Goal: Task Accomplishment & Management: Manage account settings

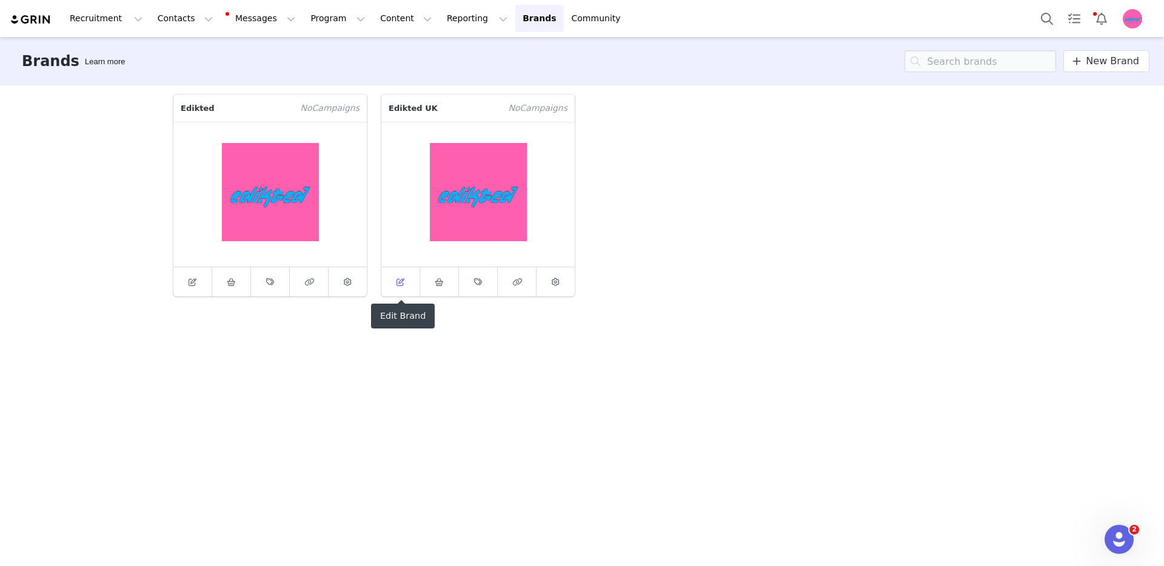
click at [406, 290] on link at bounding box center [400, 281] width 39 height 29
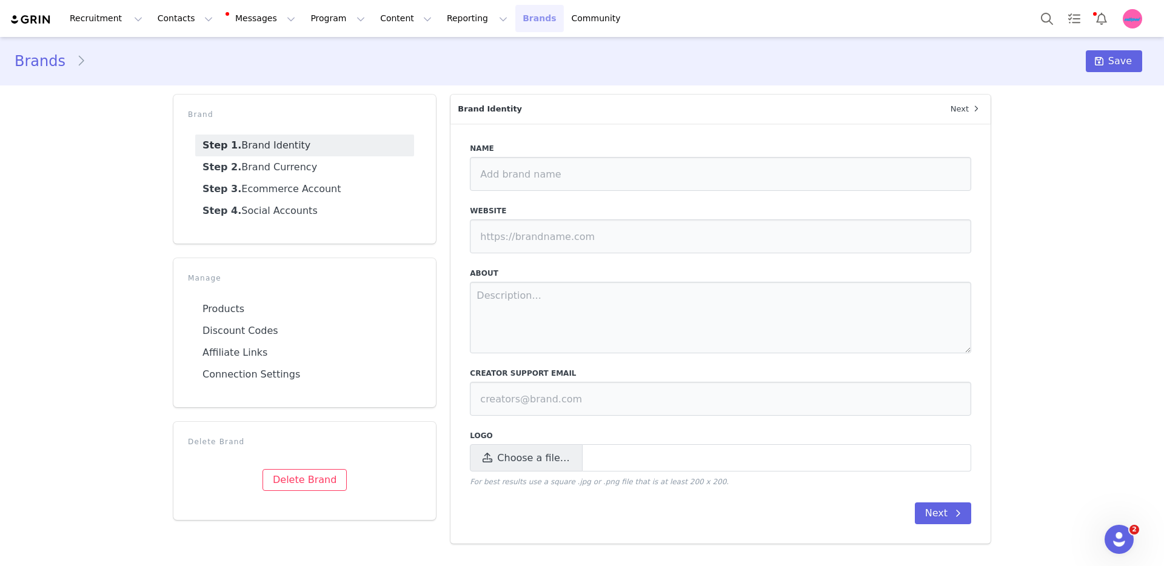
type input "Edikted UK"
type input "https://edikted.co.uk"
type input "collabs@edikted.com"
select select "gbp"
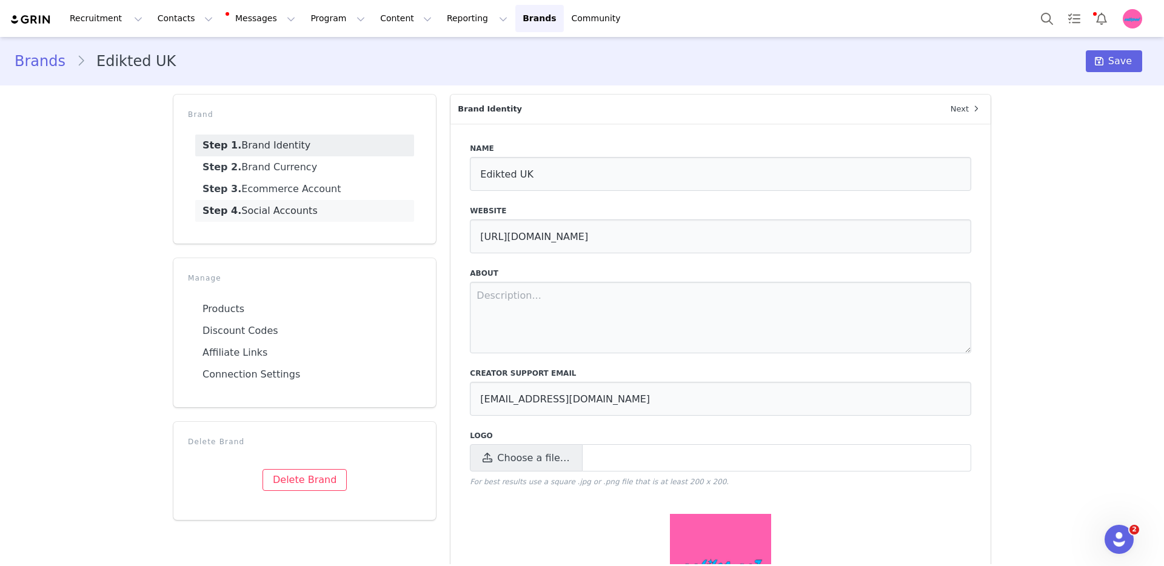
click at [309, 207] on link "Step 4. Social Accounts" at bounding box center [304, 211] width 219 height 22
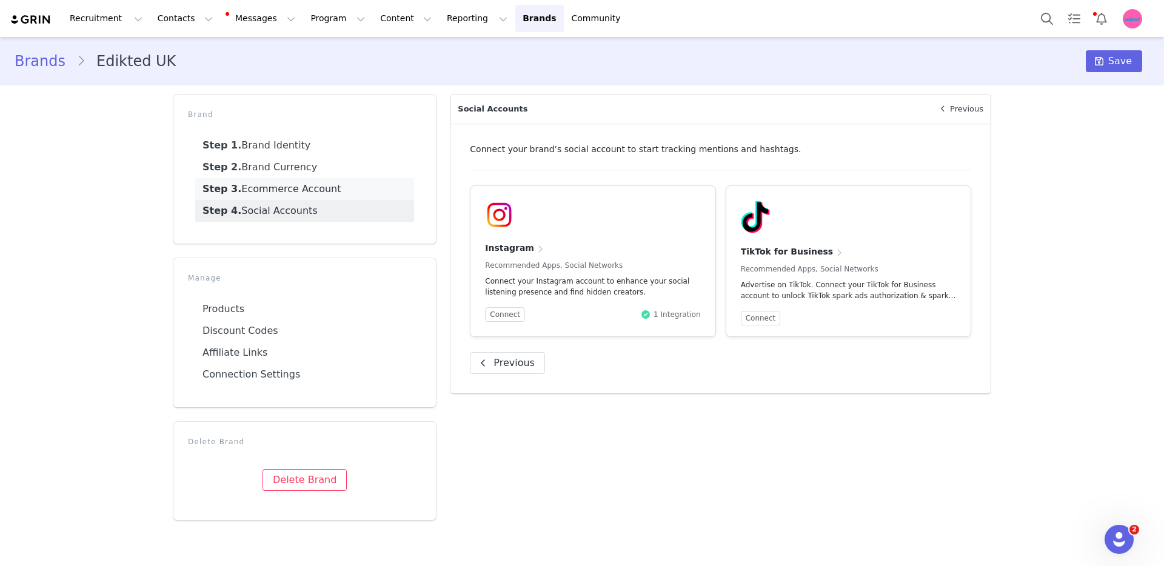
click at [306, 192] on link "Step 3. Ecommerce Account" at bounding box center [304, 189] width 219 height 22
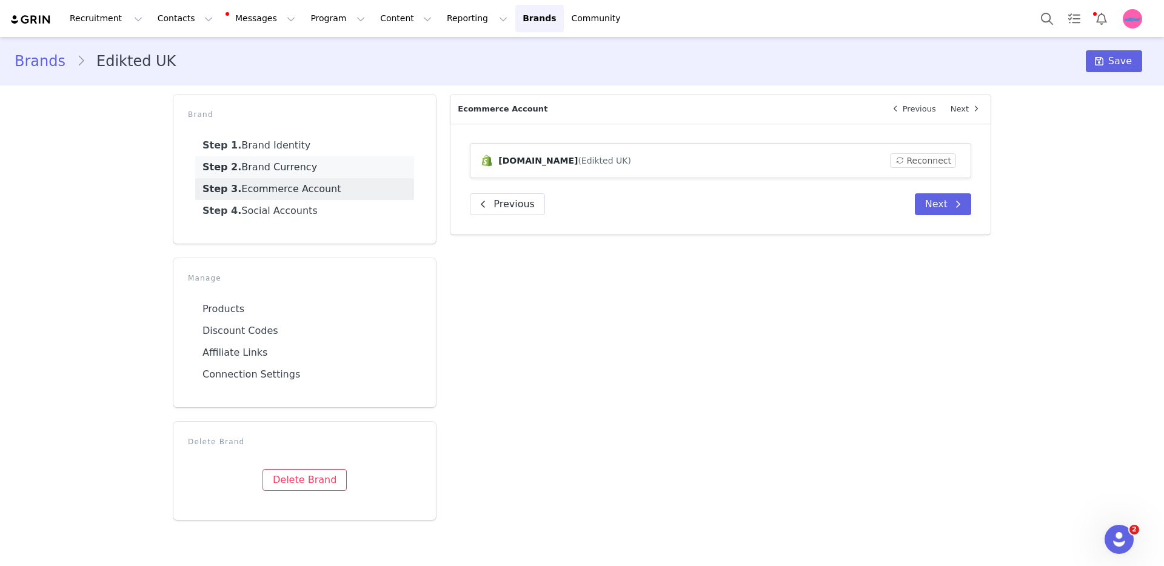
click at [307, 160] on link "Step 2. Brand Currency" at bounding box center [304, 167] width 219 height 22
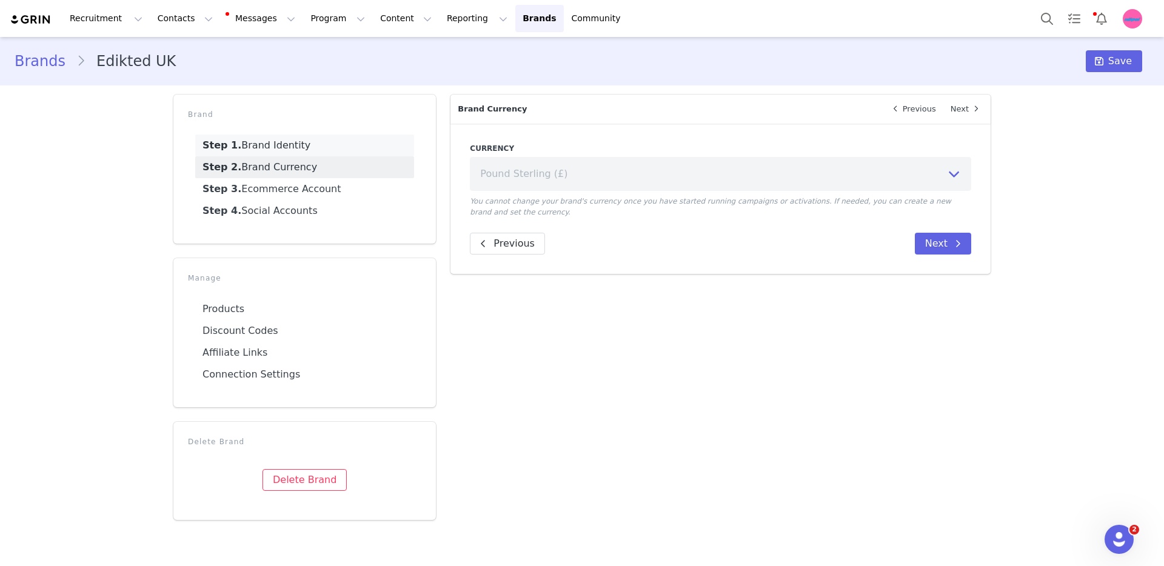
click at [307, 149] on link "Step 1. Brand Identity" at bounding box center [304, 146] width 219 height 22
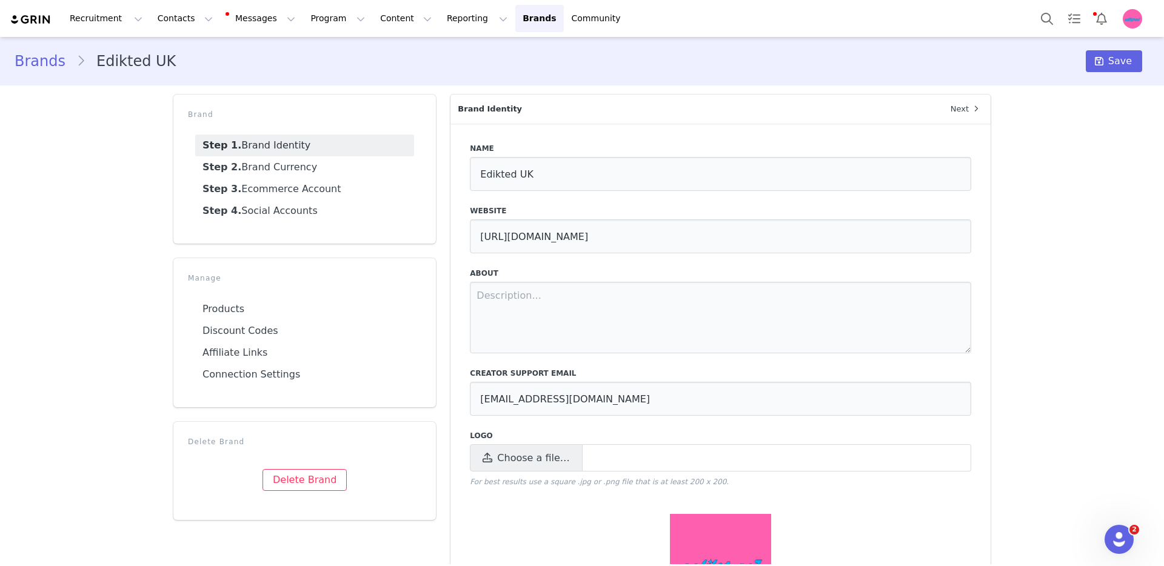
click at [56, 63] on link "Brands" at bounding box center [46, 61] width 62 height 22
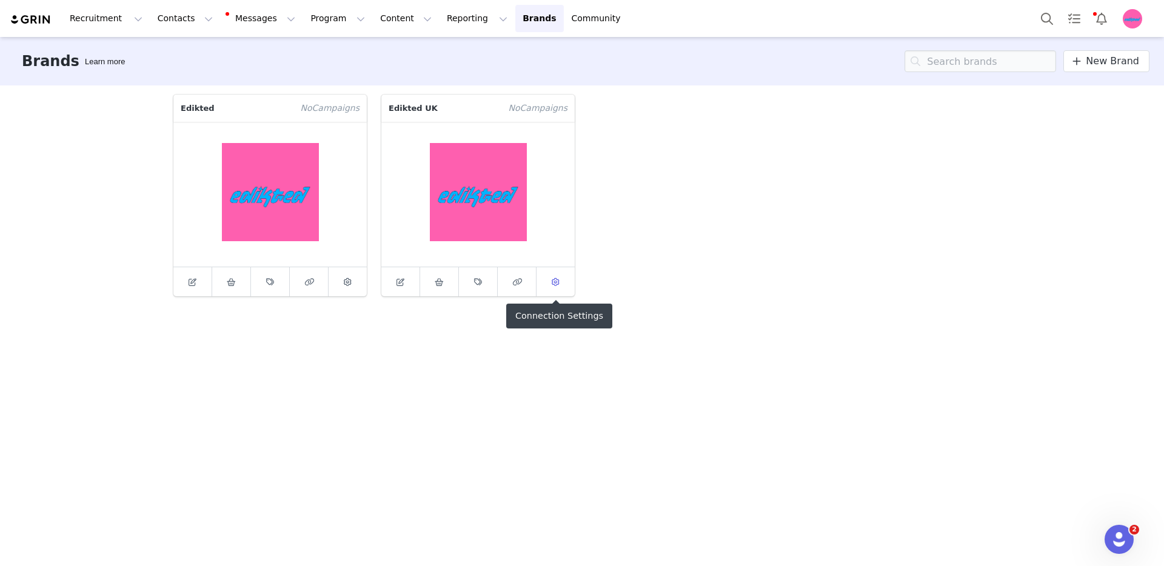
click at [569, 290] on link at bounding box center [556, 281] width 38 height 29
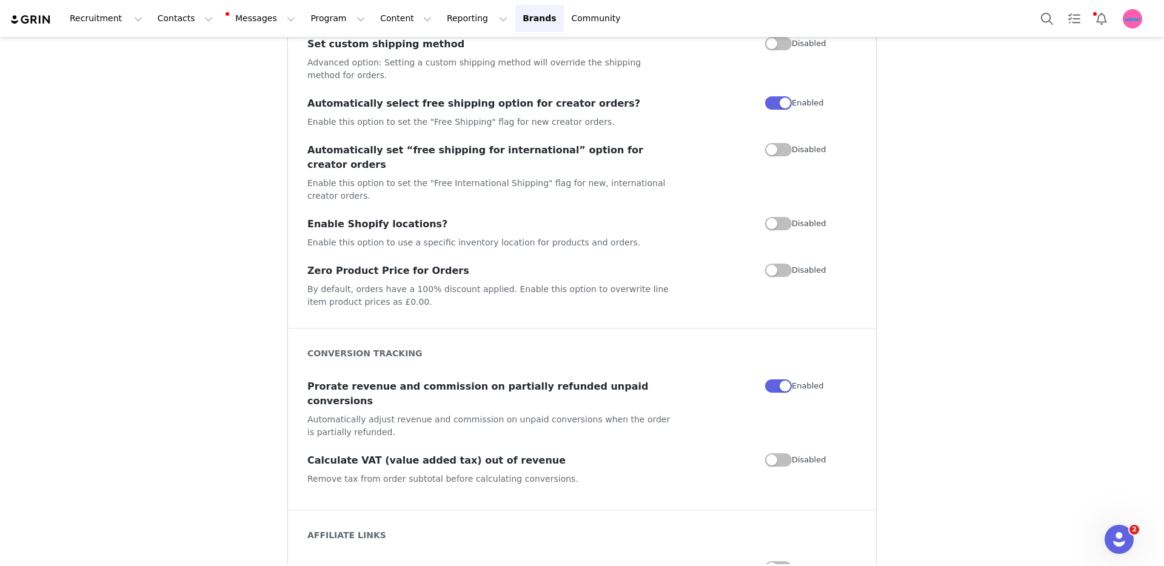
scroll to position [1013, 0]
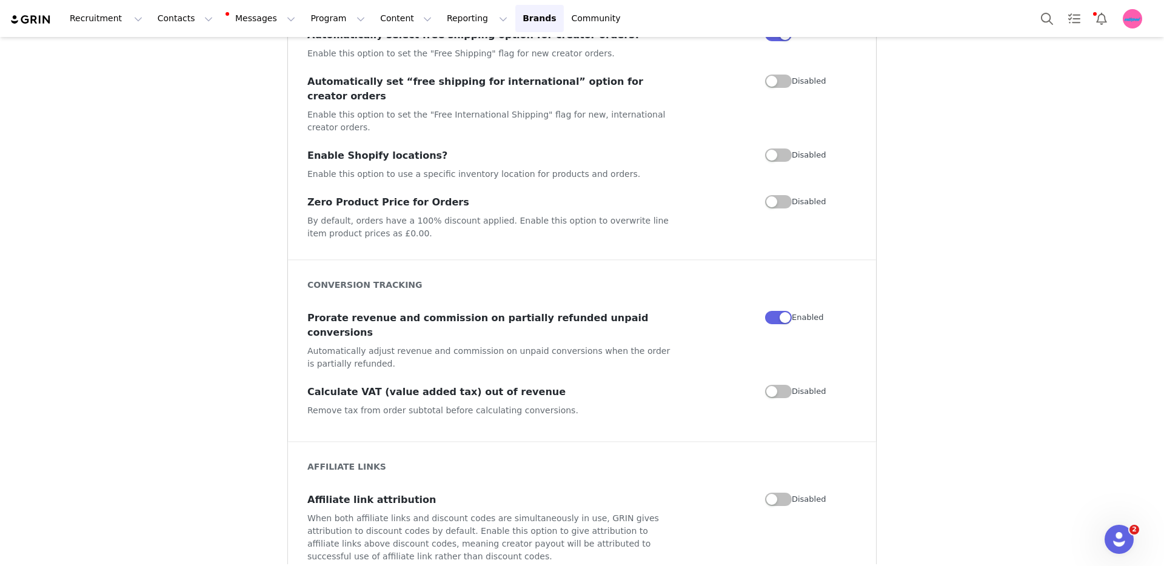
click at [771, 195] on button "button" at bounding box center [778, 201] width 27 height 13
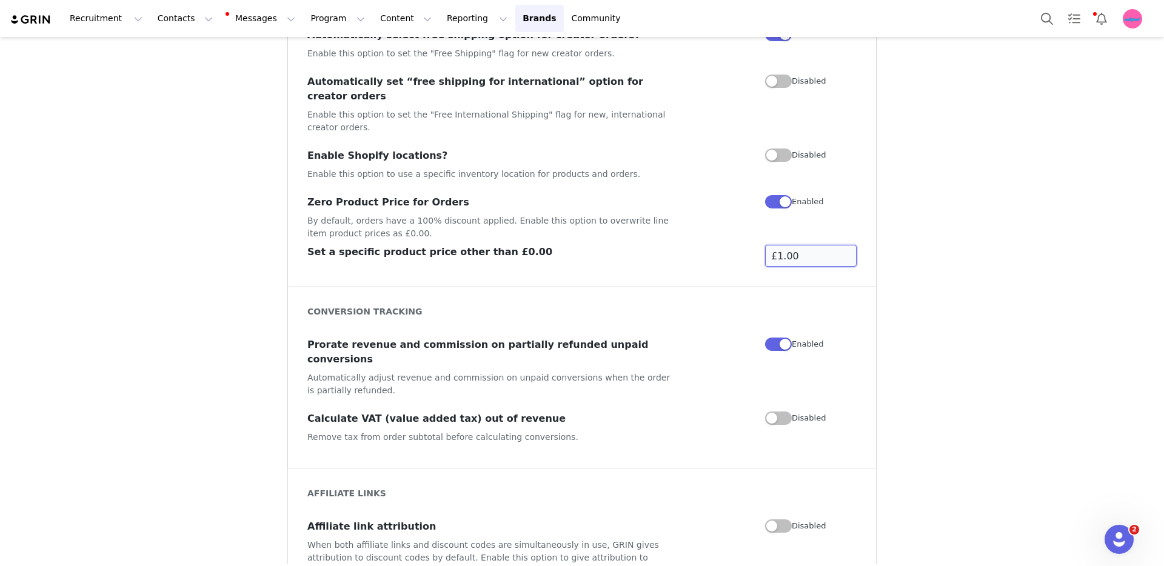
drag, startPoint x: 798, startPoint y: 230, endPoint x: 769, endPoint y: 227, distance: 29.2
click at [769, 245] on input "£1.00" at bounding box center [811, 256] width 92 height 22
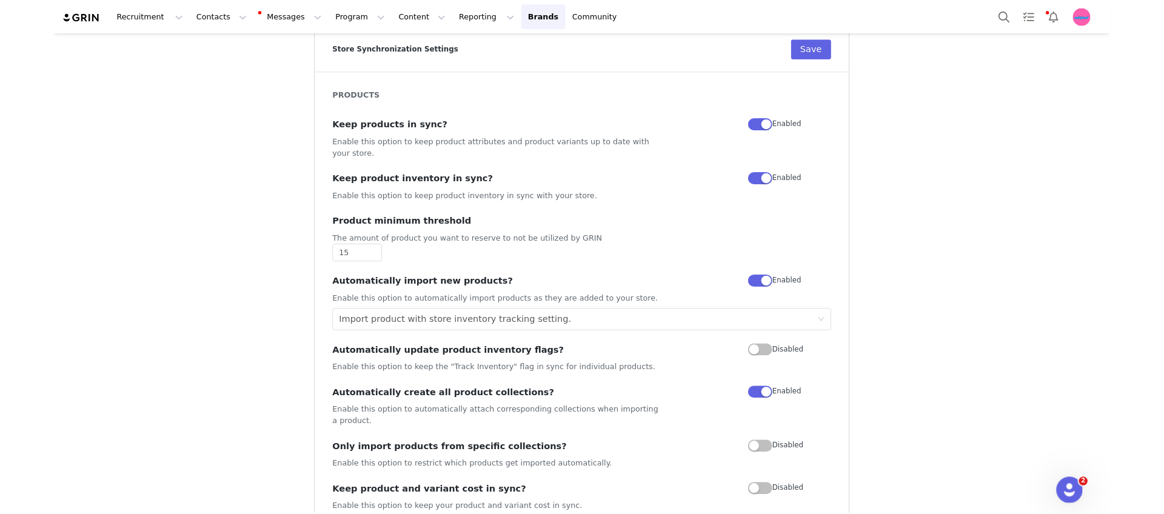
scroll to position [0, 0]
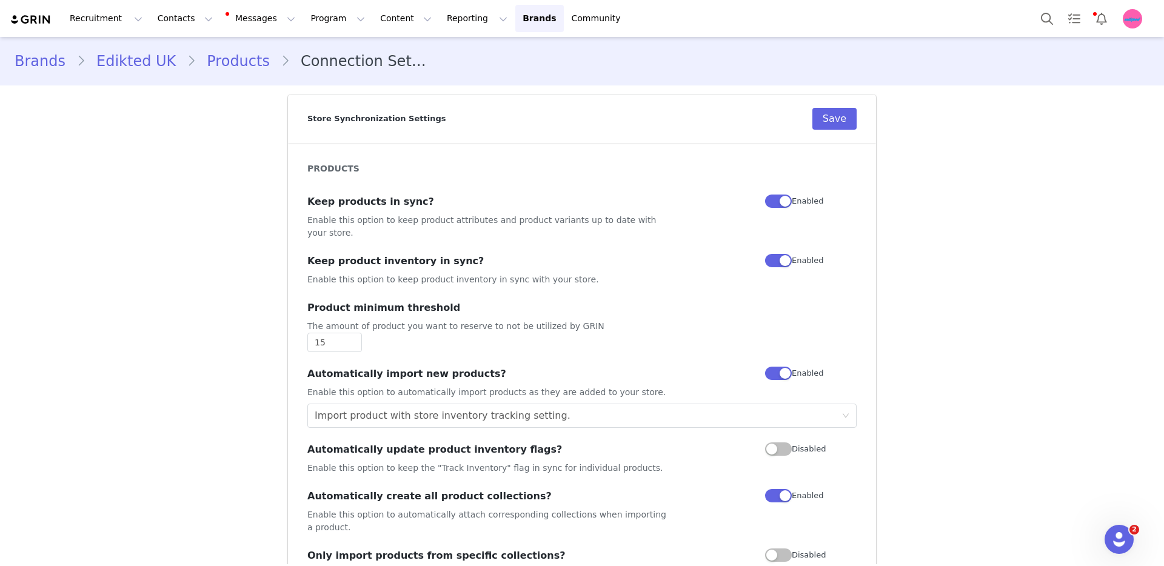
type input "£100.00"
click at [837, 122] on button "Save" at bounding box center [834, 119] width 44 height 22
click at [303, 22] on button "Program Program" at bounding box center [337, 18] width 69 height 27
click at [310, 50] on p "Activations" at bounding box center [317, 53] width 47 height 13
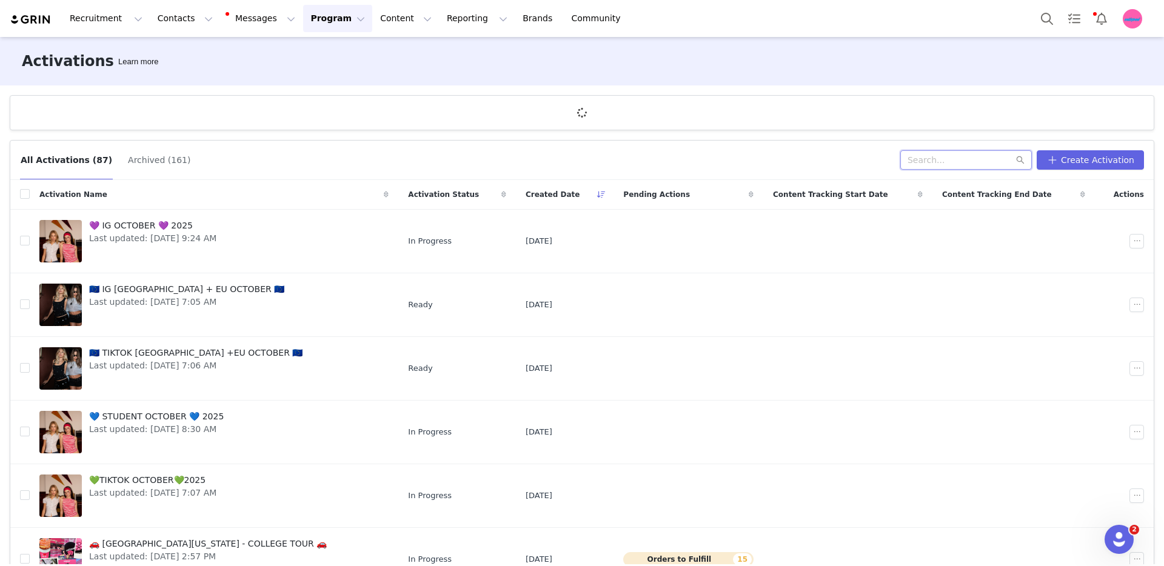
click at [943, 161] on input "text" at bounding box center [966, 159] width 132 height 19
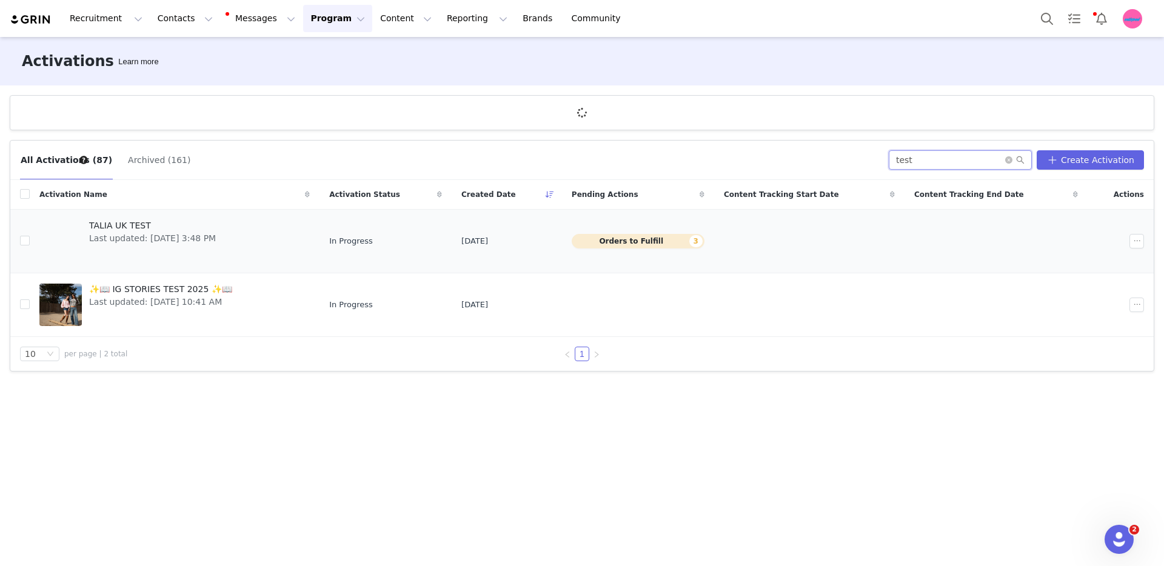
type input "test"
click at [776, 241] on td at bounding box center [809, 242] width 190 height 64
click at [543, 223] on td "Jul 20, 2025" at bounding box center [507, 242] width 110 height 64
click at [452, 234] on td "In Progress" at bounding box center [386, 242] width 132 height 64
click at [223, 248] on div "TALIA UK TEST Last updated: Jul 30, 2025 3:48 PM" at bounding box center [152, 241] width 141 height 49
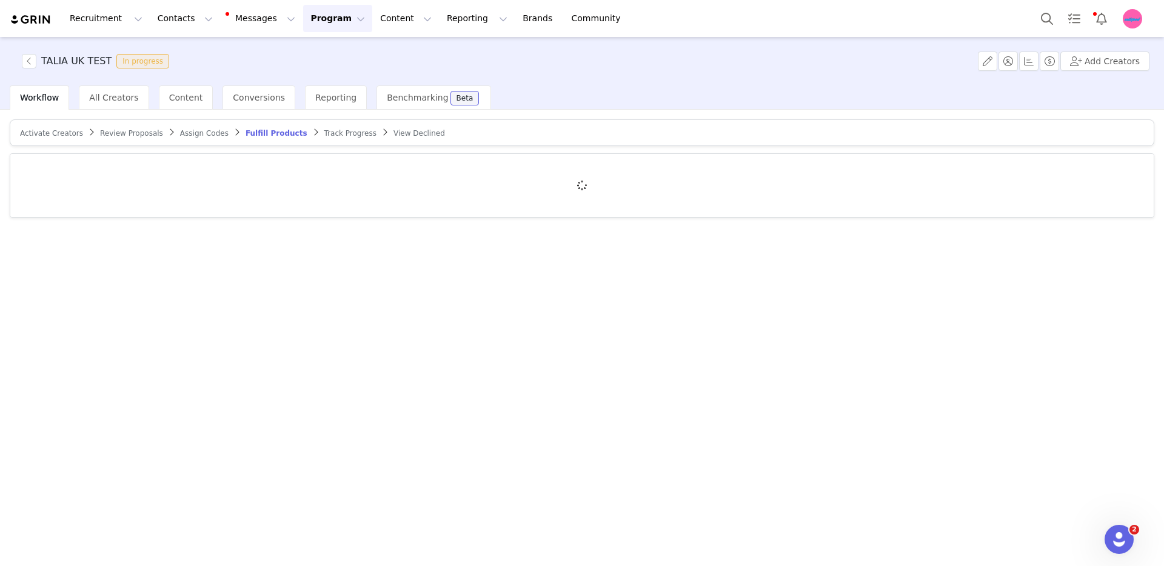
click at [49, 116] on div "Activate Creators Review Proposals Assign Codes Fulfill Products Track Progress…" at bounding box center [582, 337] width 1164 height 455
click at [50, 125] on article "Activate Creators Review Proposals Assign Codes Fulfill Products Track Progress…" at bounding box center [582, 132] width 1145 height 27
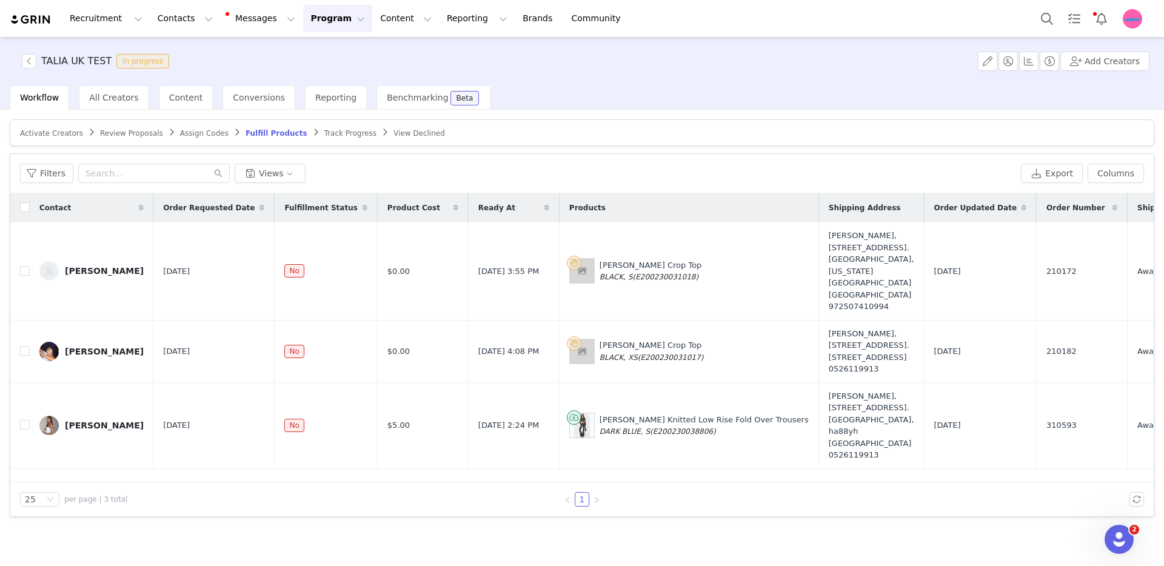
click at [52, 131] on span "Activate Creators" at bounding box center [51, 133] width 63 height 8
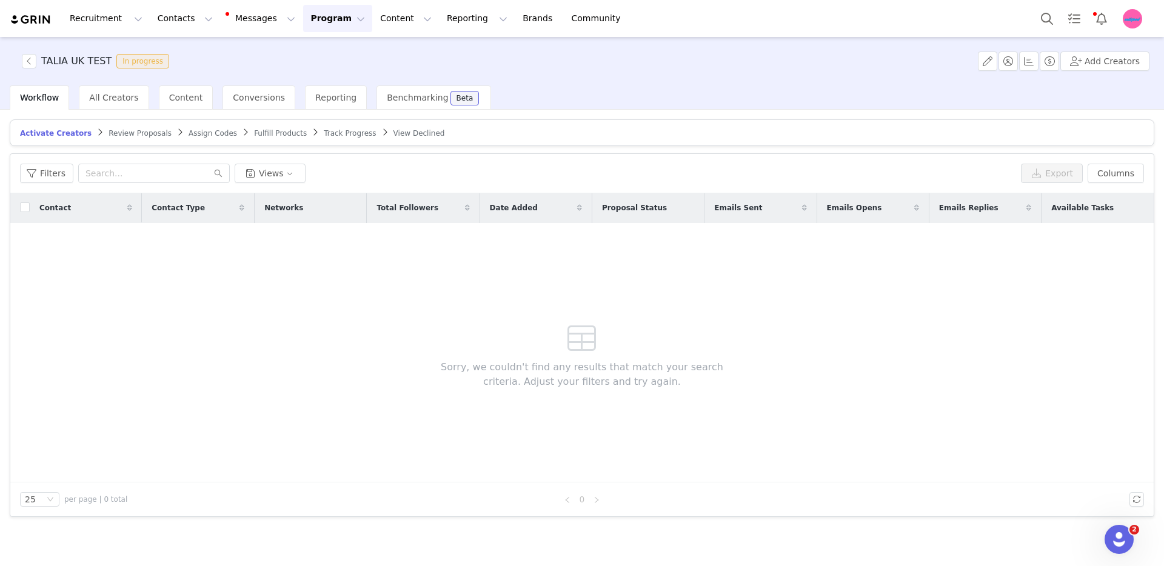
click at [239, 135] on span at bounding box center [245, 132] width 12 height 10
click at [254, 132] on span "Fulfill Products" at bounding box center [280, 133] width 53 height 8
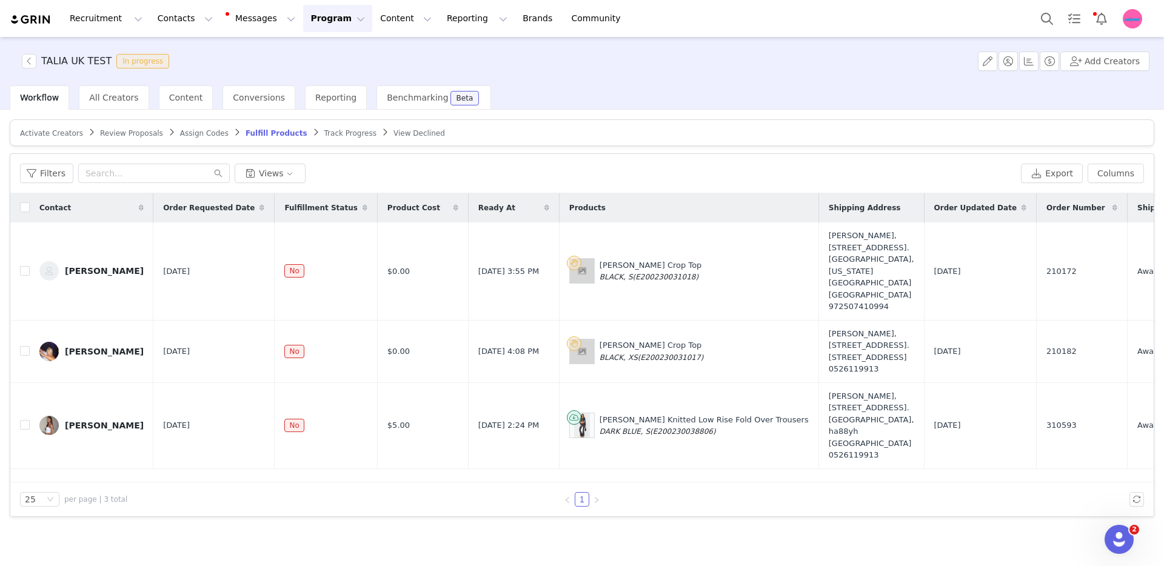
click at [57, 126] on article "Activate Creators Review Proposals Assign Codes Fulfill Products Track Progress…" at bounding box center [582, 132] width 1145 height 27
click at [58, 132] on span "Activate Creators" at bounding box center [51, 133] width 63 height 8
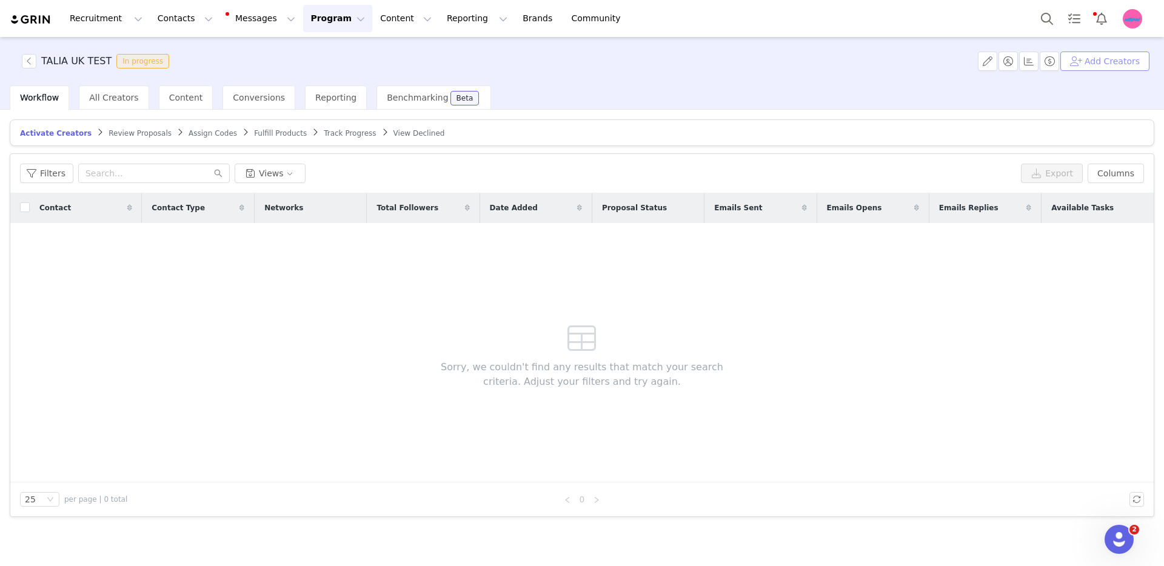
click at [1117, 62] on button "Add Creators" at bounding box center [1104, 61] width 89 height 19
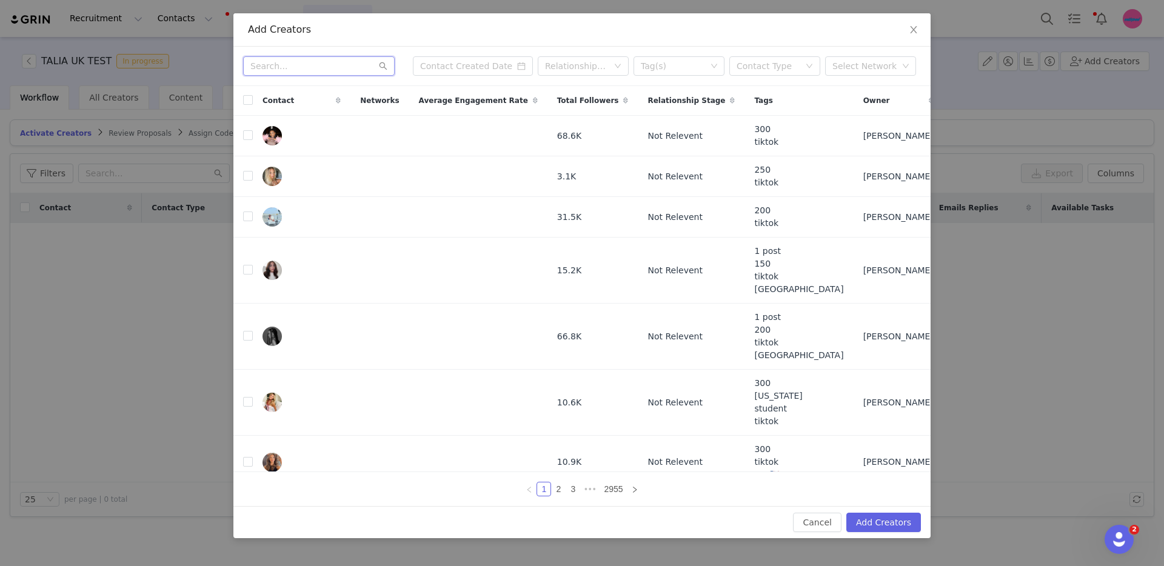
click at [340, 69] on input "text" at bounding box center [319, 65] width 152 height 19
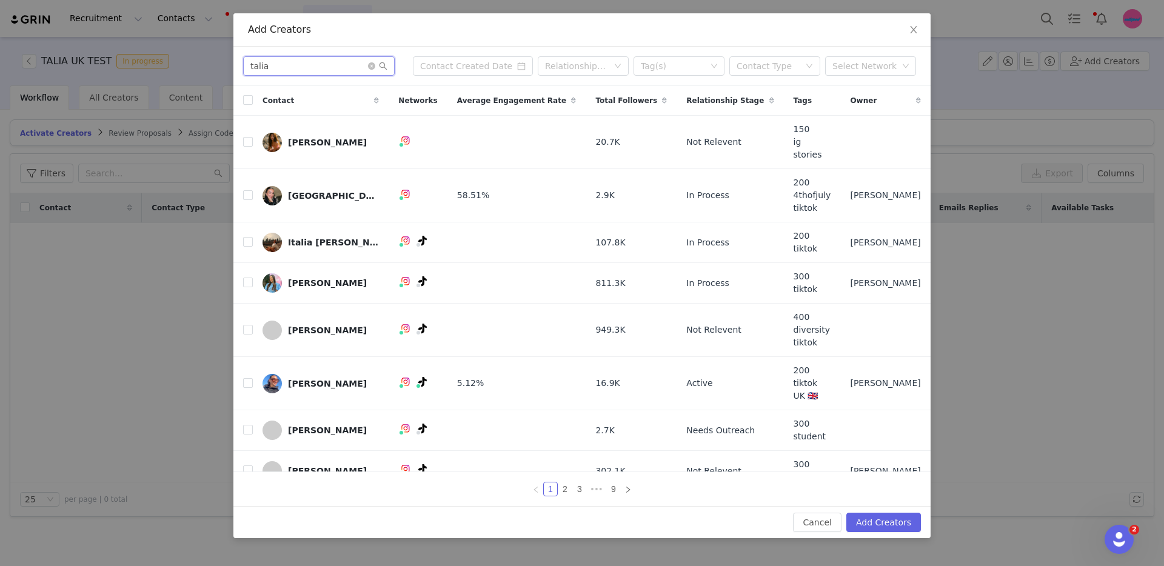
type input "talia"
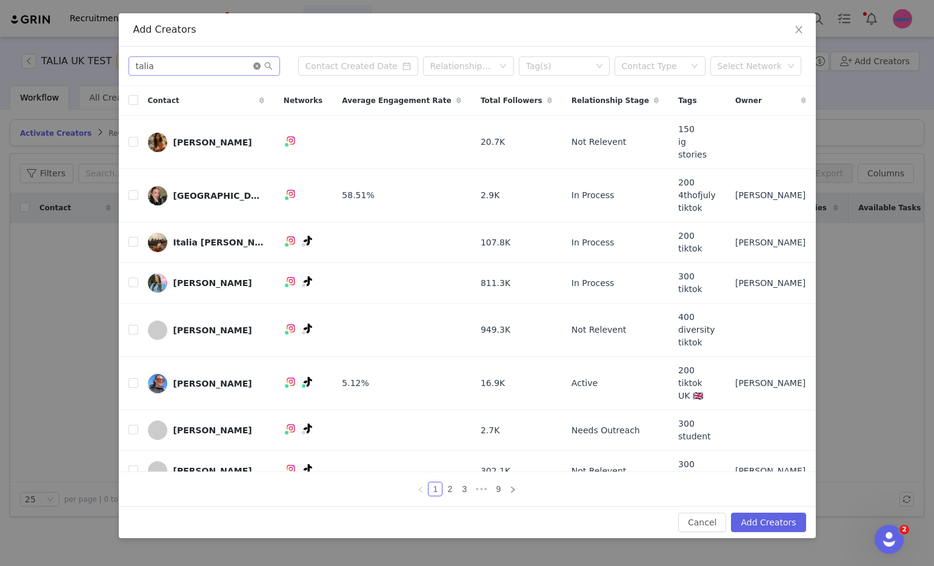
click at [258, 64] on icon "icon: close-circle" at bounding box center [256, 65] width 7 height 7
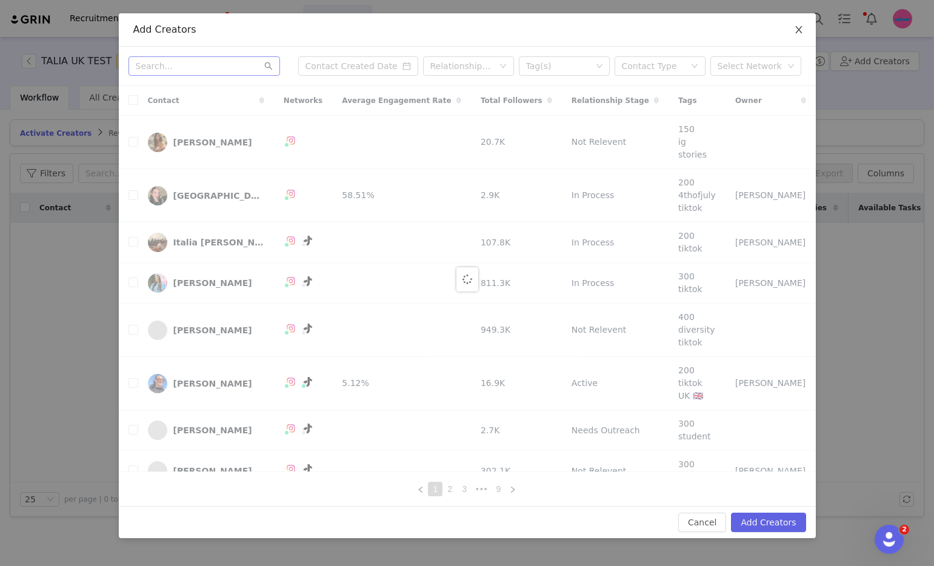
drag, startPoint x: 794, startPoint y: 38, endPoint x: 894, endPoint y: 41, distance: 99.5
click at [795, 39] on span "Close" at bounding box center [799, 30] width 34 height 34
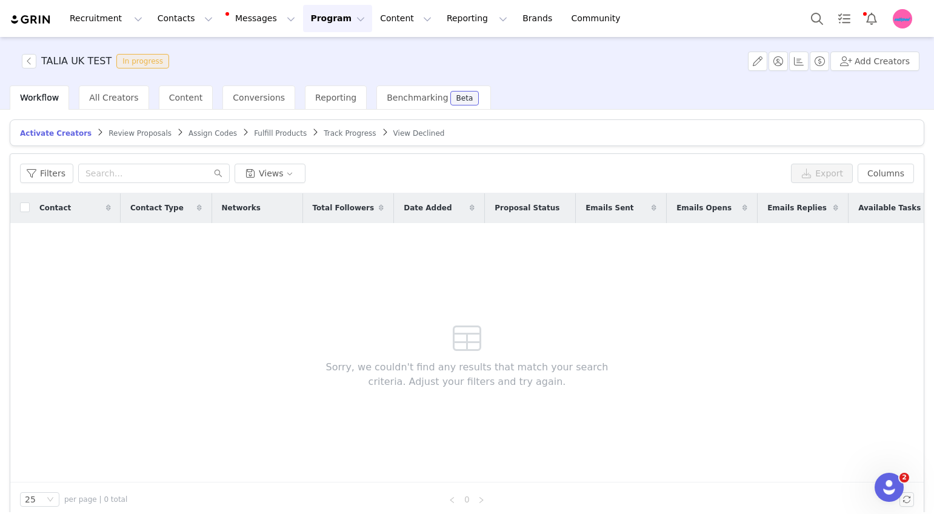
click at [139, 156] on div "Filters Views Export Columns" at bounding box center [467, 173] width 914 height 39
click at [49, 138] on div "Activate Creators" at bounding box center [56, 134] width 72 height 10
click at [866, 70] on button "Add Creators" at bounding box center [875, 61] width 89 height 19
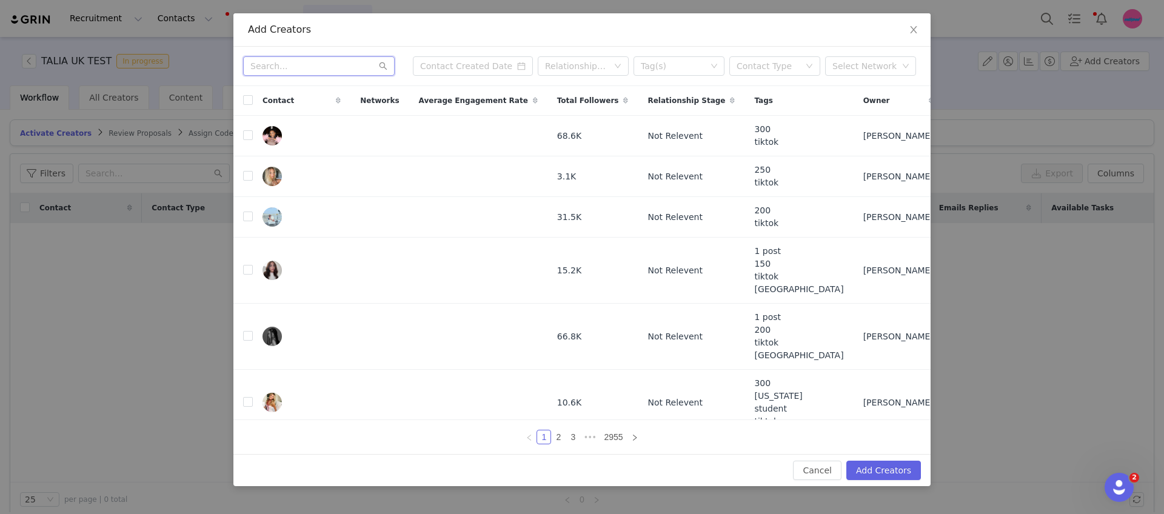
click at [341, 61] on input "text" at bounding box center [319, 65] width 152 height 19
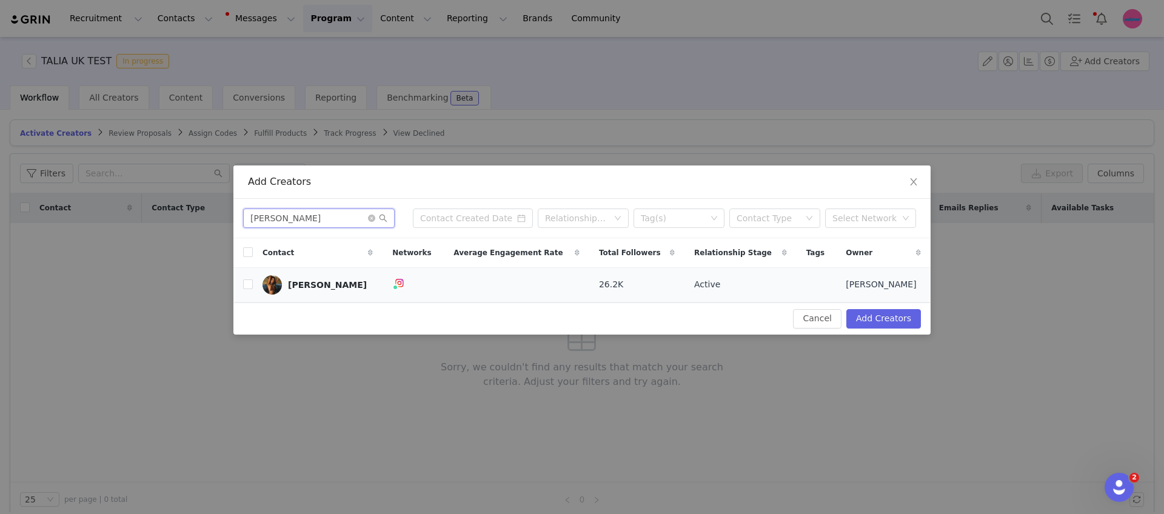
type input "TALIA ZION"
click at [290, 284] on div "talia zion" at bounding box center [327, 285] width 79 height 10
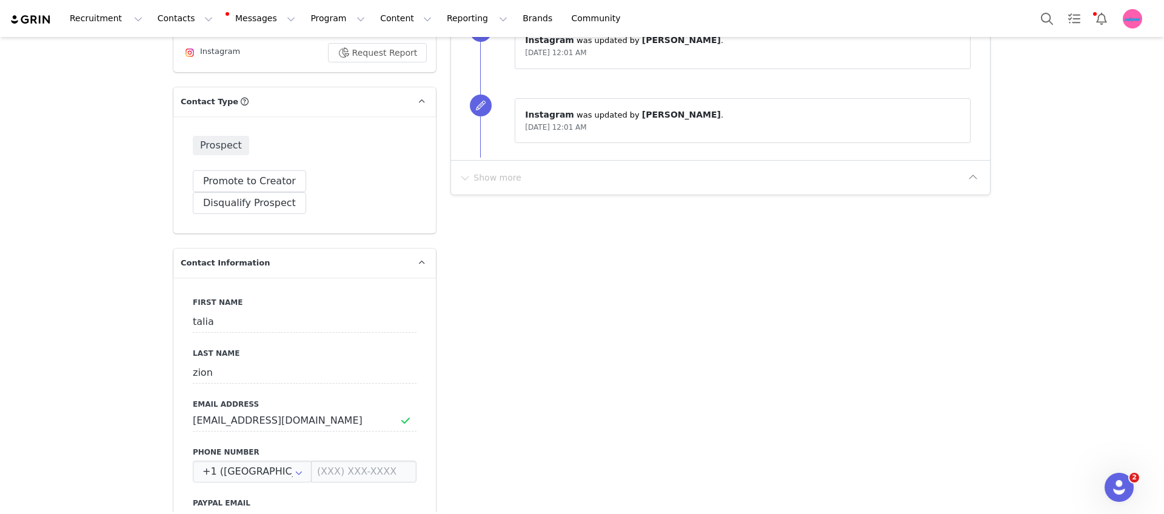
scroll to position [387, 0]
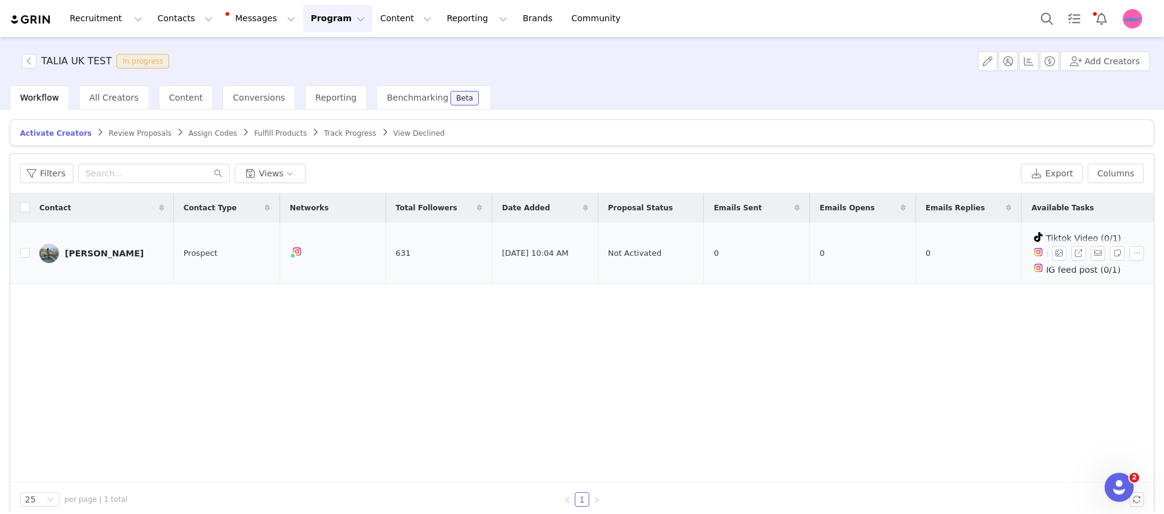
click at [82, 251] on div "[PERSON_NAME]" at bounding box center [104, 254] width 79 height 10
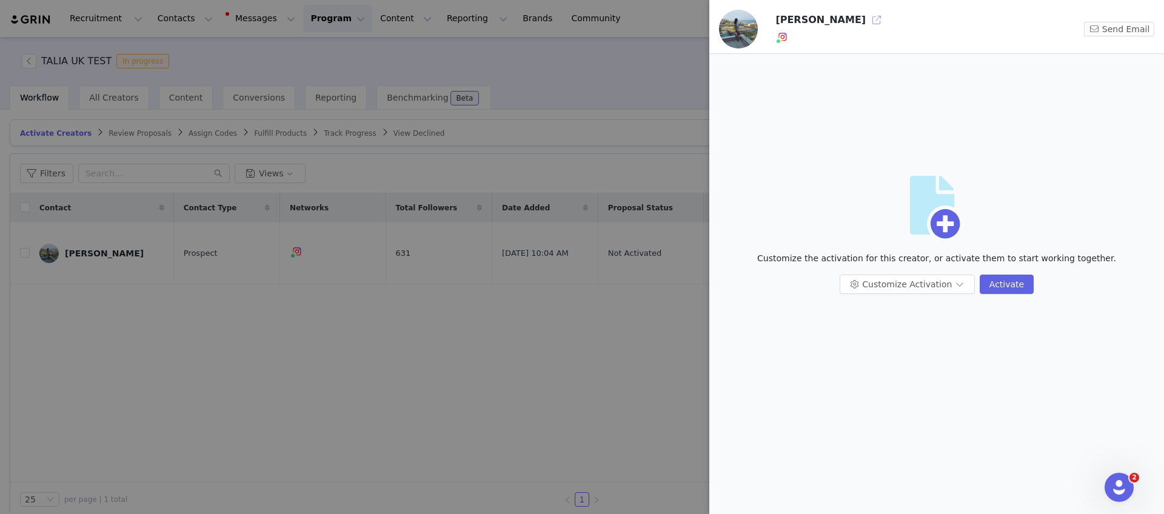
click at [867, 23] on button "button" at bounding box center [876, 19] width 19 height 19
click at [138, 190] on div at bounding box center [582, 257] width 1164 height 514
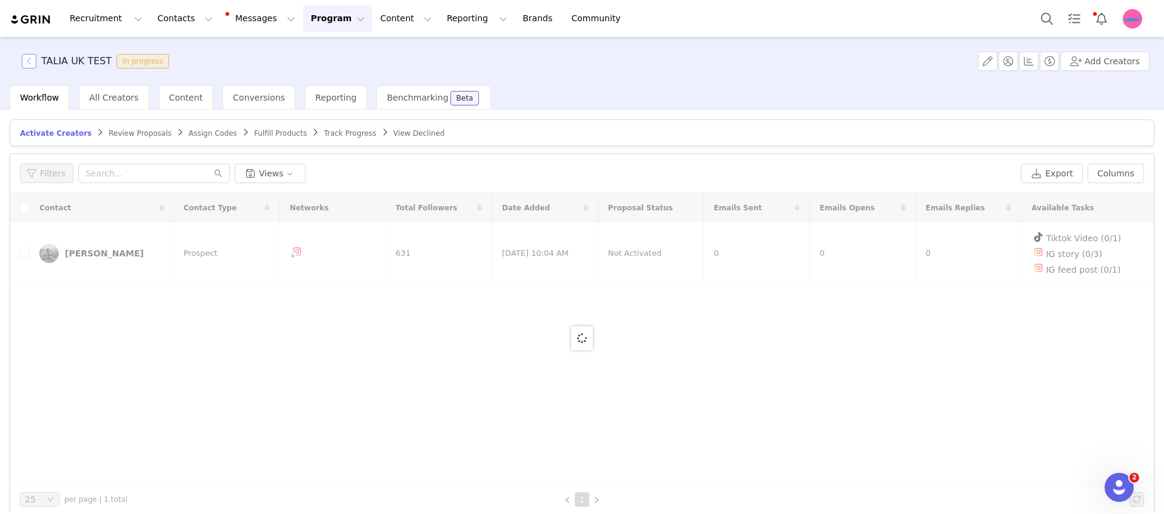
click at [30, 59] on button "button" at bounding box center [29, 61] width 15 height 15
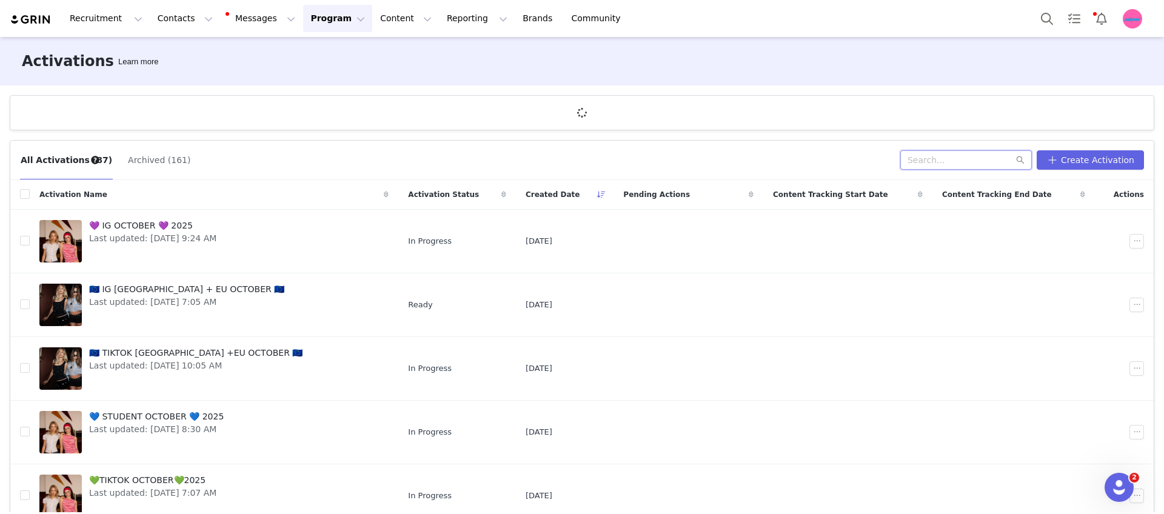
click at [1010, 155] on input "text" at bounding box center [966, 159] width 132 height 19
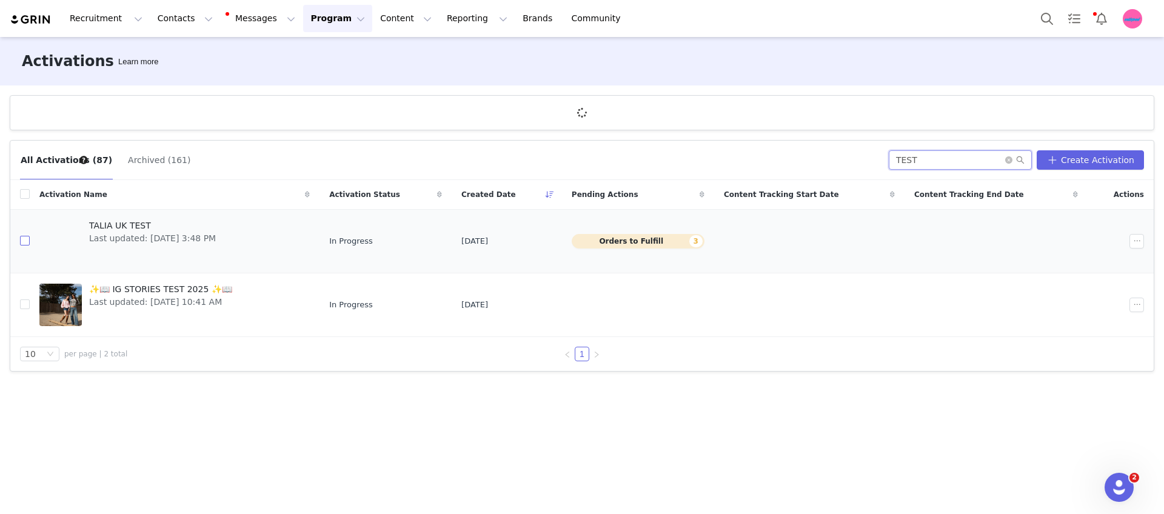
type input "TEST"
click at [22, 241] on input "checkbox" at bounding box center [25, 241] width 10 height 10
checkbox input "true"
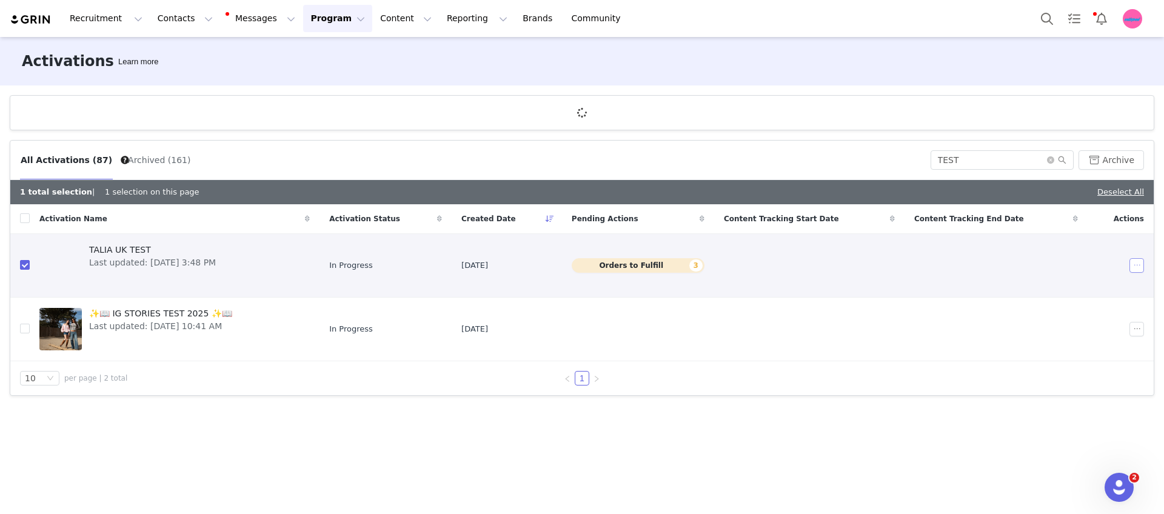
click at [1135, 267] on button "button" at bounding box center [1137, 265] width 15 height 15
click at [1100, 284] on div "Edit" at bounding box center [1090, 287] width 105 height 13
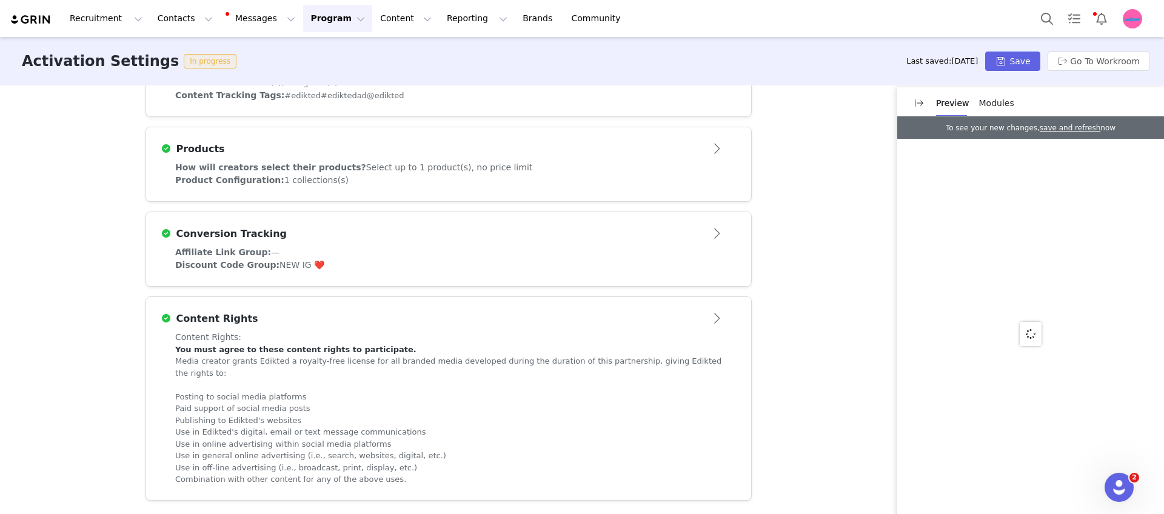
scroll to position [489, 0]
click at [430, 234] on div "Conversion Tracking" at bounding box center [429, 234] width 536 height 15
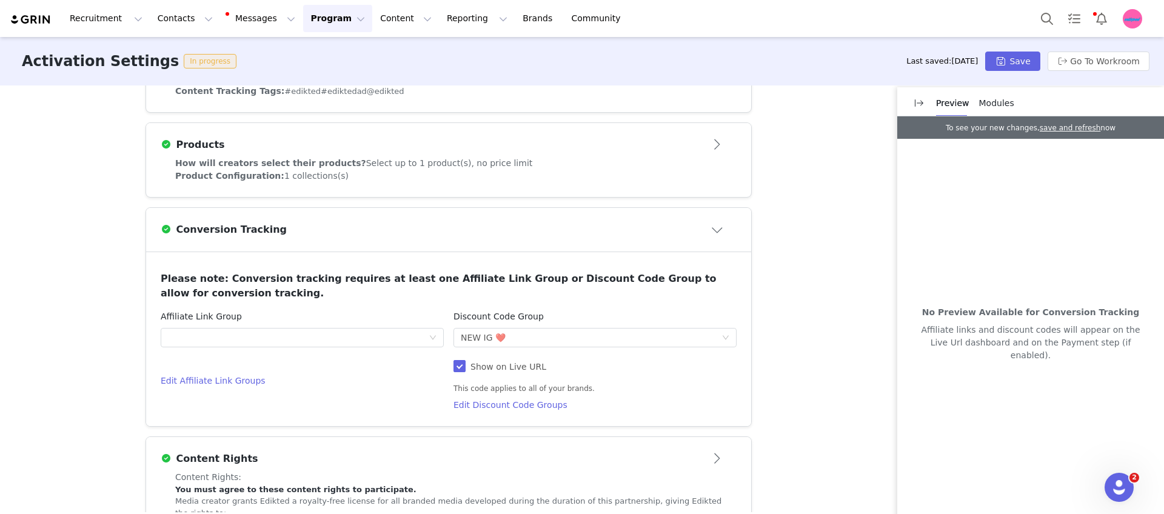
click at [429, 161] on span "Select up to 1 product(s), no price limit" at bounding box center [449, 163] width 167 height 10
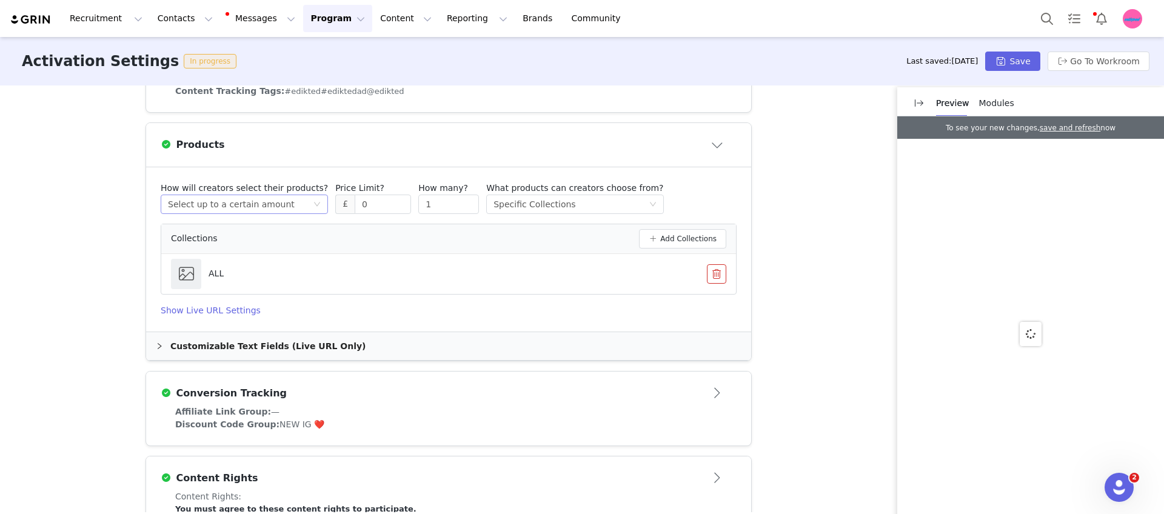
click at [261, 209] on div "Select up to a certain amount" at bounding box center [231, 204] width 127 height 18
click at [266, 228] on li "Select unlimited products" at bounding box center [235, 230] width 158 height 19
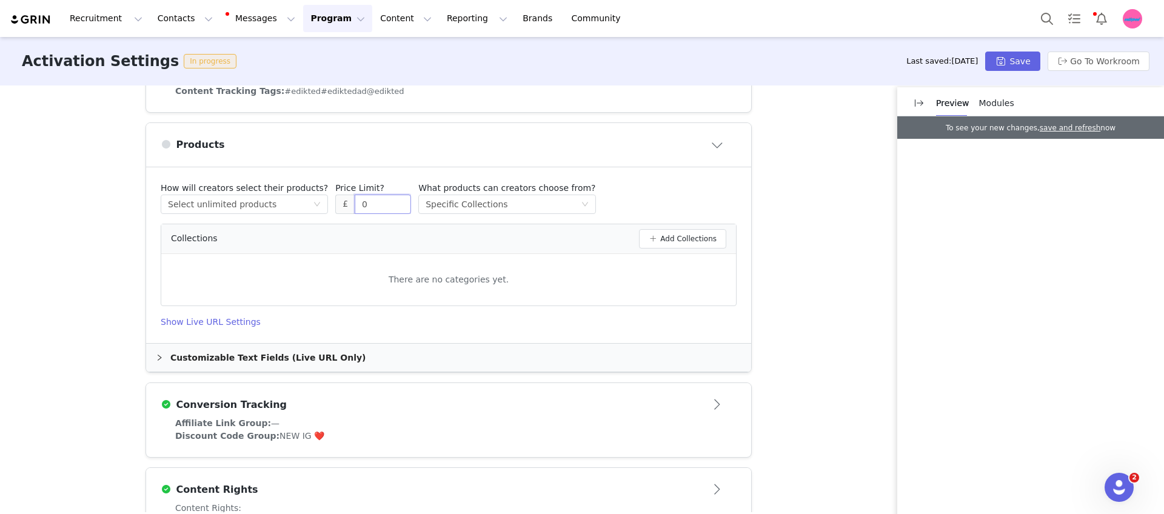
drag, startPoint x: 380, startPoint y: 209, endPoint x: 335, endPoint y: 205, distance: 45.0
click at [335, 205] on span "£ 0" at bounding box center [373, 204] width 76 height 19
type input "400"
click at [1030, 66] on button "Save" at bounding box center [1012, 61] width 55 height 19
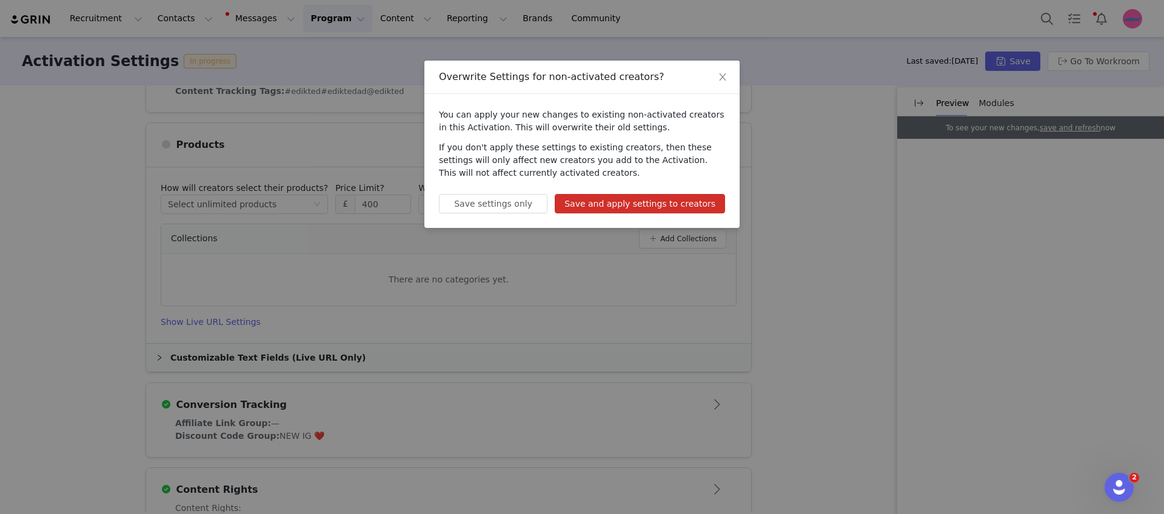
click at [654, 205] on button "Save and apply settings to creators" at bounding box center [640, 203] width 170 height 19
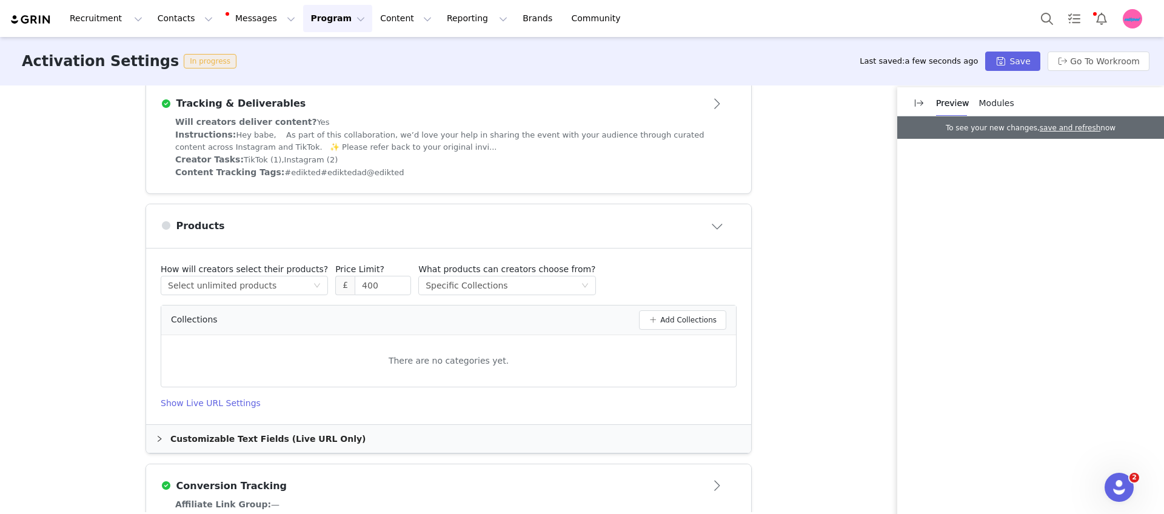
scroll to position [417, 0]
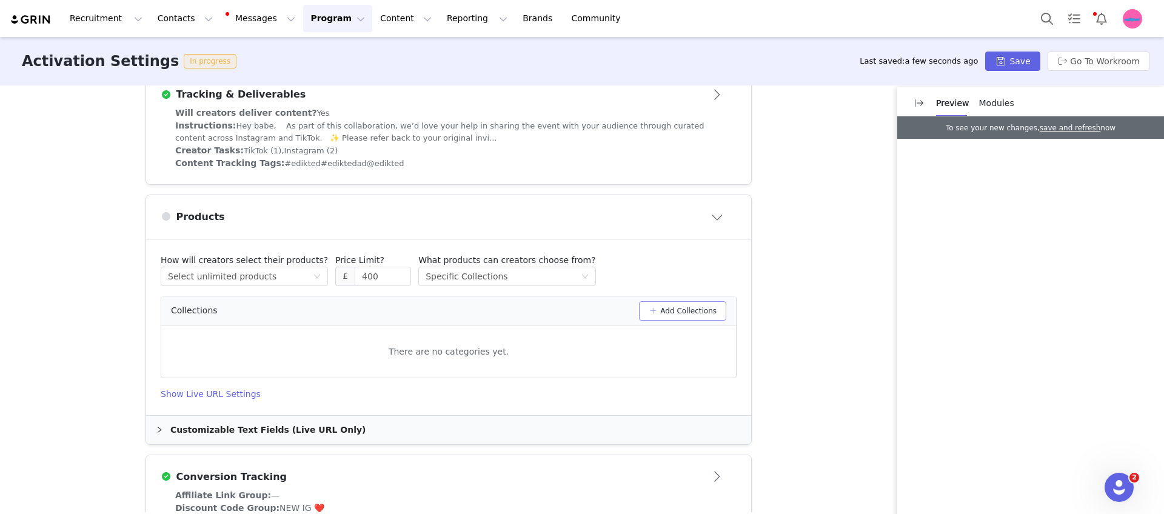
click at [692, 315] on button "Add Collections" at bounding box center [682, 310] width 87 height 19
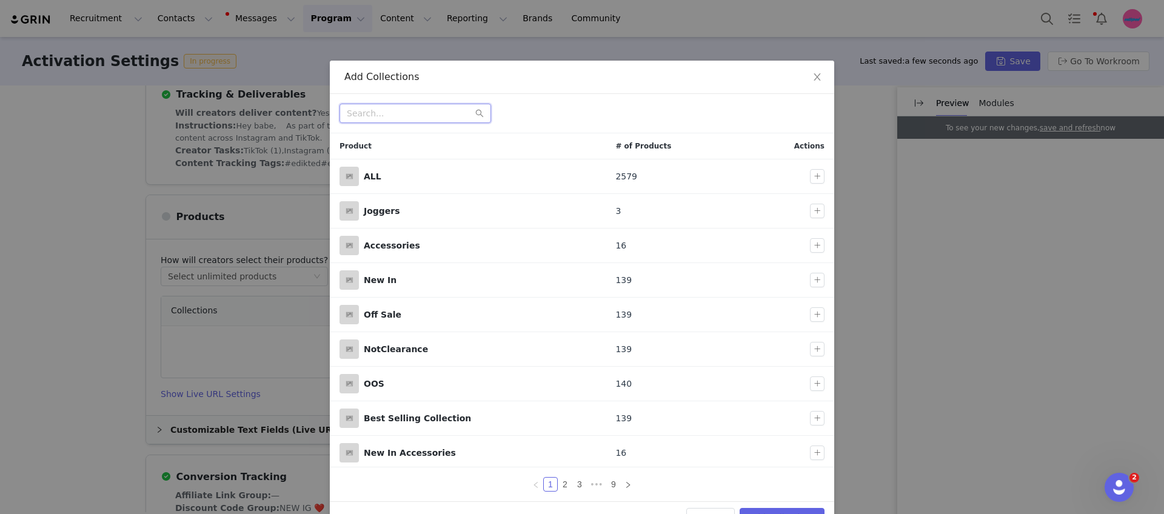
click at [410, 106] on input "text" at bounding box center [416, 113] width 152 height 19
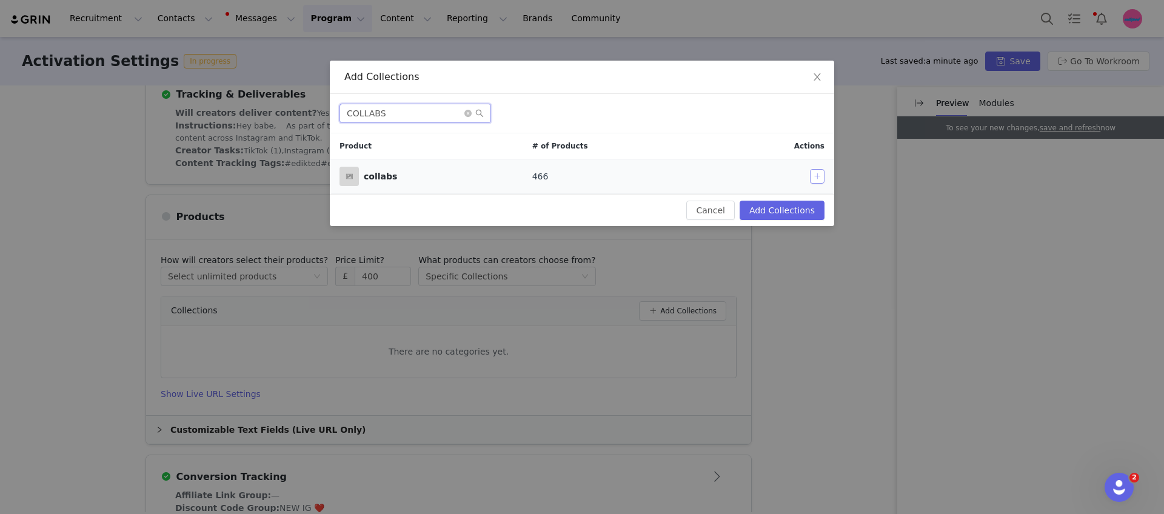
type input "COLLABS"
click at [814, 182] on button "button" at bounding box center [817, 176] width 15 height 15
click at [804, 214] on button "Add Collections" at bounding box center [782, 210] width 85 height 19
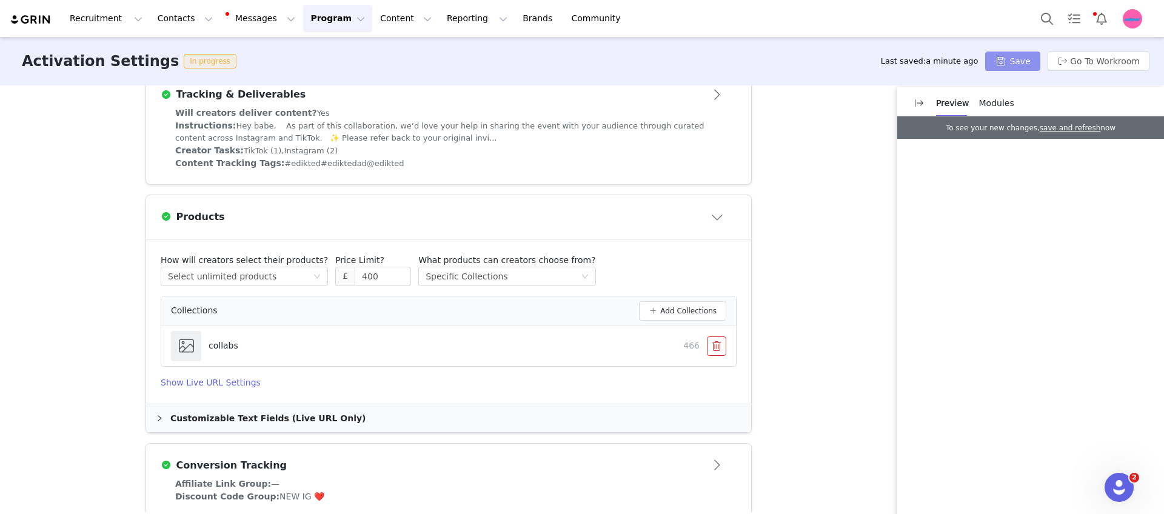
click at [995, 67] on button "Save" at bounding box center [1012, 61] width 55 height 19
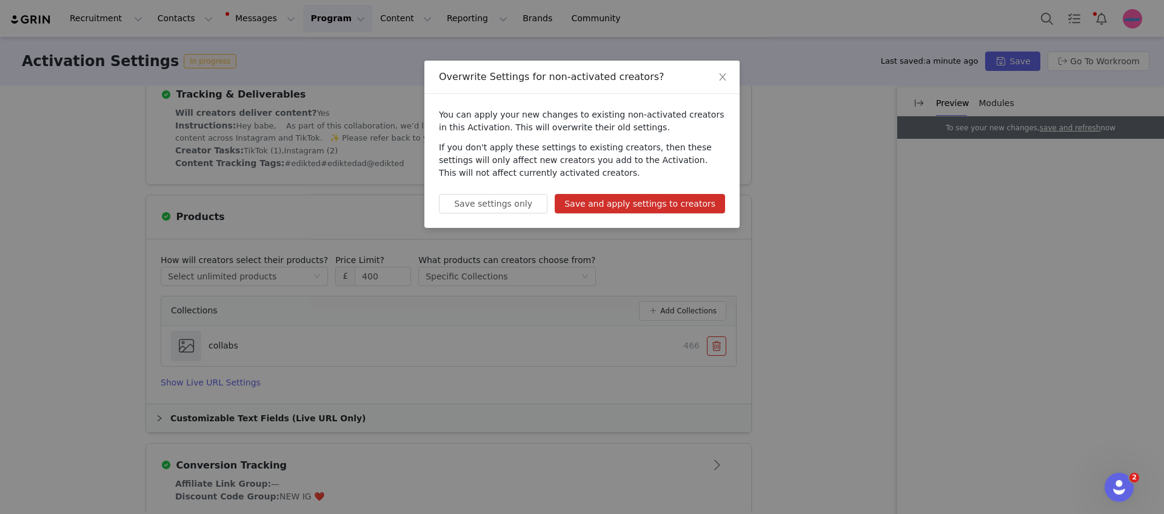
click at [706, 201] on button "Save and apply settings to creators" at bounding box center [640, 203] width 170 height 19
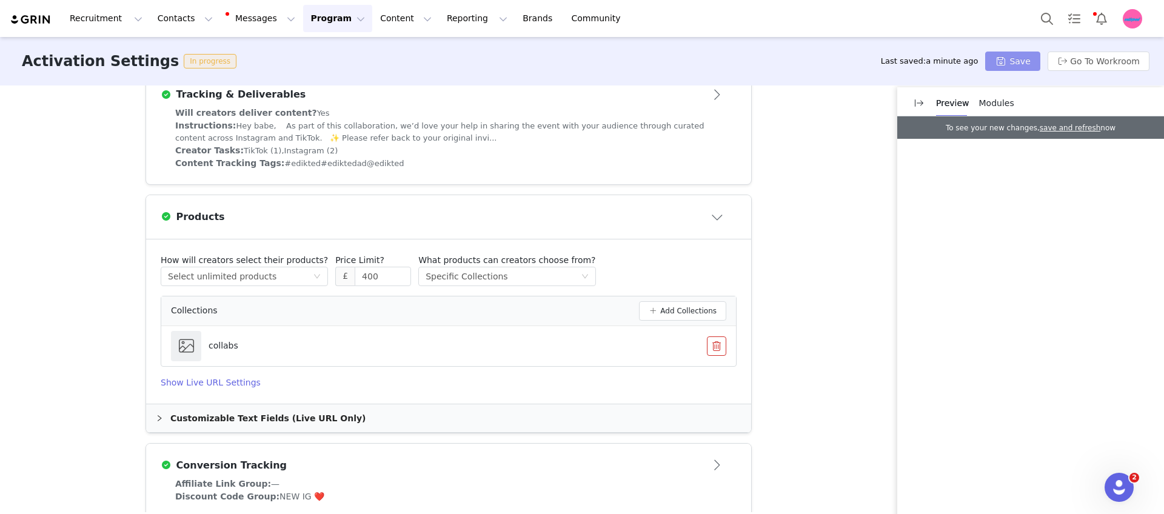
click at [1021, 58] on button "Save" at bounding box center [1012, 61] width 55 height 19
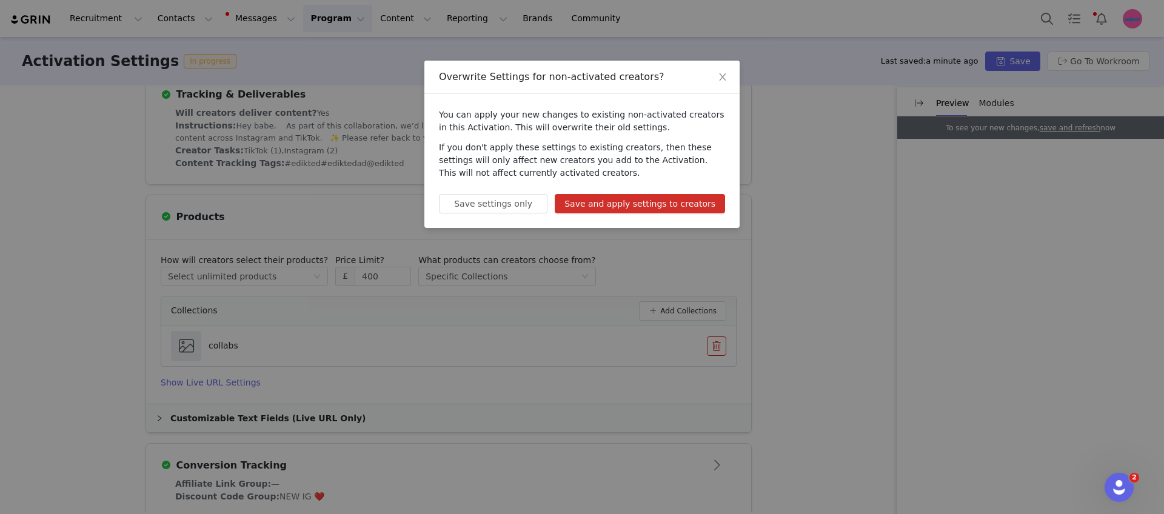
click at [675, 212] on button "Save and apply settings to creators" at bounding box center [640, 203] width 170 height 19
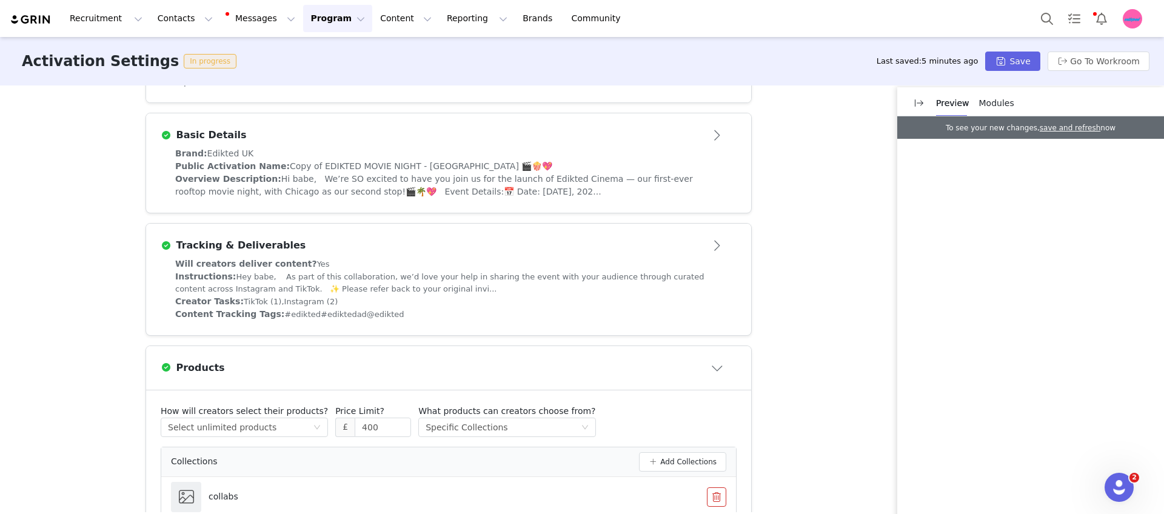
scroll to position [290, 0]
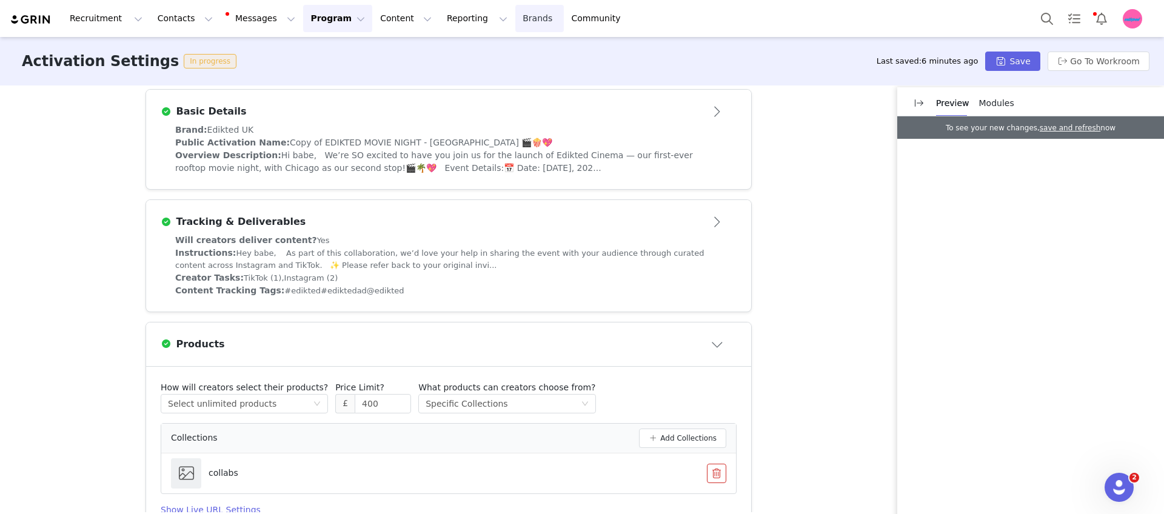
click at [515, 15] on link "Brands Brands" at bounding box center [539, 18] width 48 height 27
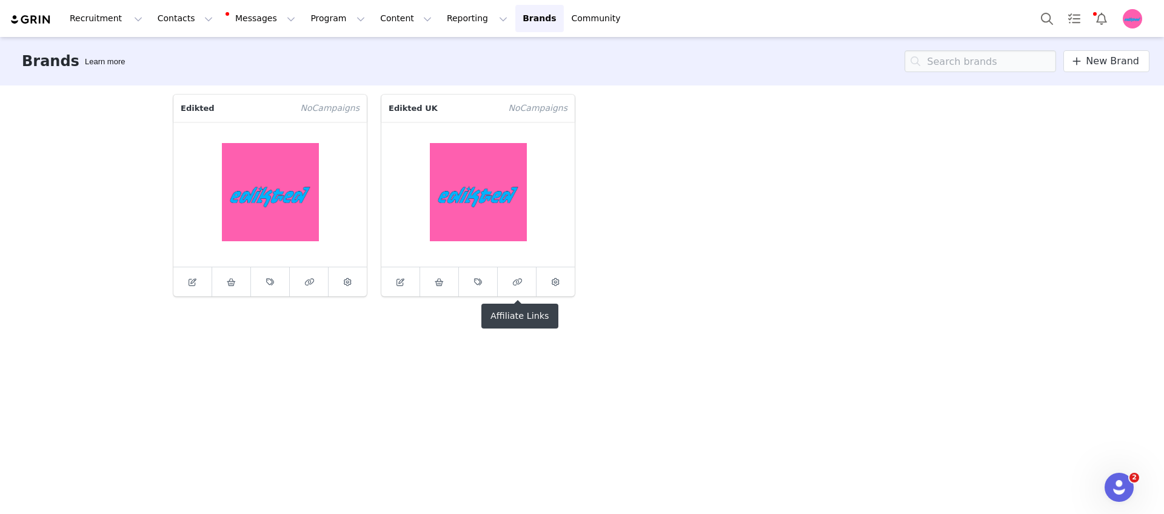
drag, startPoint x: 515, startPoint y: 281, endPoint x: 594, endPoint y: 210, distance: 106.0
click at [594, 210] on div "Edikted No Campaign s Edikted UK No Campaign s" at bounding box center [582, 195] width 832 height 216
click at [439, 290] on link at bounding box center [439, 281] width 39 height 29
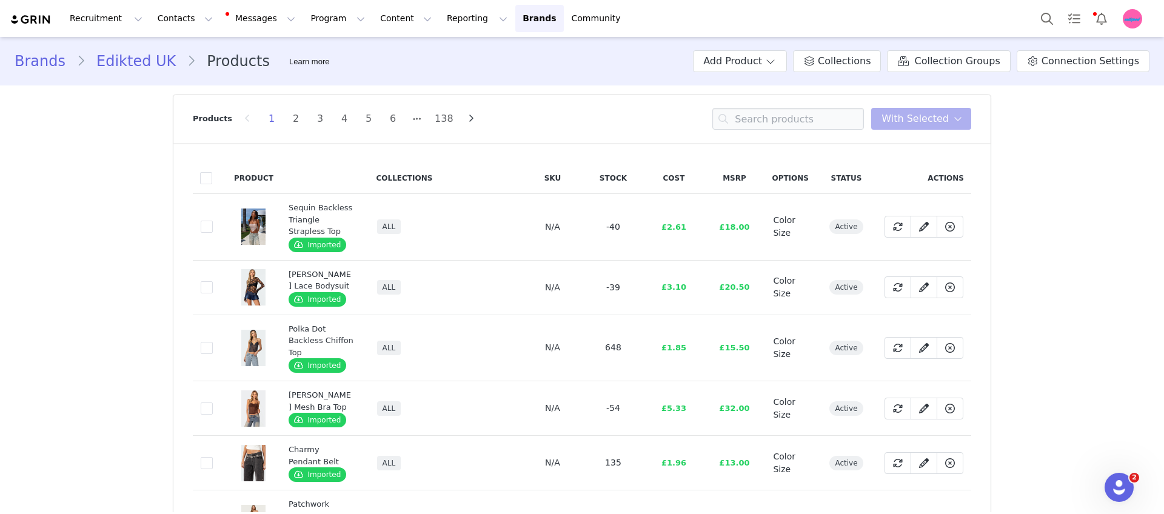
click at [135, 55] on link "Edikted UK" at bounding box center [135, 61] width 101 height 22
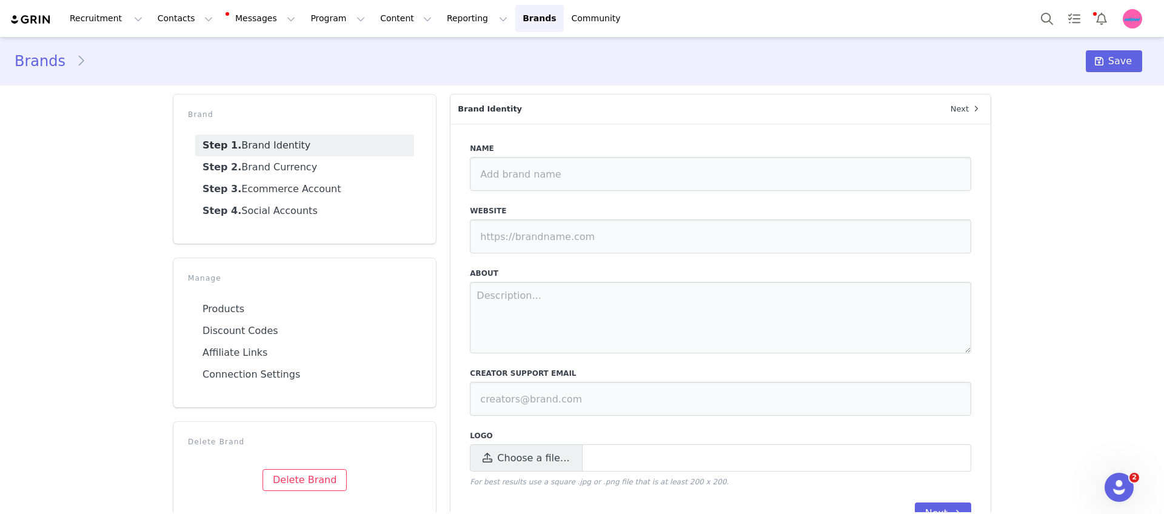
type input "Edikted UK"
type input "https://edikted.co.uk"
type input "collabs@edikted.com"
click at [55, 56] on link "Brands" at bounding box center [46, 61] width 62 height 22
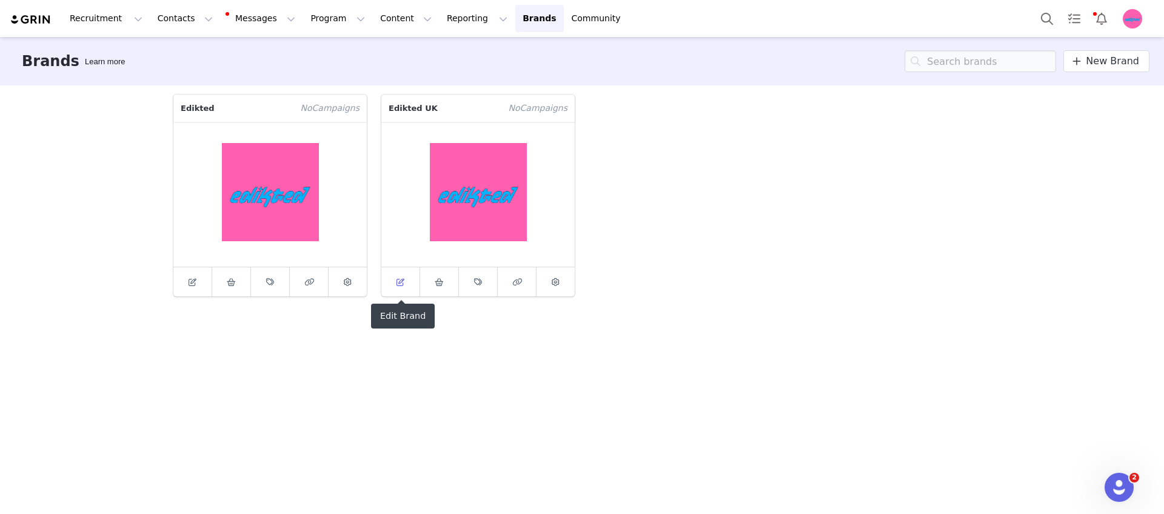
click at [400, 279] on icon at bounding box center [401, 282] width 8 height 8
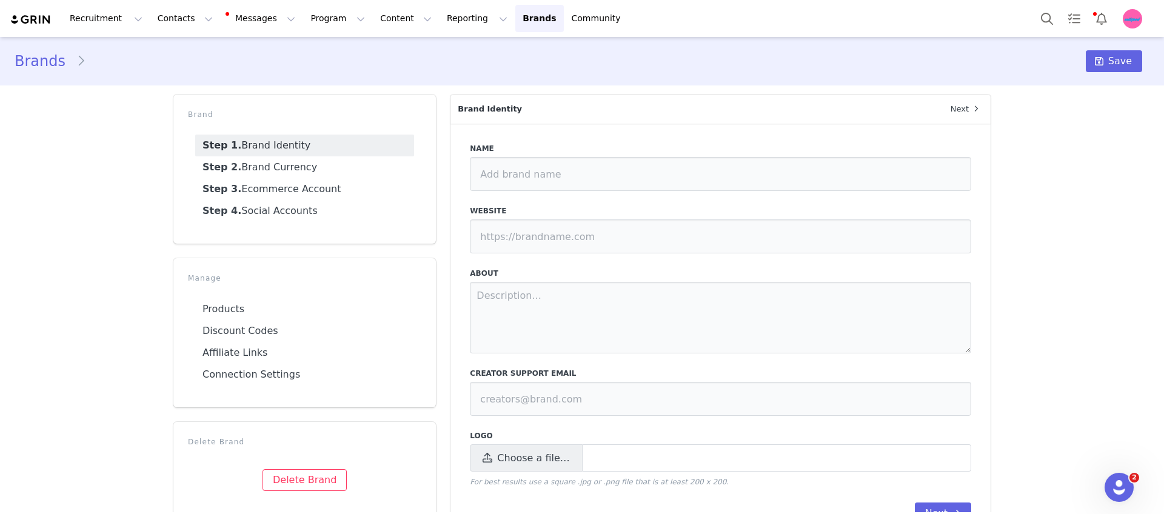
type input "Edikted UK"
type input "https://edikted.co.uk"
type input "collabs@edikted.com"
click at [324, 207] on link "Step 4. Social Accounts" at bounding box center [304, 211] width 219 height 22
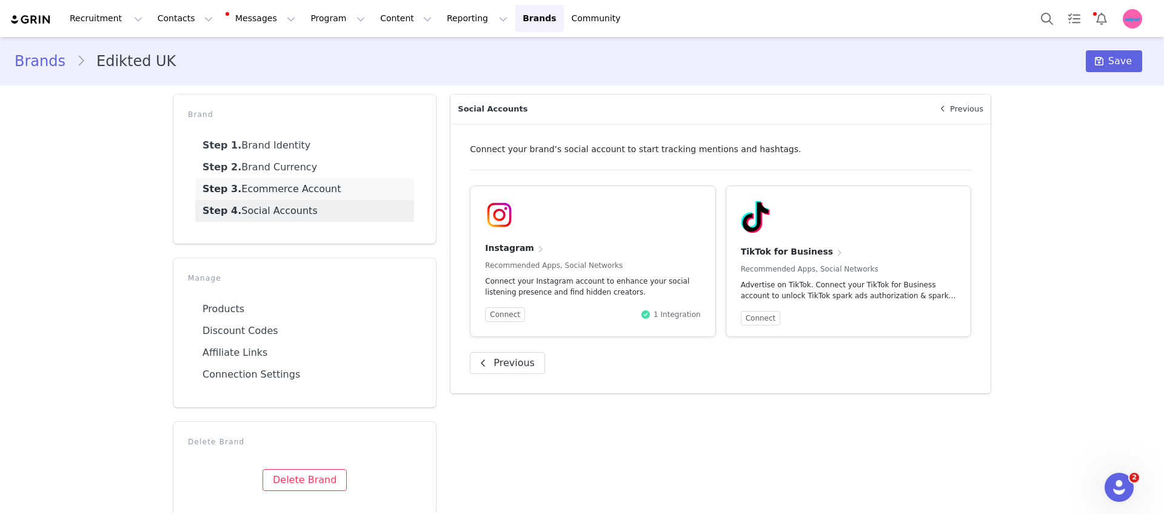
click at [322, 192] on link "Step 3. Ecommerce Account" at bounding box center [304, 189] width 219 height 22
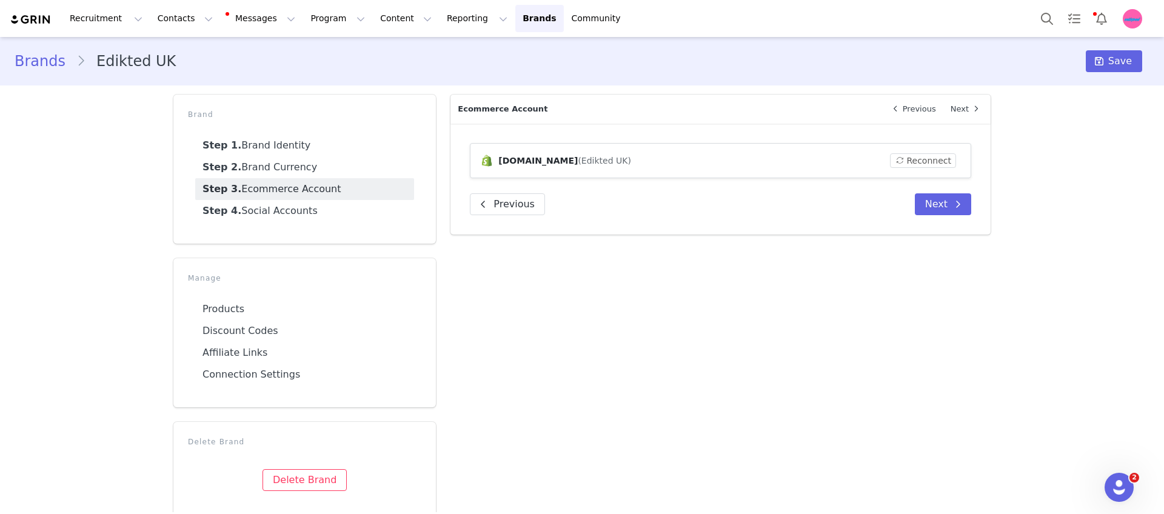
click at [135, 59] on li "Edikted UK" at bounding box center [131, 61] width 110 height 22
click at [42, 62] on link "Brands" at bounding box center [46, 61] width 62 height 22
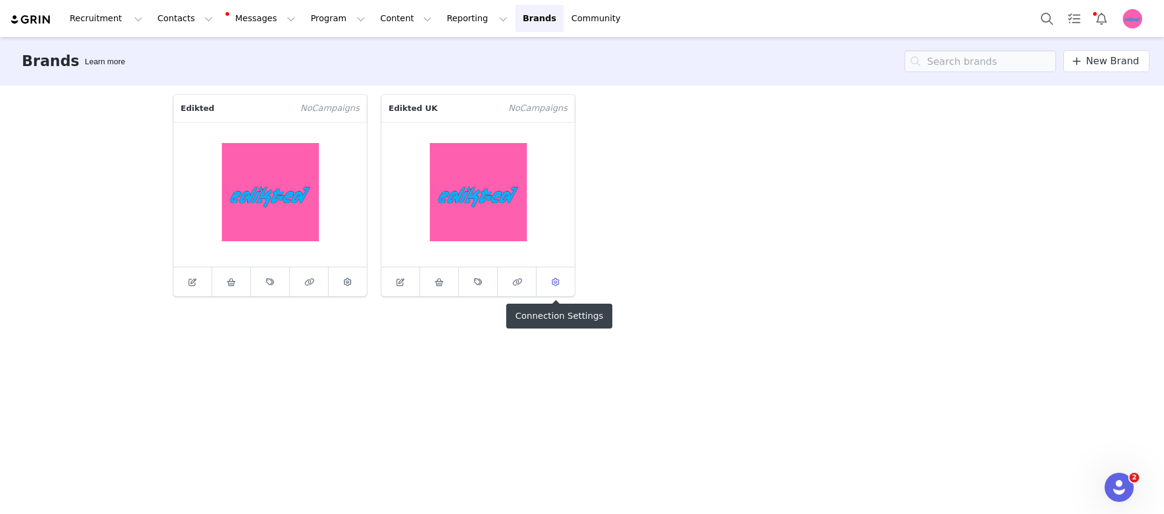
click at [552, 283] on icon at bounding box center [556, 282] width 8 height 8
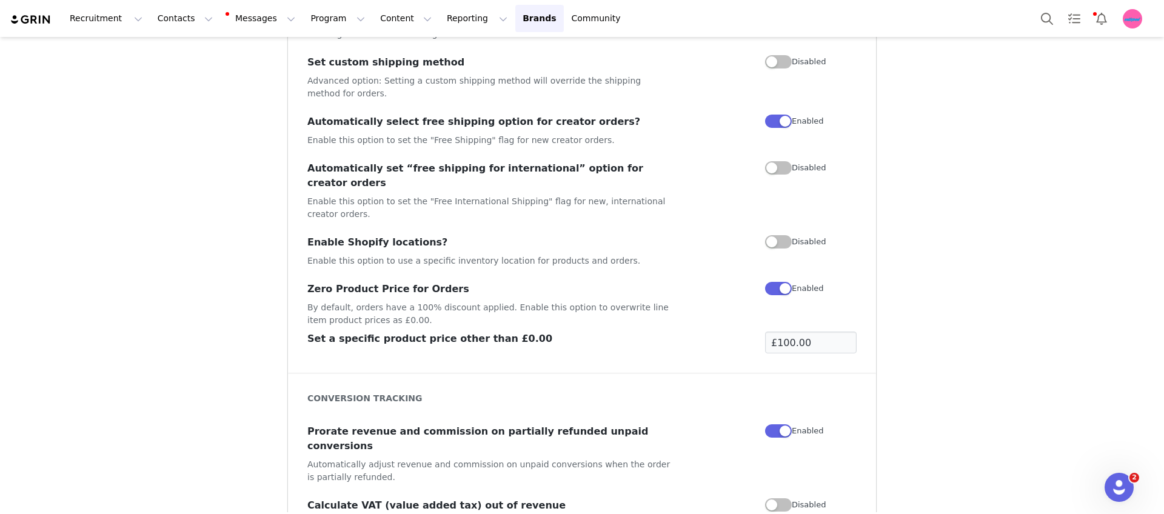
scroll to position [979, 0]
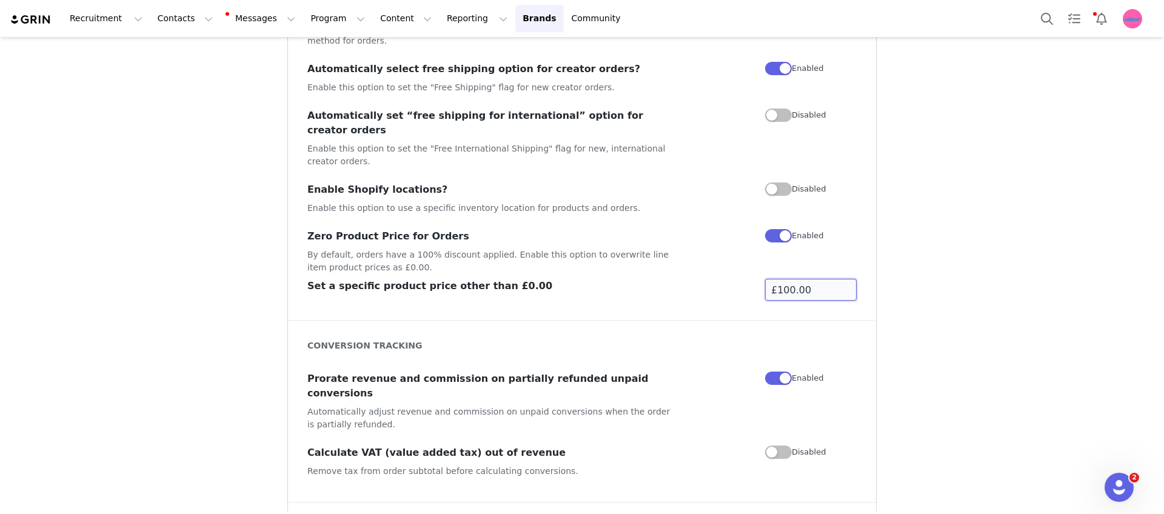
drag, startPoint x: 811, startPoint y: 261, endPoint x: 753, endPoint y: 264, distance: 58.3
click at [753, 279] on div "Set a specific product price other than £0.00 £100.00" at bounding box center [581, 290] width 549 height 22
type input "£0.00"
click at [780, 229] on button "button" at bounding box center [778, 235] width 27 height 13
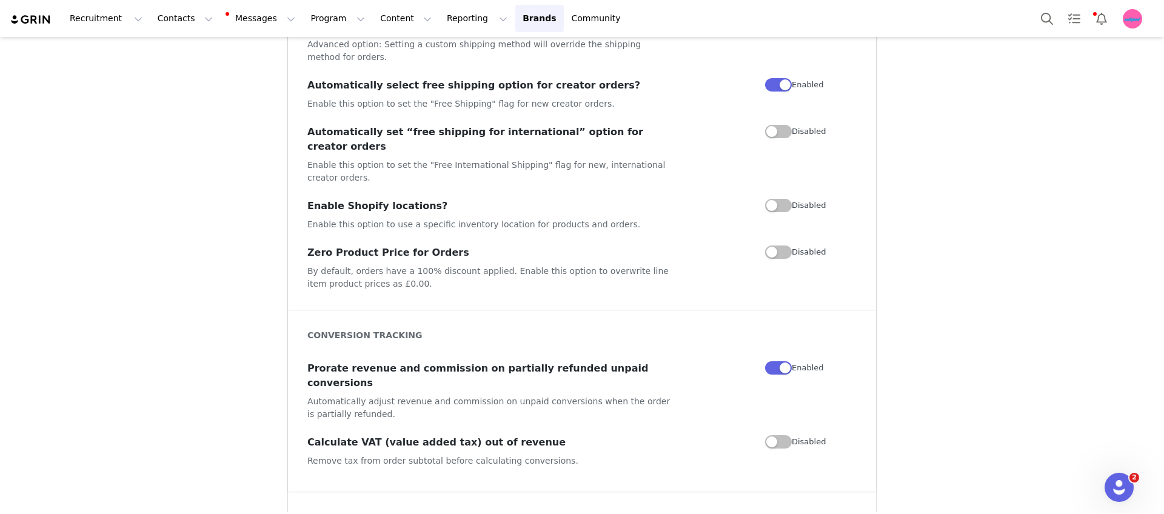
scroll to position [940, 0]
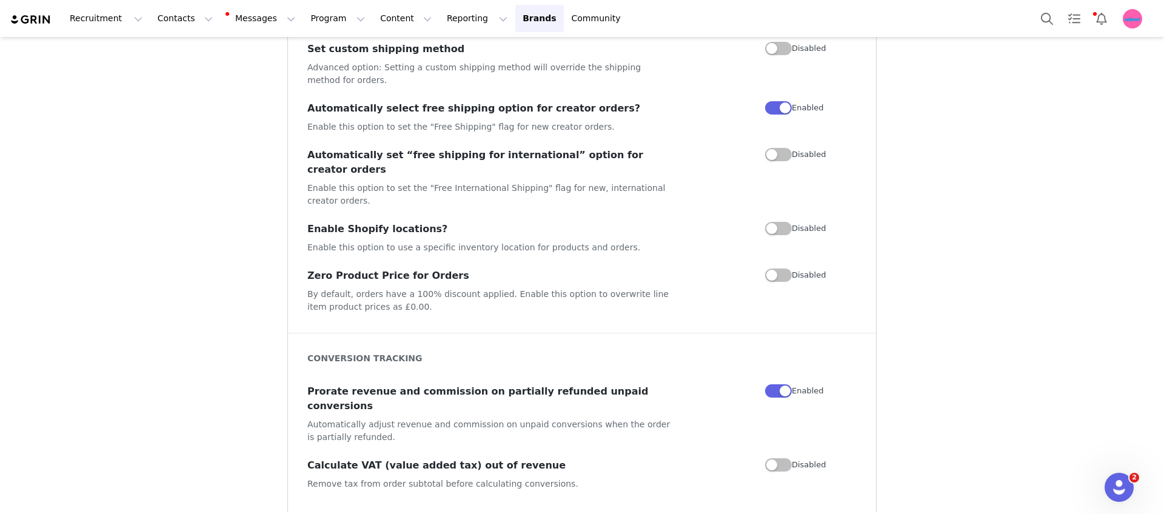
click at [771, 269] on button "button" at bounding box center [778, 275] width 27 height 13
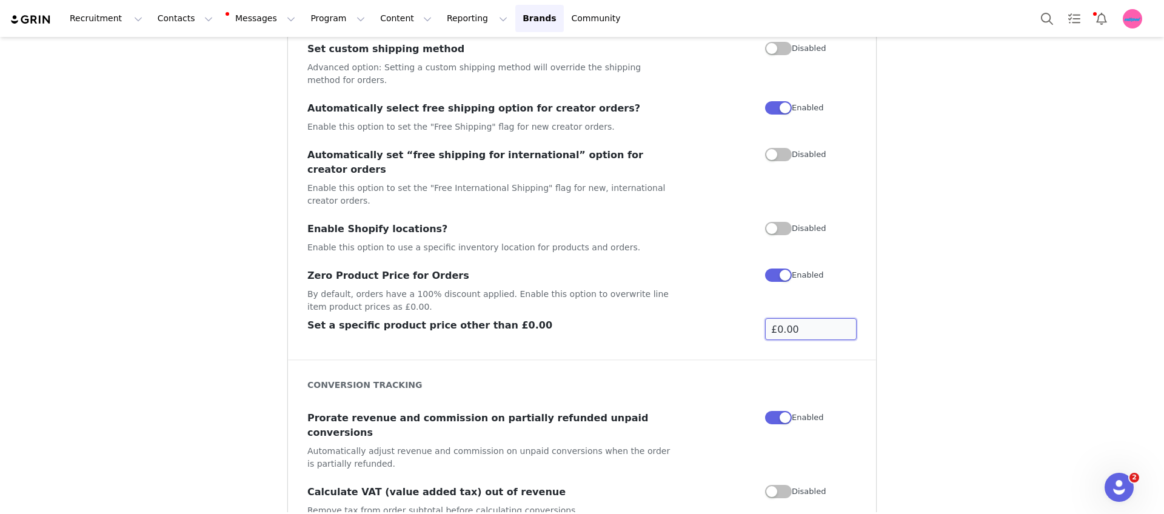
drag, startPoint x: 788, startPoint y: 301, endPoint x: 749, endPoint y: 301, distance: 38.8
click at [749, 318] on div "Set a specific product price other than £0.00 £0.00" at bounding box center [581, 329] width 549 height 22
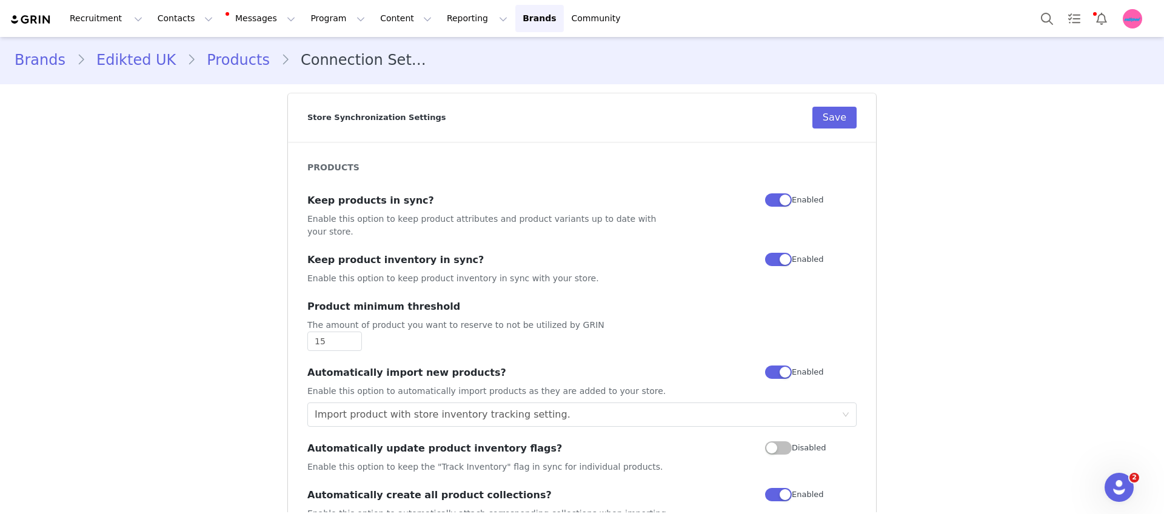
scroll to position [0, 0]
click at [845, 133] on div "Store Synchronization Settings Save" at bounding box center [581, 119] width 549 height 49
click at [839, 110] on button "Save" at bounding box center [834, 119] width 44 height 22
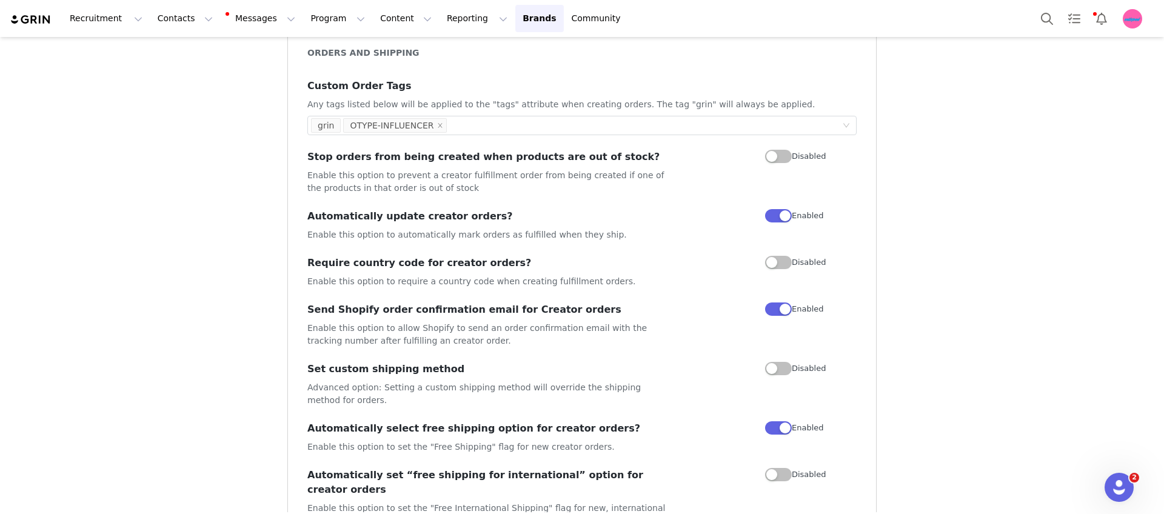
scroll to position [909, 0]
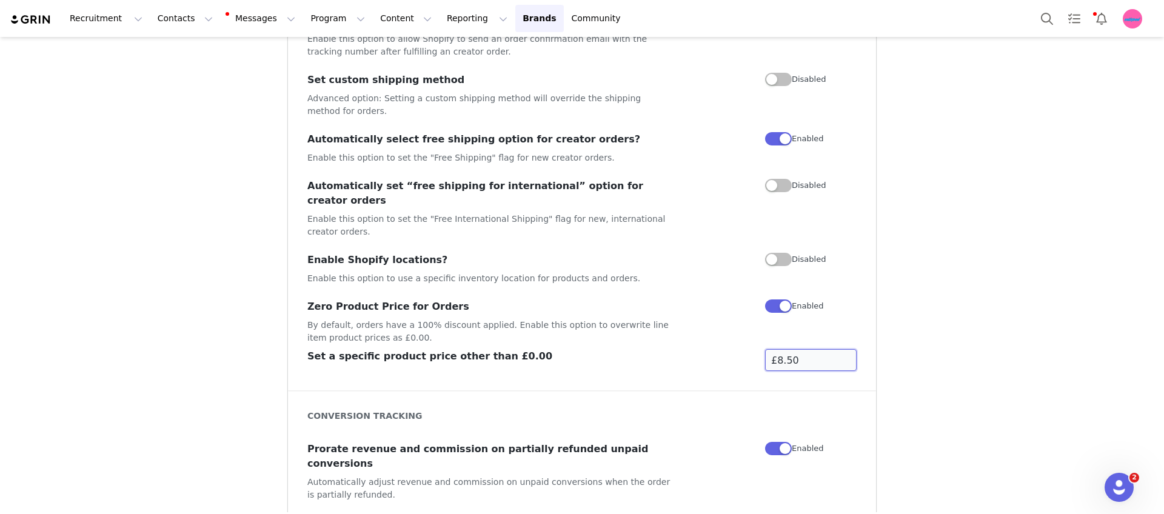
drag, startPoint x: 769, startPoint y: 335, endPoint x: 763, endPoint y: 335, distance: 6.7
click at [765, 349] on input "£8.50" at bounding box center [811, 360] width 92 height 22
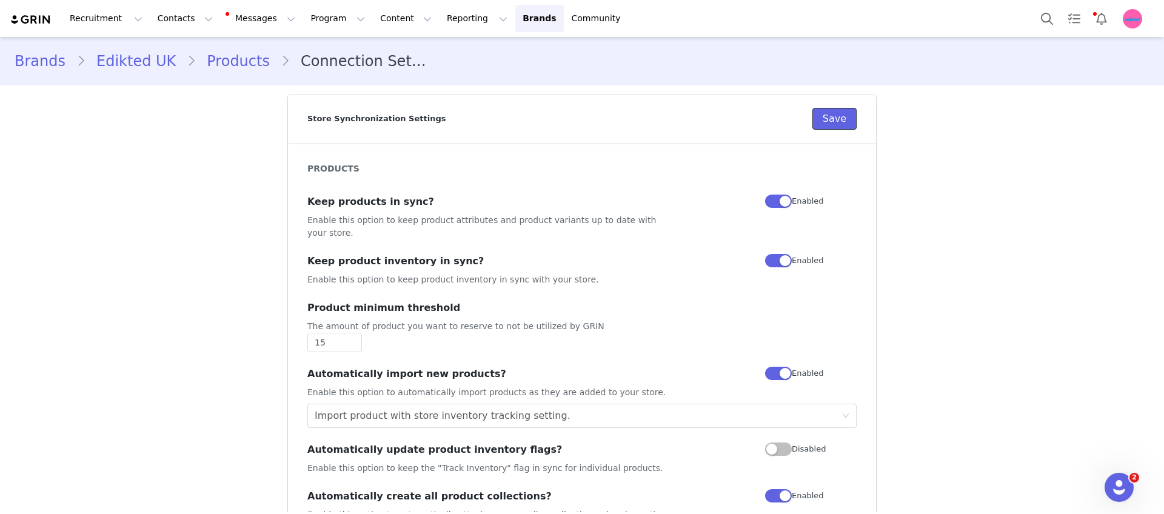
click at [837, 123] on button "Save" at bounding box center [834, 119] width 44 height 22
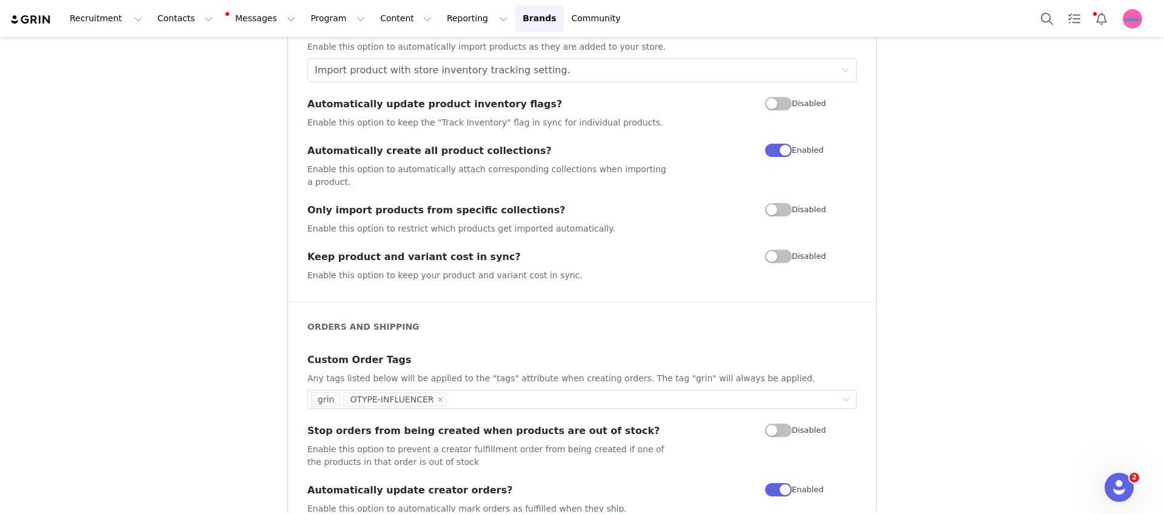
scroll to position [346, 0]
drag, startPoint x: 845, startPoint y: 242, endPoint x: 832, endPoint y: 78, distance: 164.2
click at [832, 78] on div "PRODUCTS Keep products in sync? Enable this option to keep product attributes a…" at bounding box center [582, 49] width 588 height 504
click at [925, 96] on div "Brands Edikted UK Products Connection Settings Store Synchronization Settings S…" at bounding box center [582, 495] width 1164 height 1609
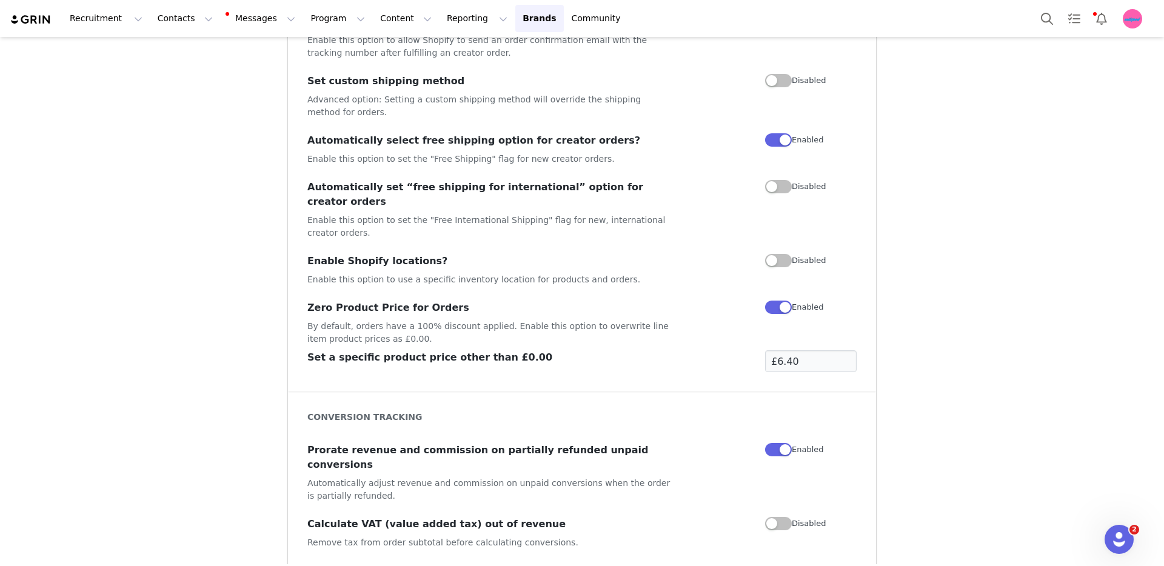
scroll to position [908, 0]
drag, startPoint x: 822, startPoint y: 332, endPoint x: 740, endPoint y: 332, distance: 81.9
click at [740, 350] on div "Set a specific product price other than £0.00 £6.40" at bounding box center [581, 361] width 549 height 22
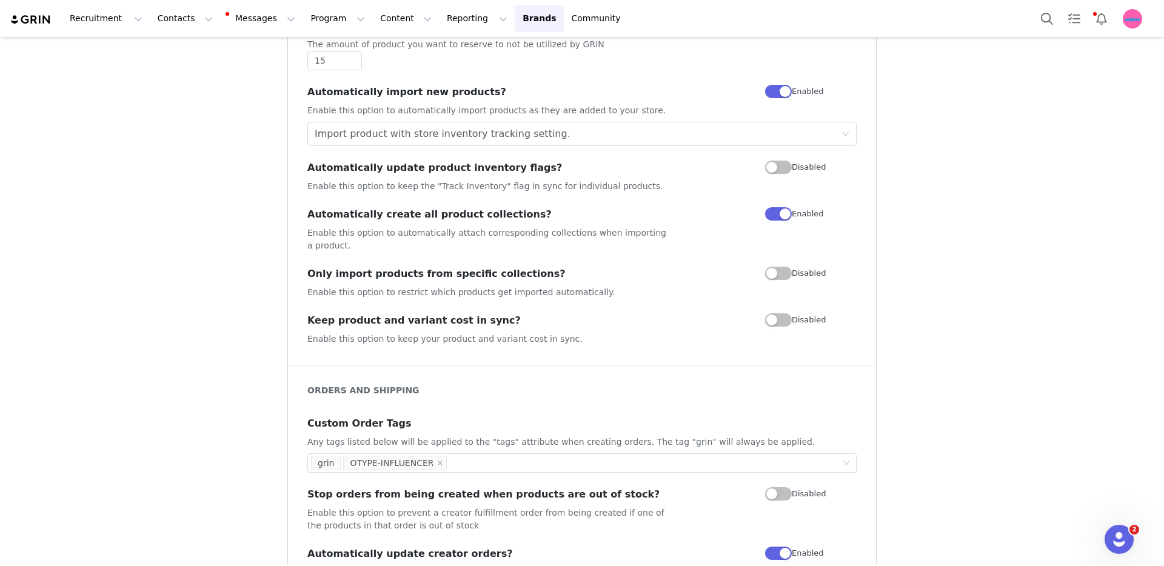
scroll to position [0, 0]
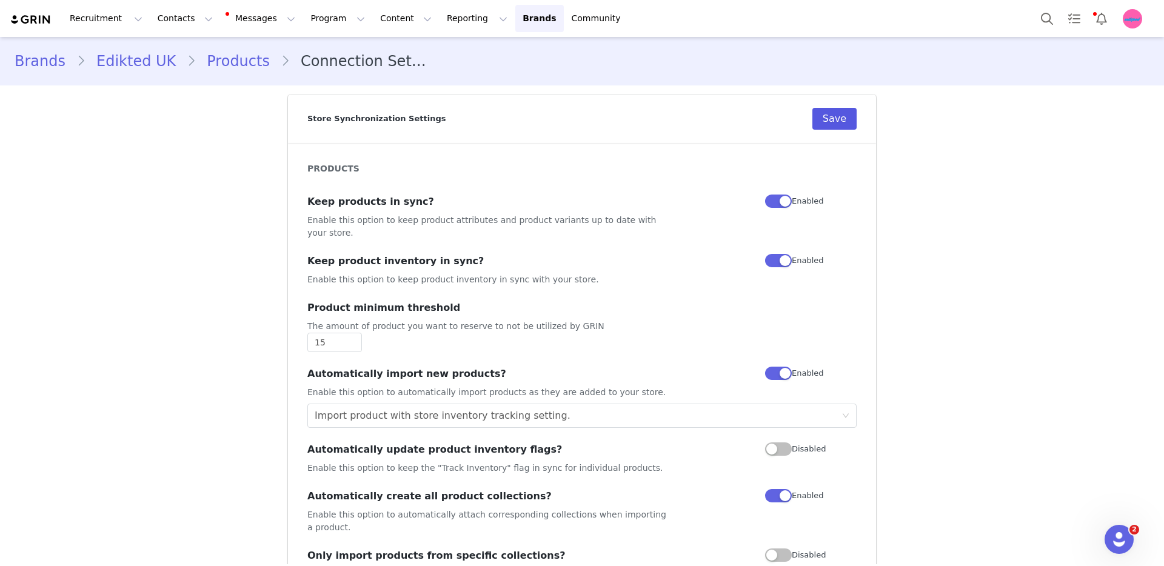
type input "£0.00"
click at [847, 127] on button "Save" at bounding box center [834, 119] width 44 height 22
click at [838, 113] on button "Save" at bounding box center [834, 119] width 44 height 22
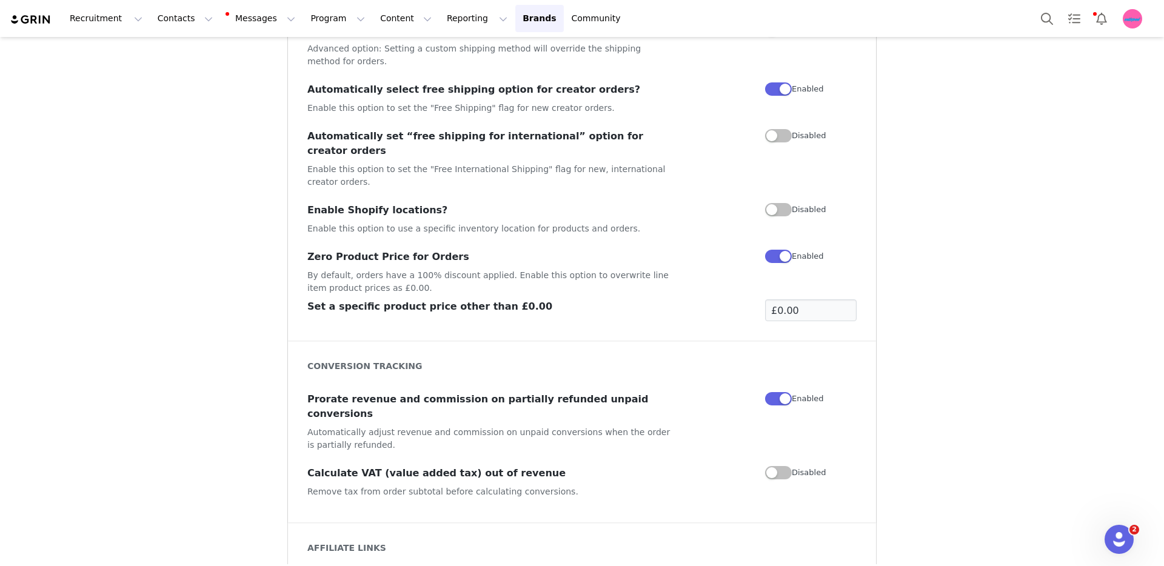
scroll to position [959, 0]
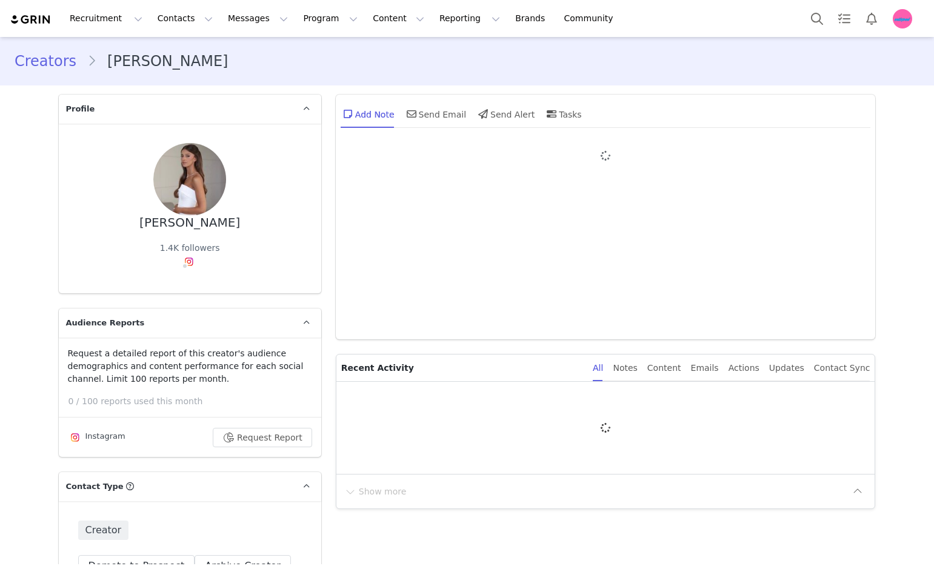
type input "+1 ([GEOGRAPHIC_DATA])"
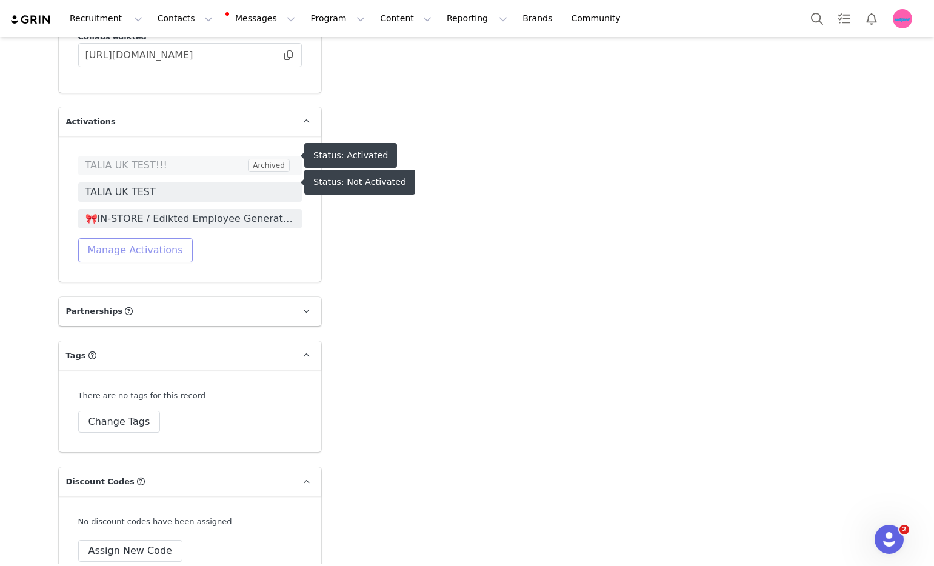
click at [153, 238] on button "Manage Activations" at bounding box center [135, 250] width 115 height 24
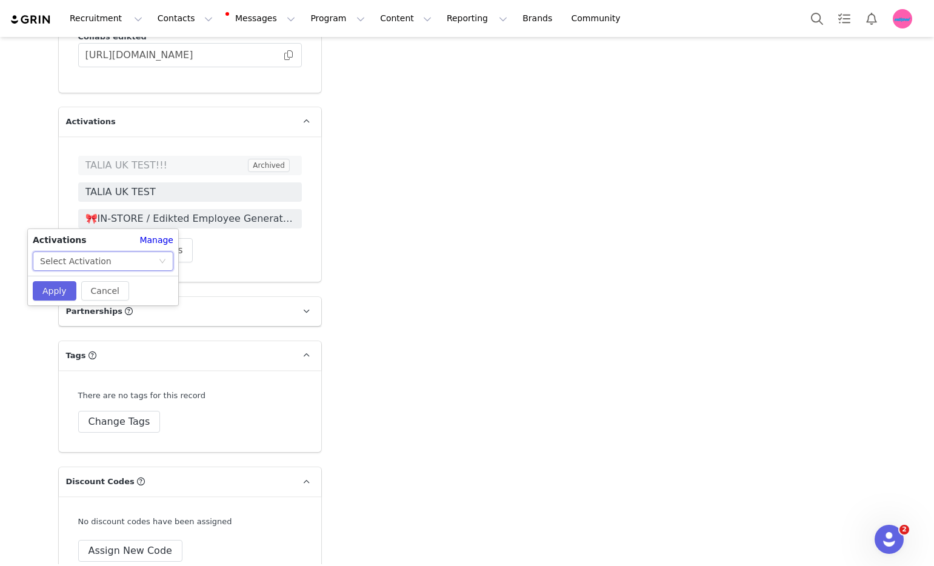
click at [153, 258] on div "Select Activation" at bounding box center [99, 261] width 118 height 18
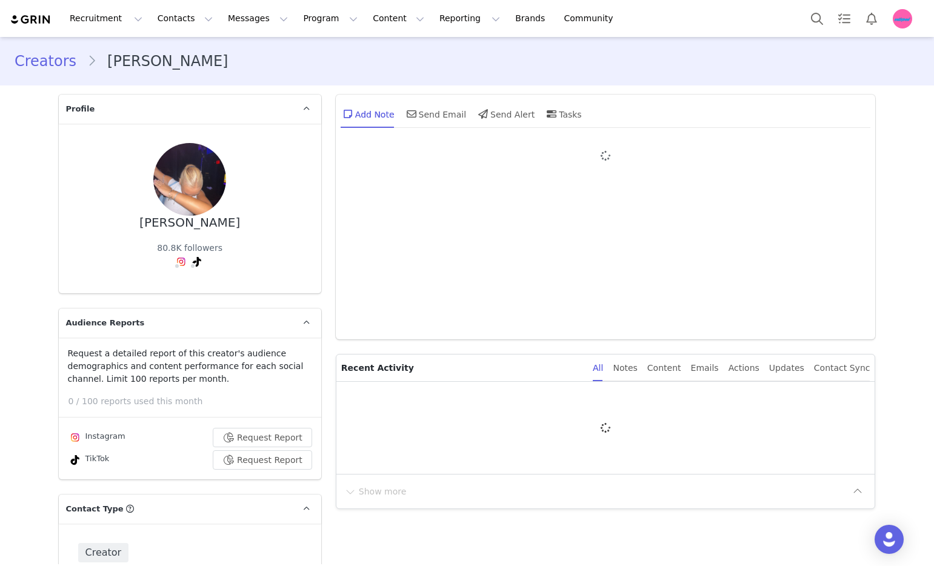
type input "+1 ([GEOGRAPHIC_DATA])"
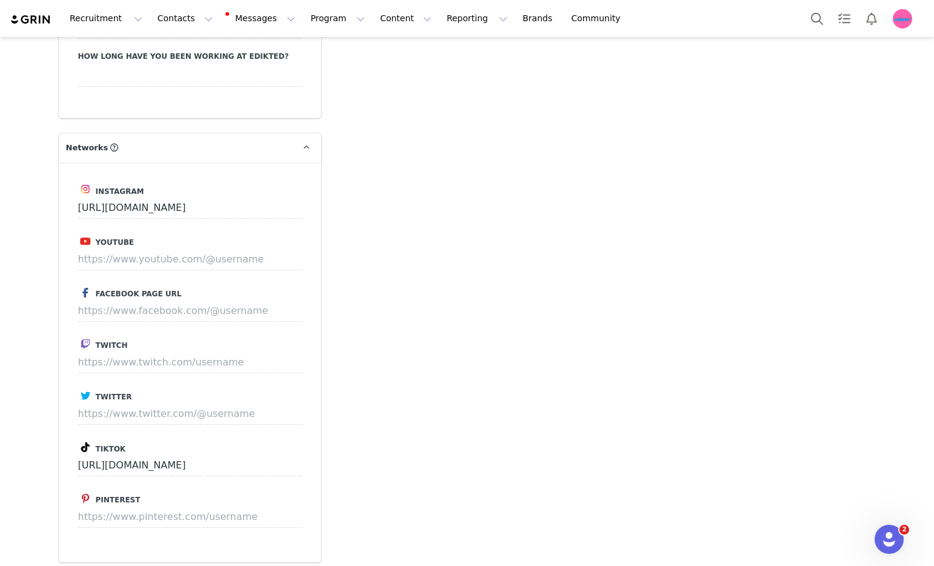
scroll to position [2768, 0]
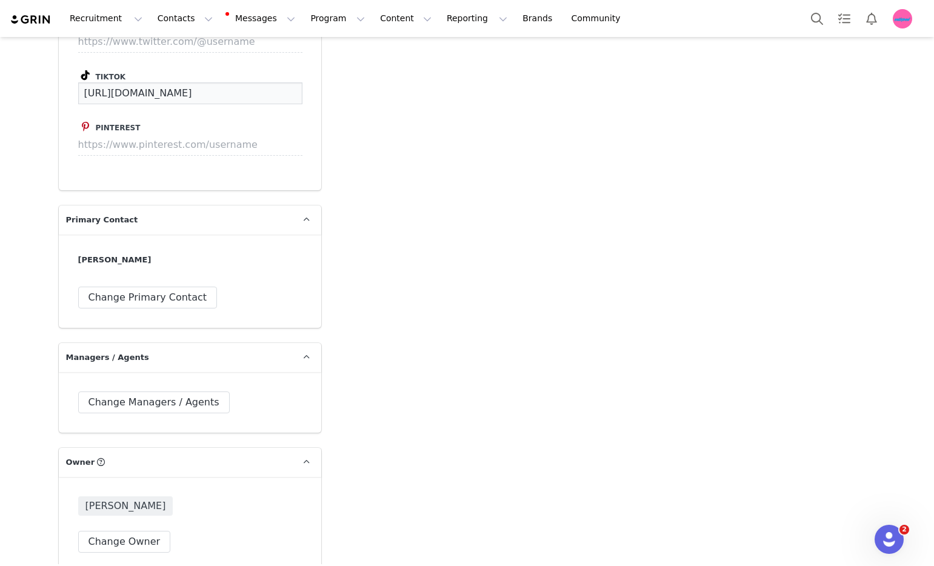
click at [215, 82] on input "https://www.tiktok.com/@mollyw321" at bounding box center [190, 93] width 224 height 22
click at [260, 82] on input "https://www.tiktok.com/@mollyw321" at bounding box center [190, 93] width 224 height 22
type input "https://www.tiktok.com/@mollyw321dfd"
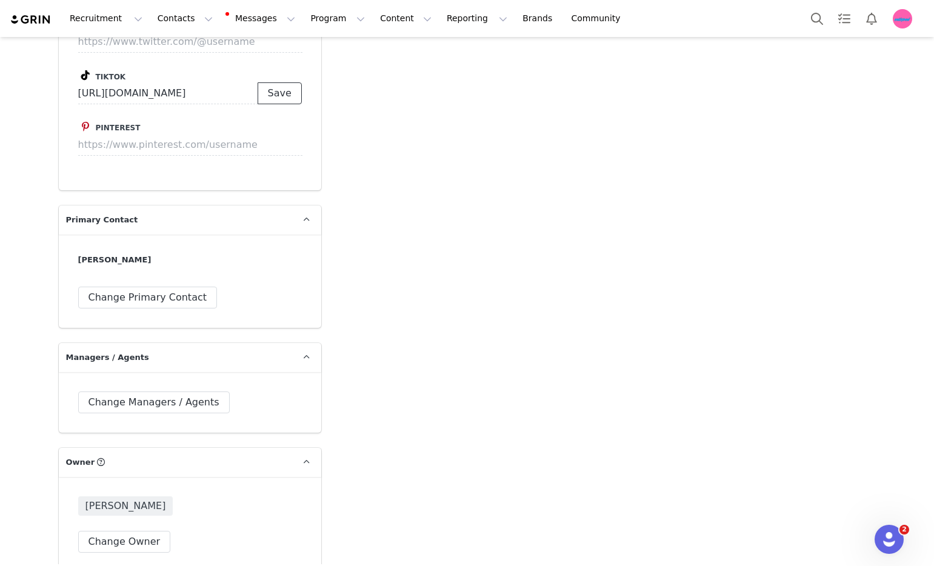
click at [263, 82] on button "Save" at bounding box center [280, 93] width 44 height 22
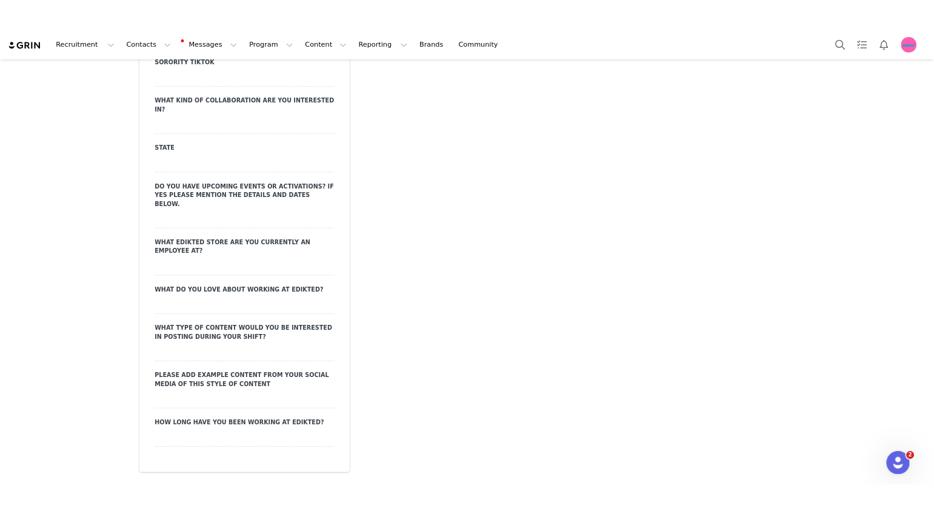
scroll to position [1703, 0]
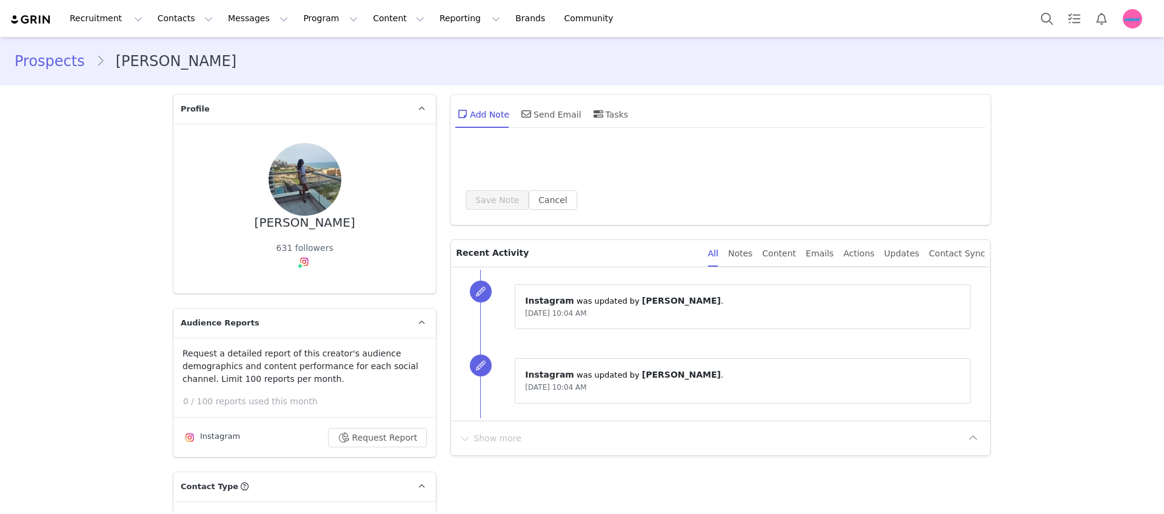
scroll to position [1704, 0]
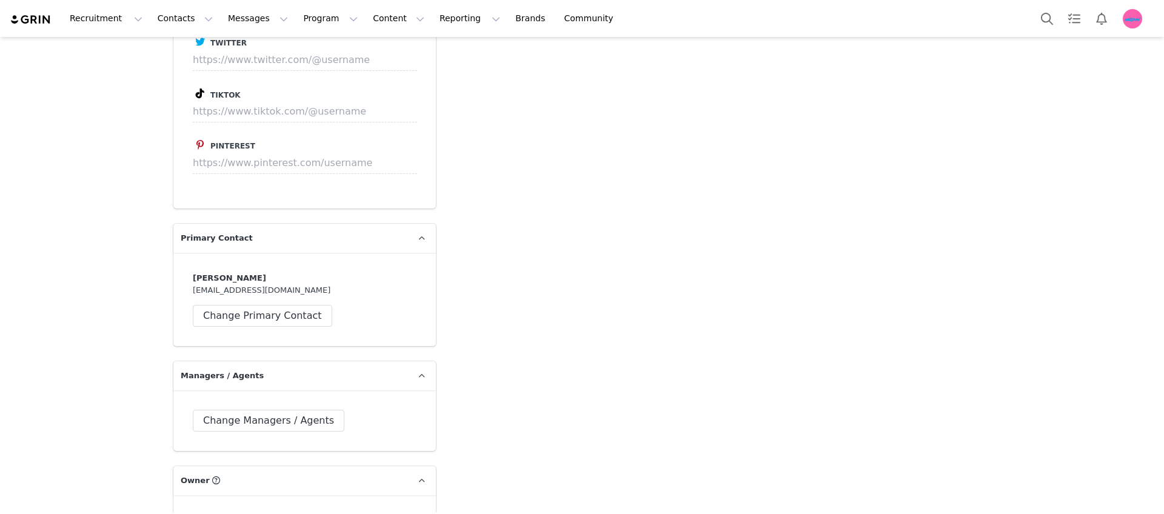
type input "+1 ([GEOGRAPHIC_DATA])"
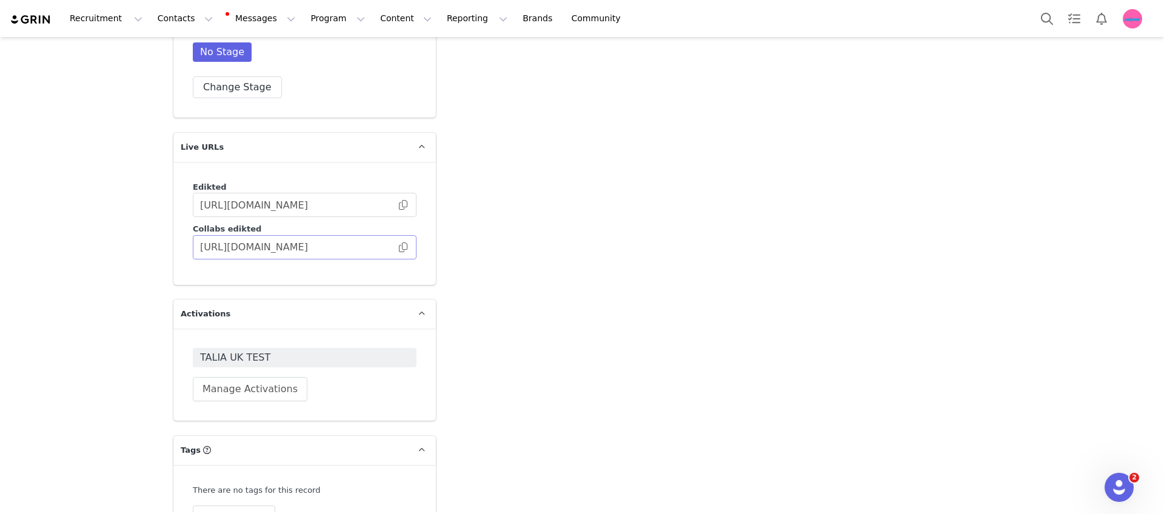
scroll to position [0, 0]
click at [397, 247] on span at bounding box center [403, 247] width 12 height 0
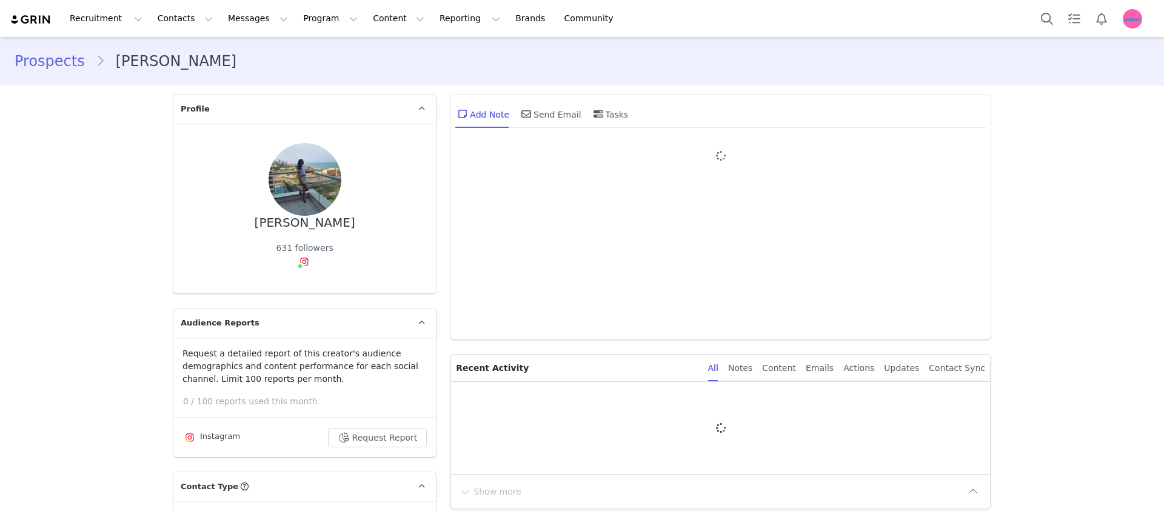
type input "+1 ([GEOGRAPHIC_DATA])"
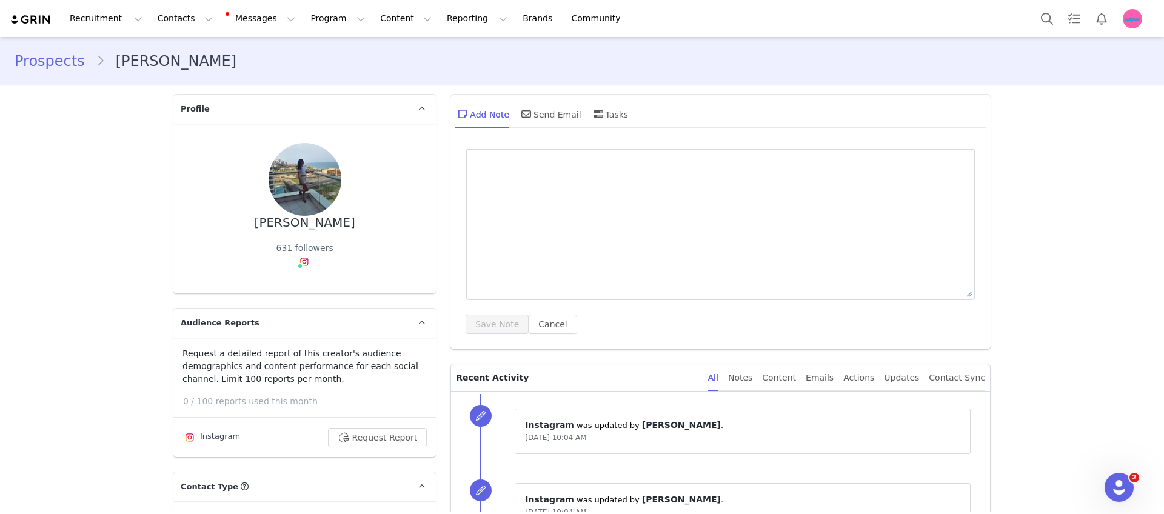
scroll to position [1442, 0]
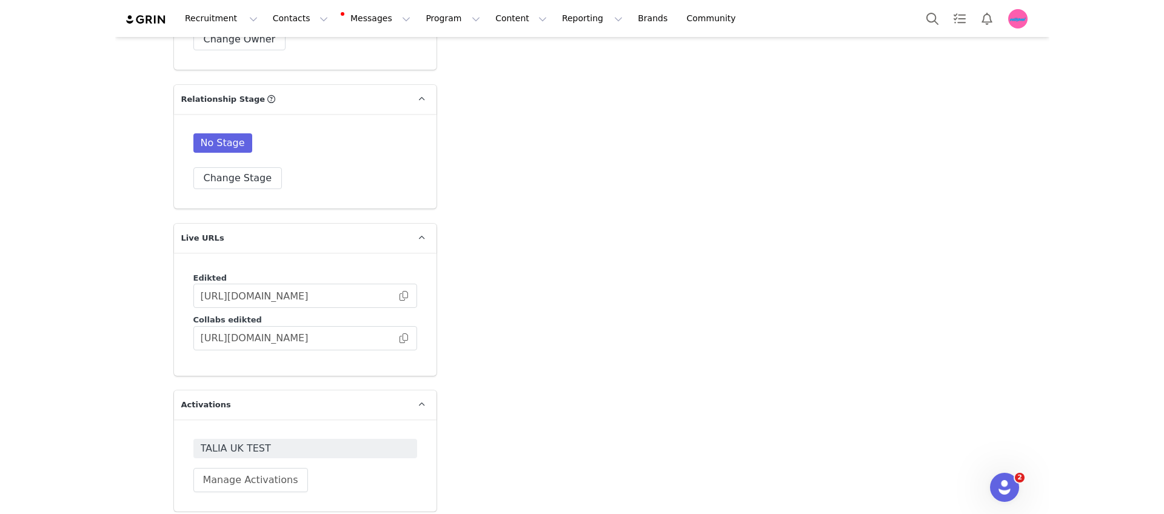
scroll to position [3324, 0]
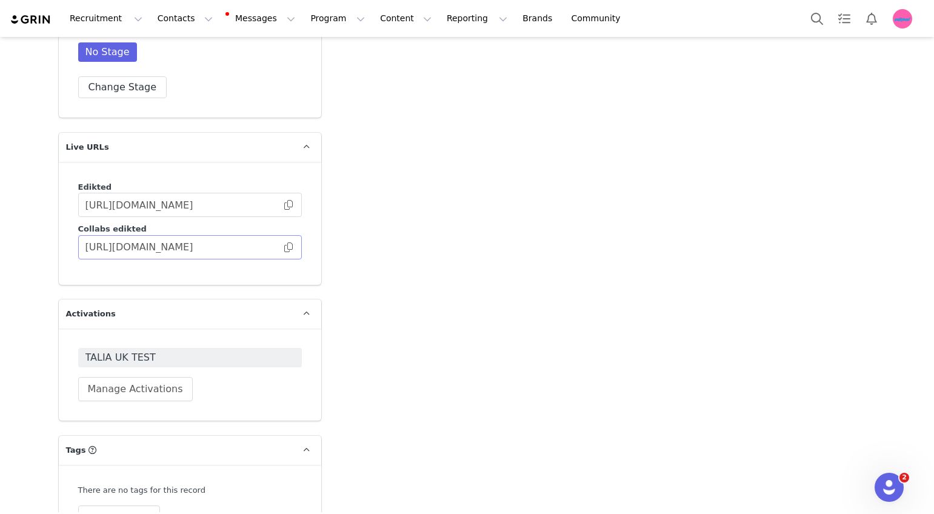
click at [287, 247] on span at bounding box center [289, 247] width 12 height 0
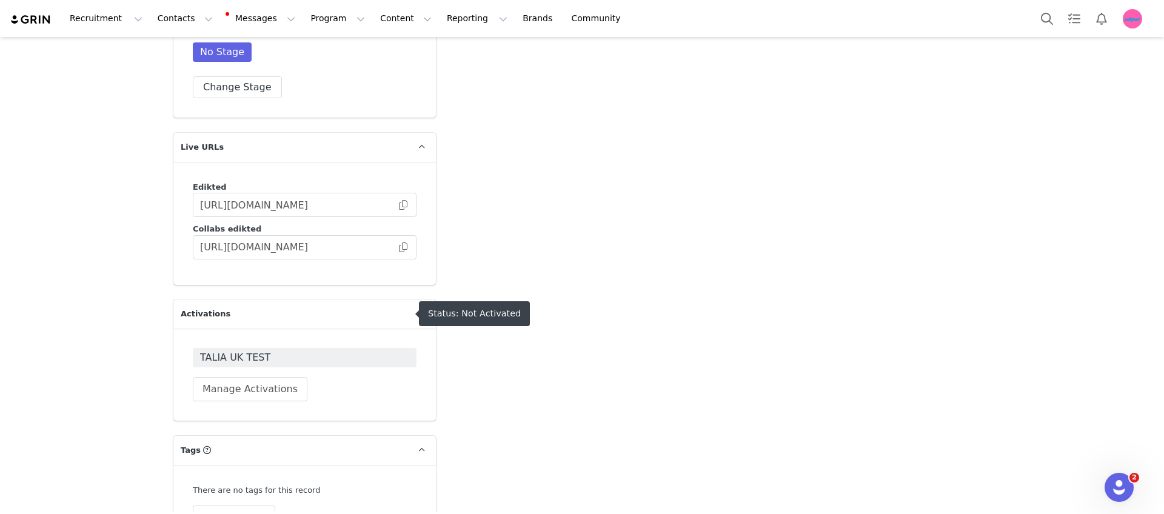
click at [283, 350] on span "TALIA UK TEST" at bounding box center [304, 357] width 209 height 15
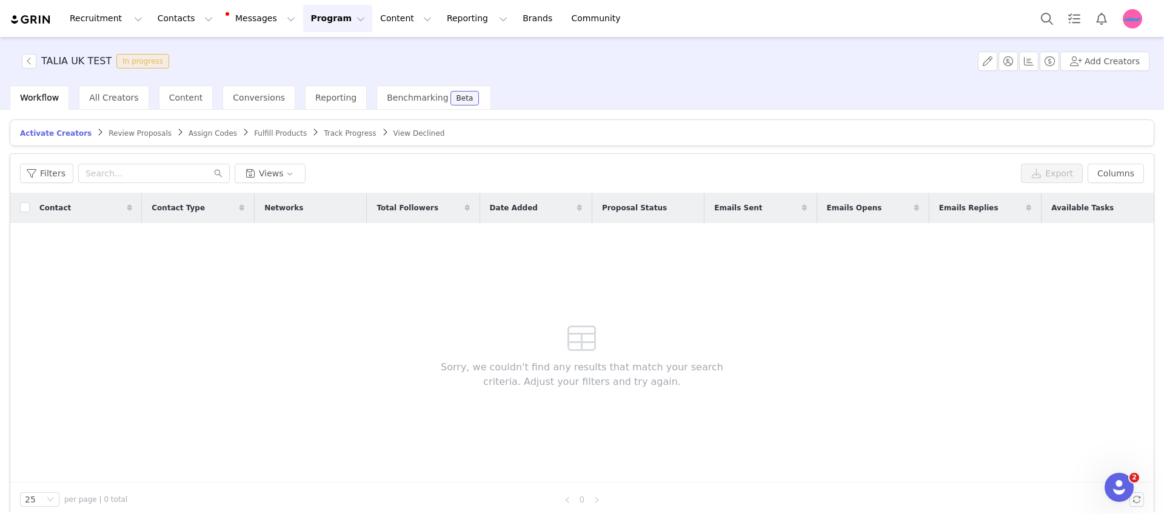
click at [118, 133] on span "Review Proposals" at bounding box center [140, 133] width 63 height 8
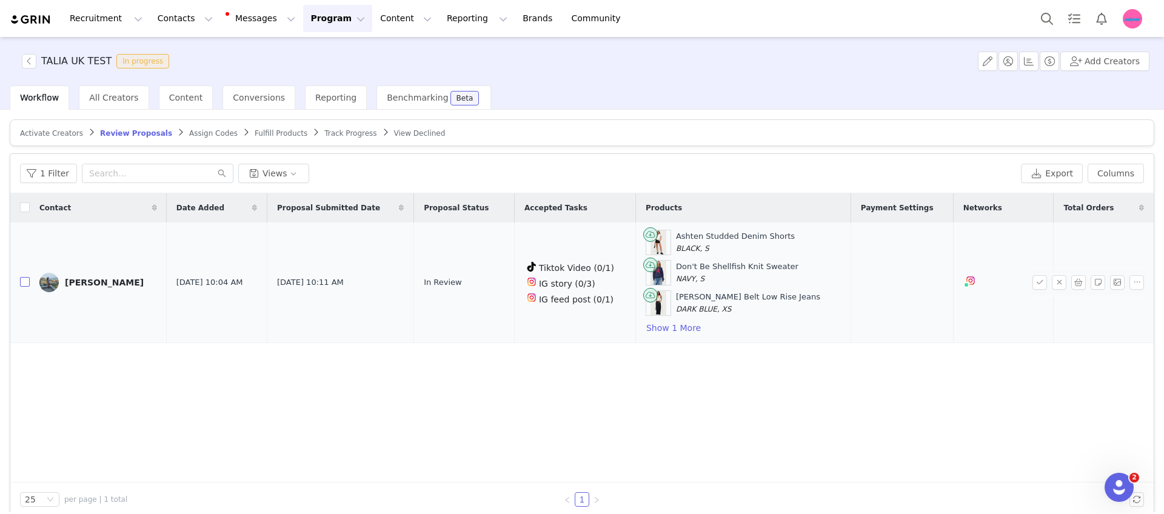
click at [27, 284] on input "checkbox" at bounding box center [25, 282] width 10 height 10
checkbox input "true"
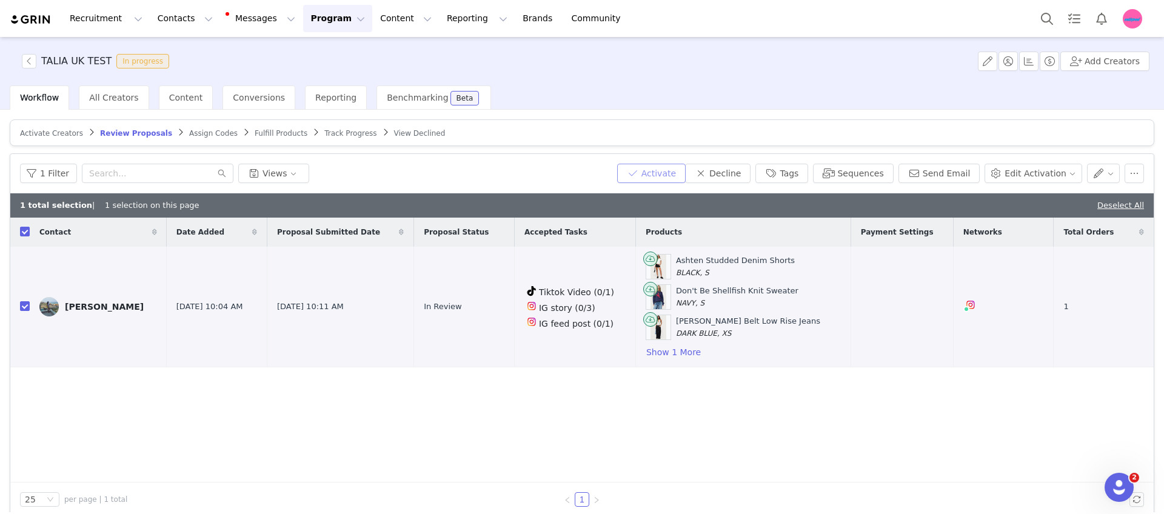
click at [669, 178] on button "Activate" at bounding box center [651, 173] width 69 height 19
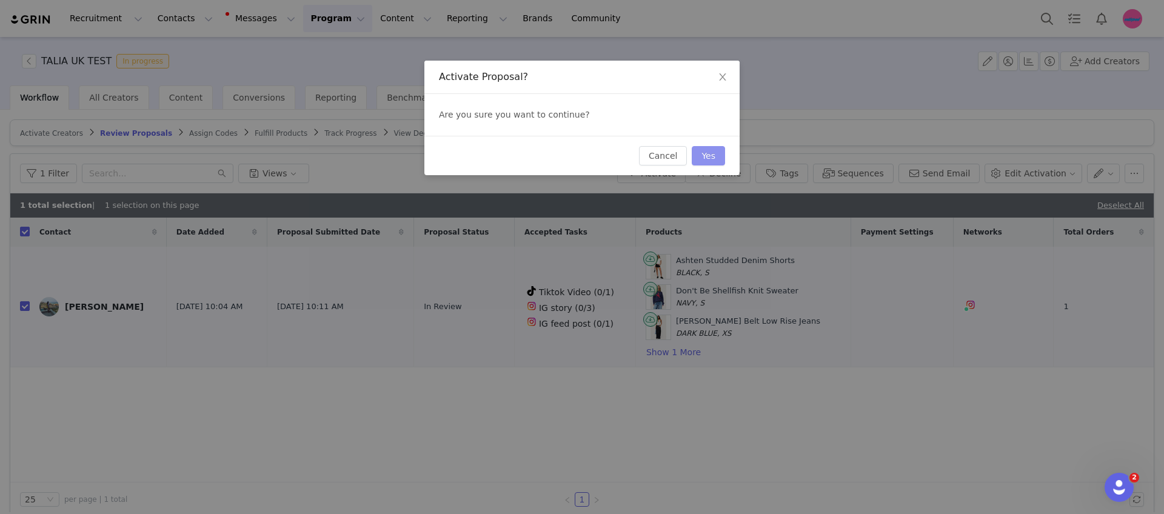
click at [709, 150] on button "Yes" at bounding box center [708, 155] width 33 height 19
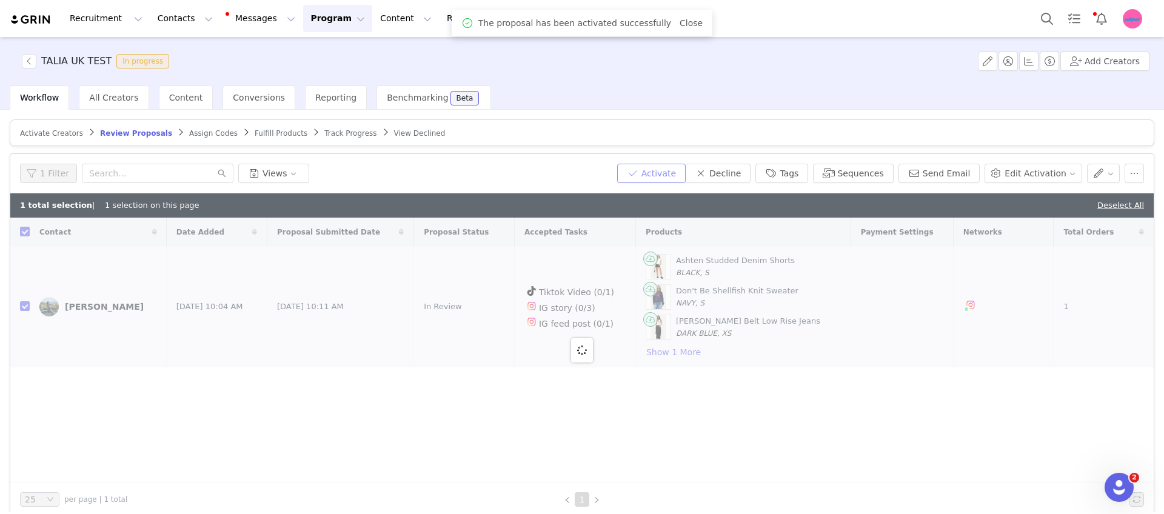
checkbox input "false"
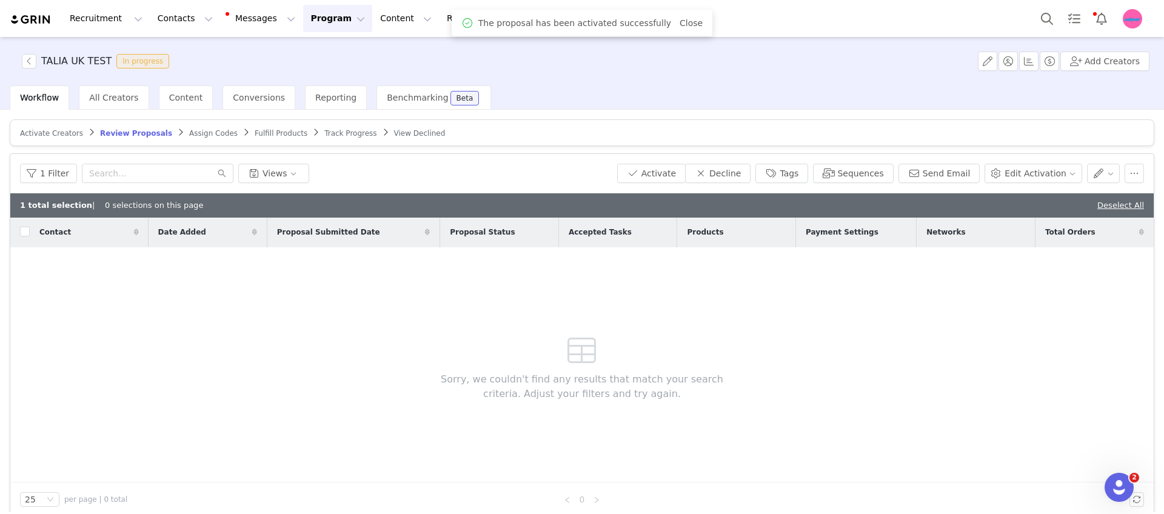
click at [274, 131] on span "Fulfill Products" at bounding box center [281, 133] width 53 height 8
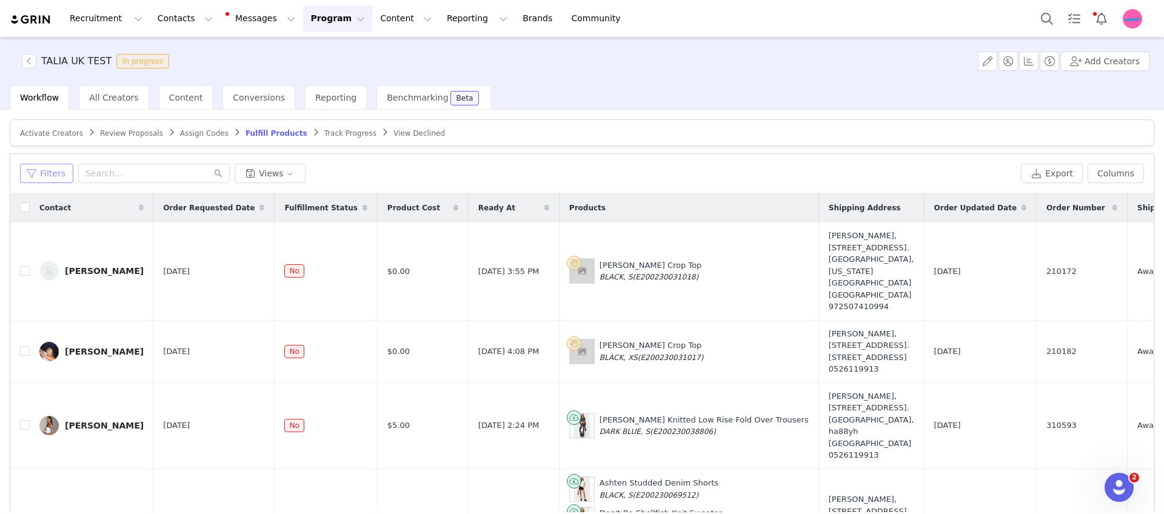
click at [35, 168] on button "Filters" at bounding box center [46, 173] width 53 height 19
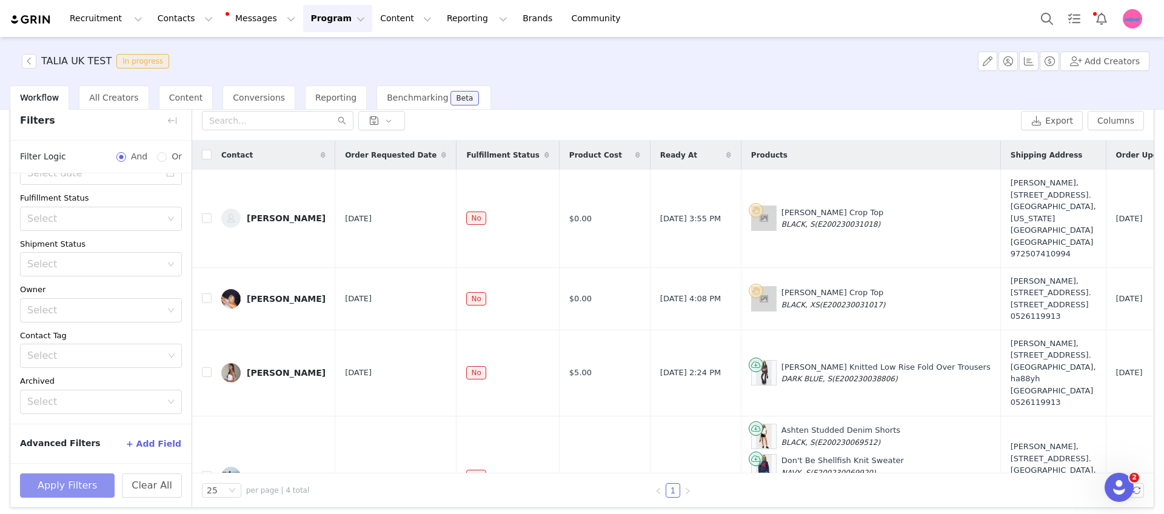
scroll to position [58, 0]
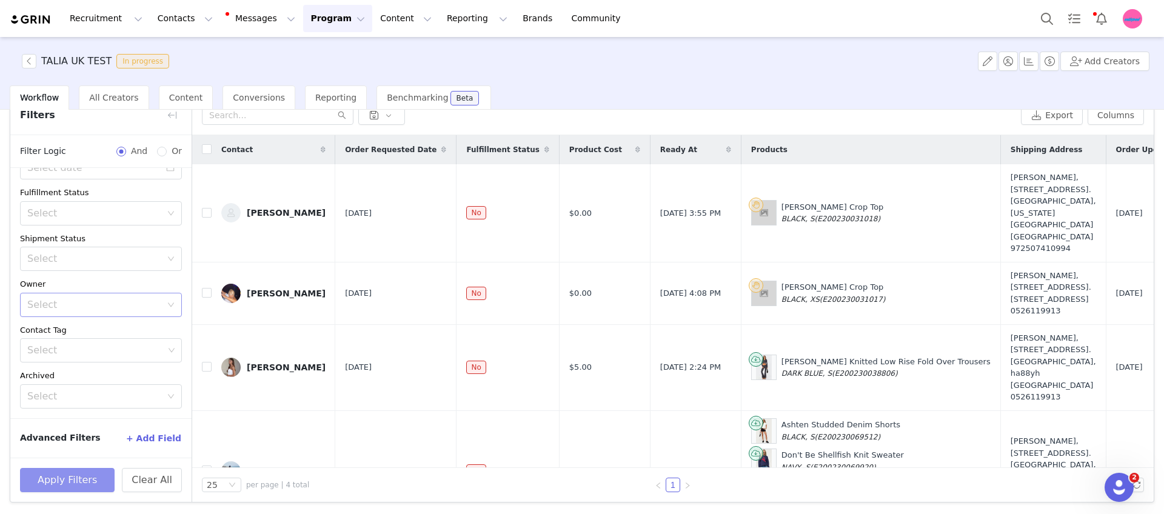
drag, startPoint x: 78, startPoint y: 477, endPoint x: 127, endPoint y: 316, distance: 168.4
click at [125, 330] on div "Filters Filter Logic And Or Activated Date ~ Order Submitted Date Fulfillment S…" at bounding box center [101, 299] width 182 height 406
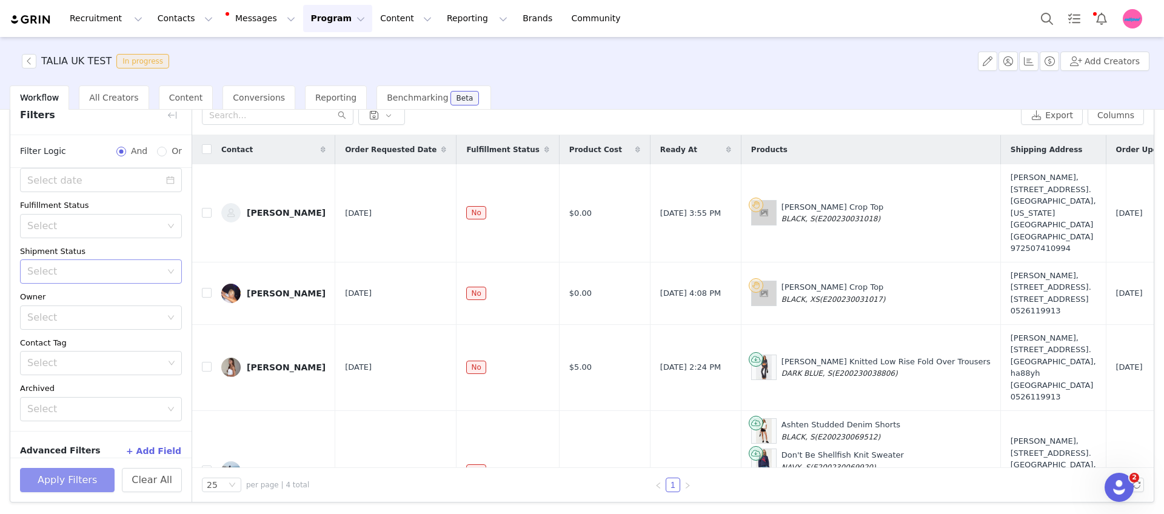
scroll to position [50, 0]
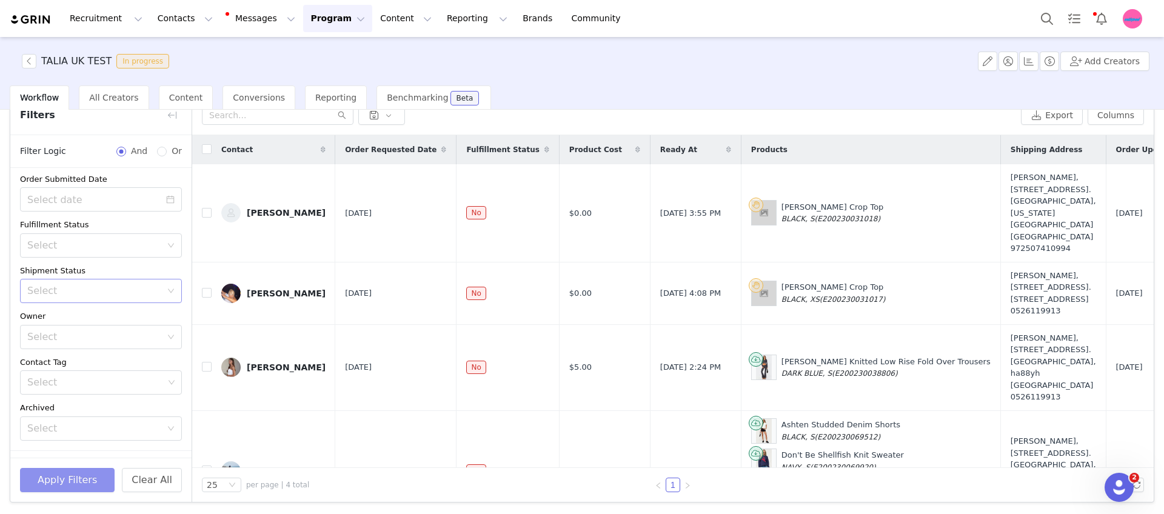
click at [117, 290] on div "Select" at bounding box center [94, 291] width 134 height 12
click at [116, 317] on li "Has No Order" at bounding box center [96, 317] width 153 height 19
click at [87, 481] on button "Apply Filters" at bounding box center [67, 480] width 95 height 24
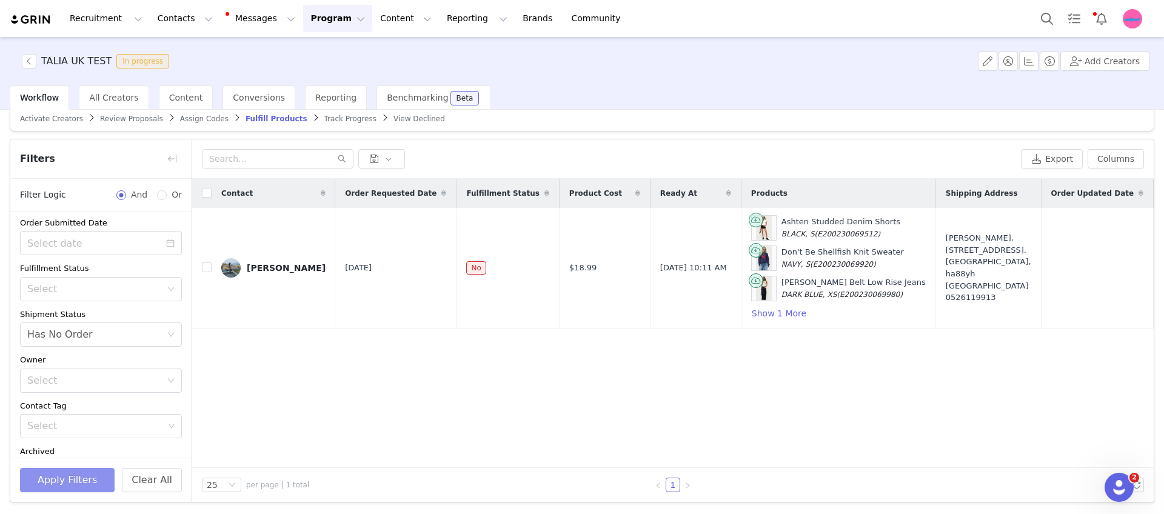
scroll to position [15, 0]
click at [202, 270] on input "checkbox" at bounding box center [207, 268] width 10 height 10
checkbox input "true"
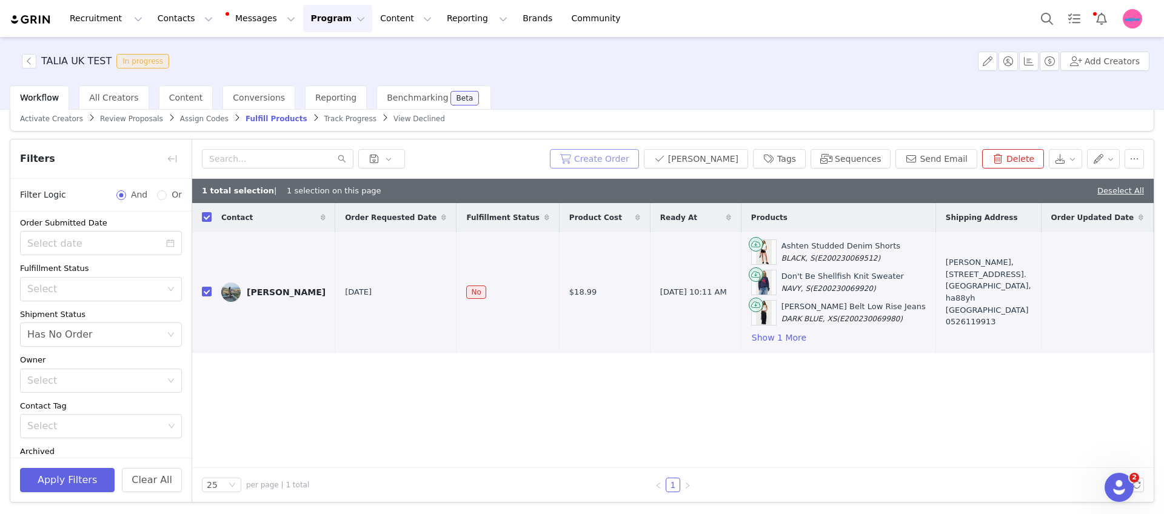
click at [628, 158] on button "Create Order" at bounding box center [594, 158] width 89 height 19
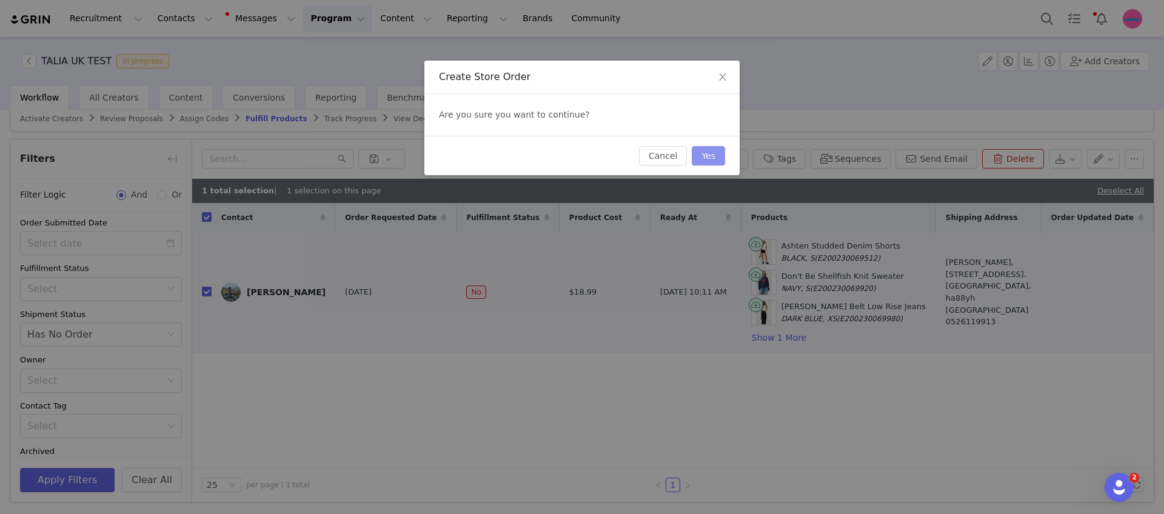
click at [706, 157] on button "Yes" at bounding box center [708, 155] width 33 height 19
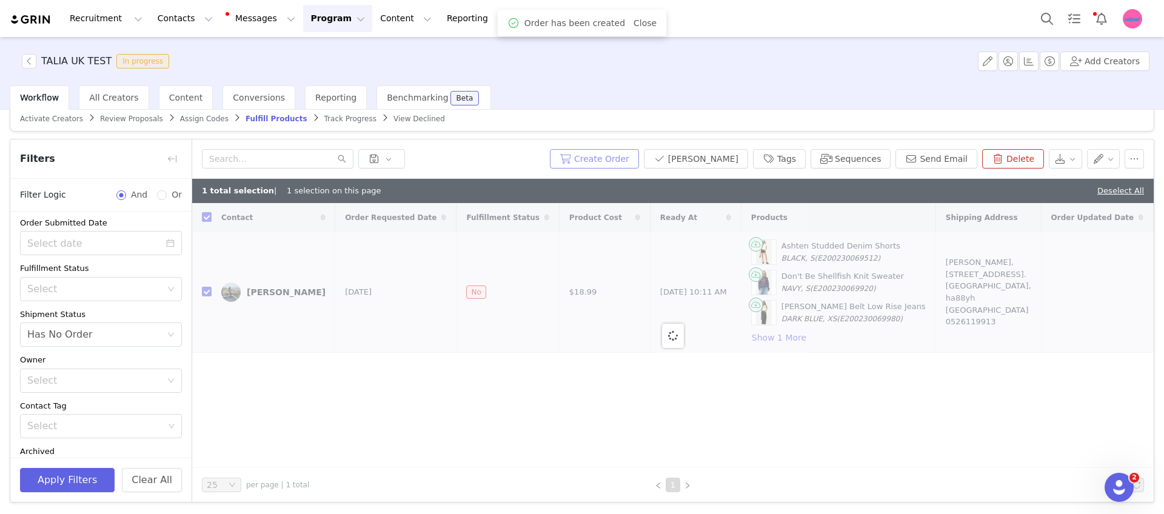
checkbox input "false"
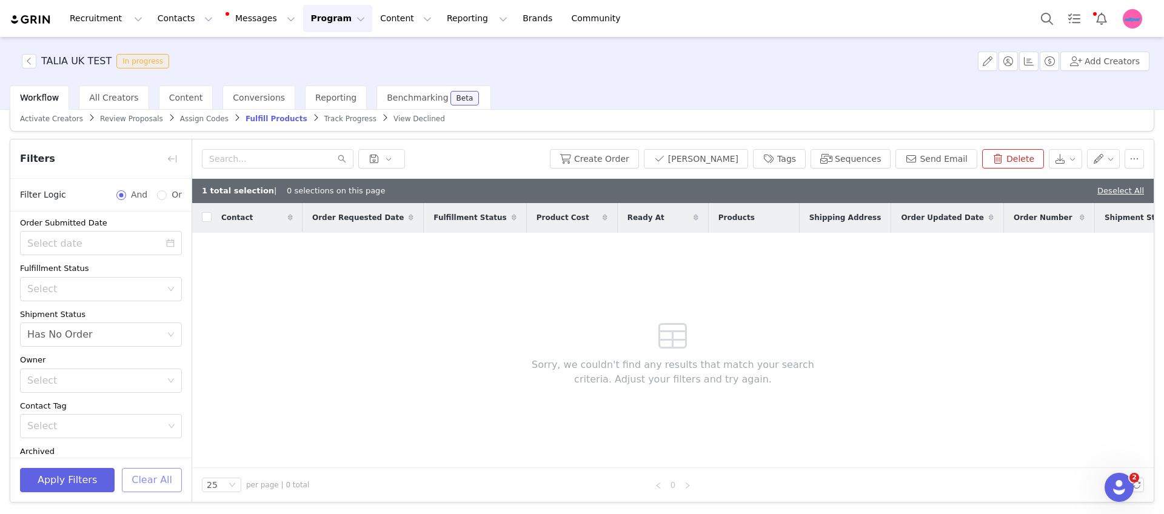
click at [152, 472] on button "Clear All" at bounding box center [152, 480] width 60 height 24
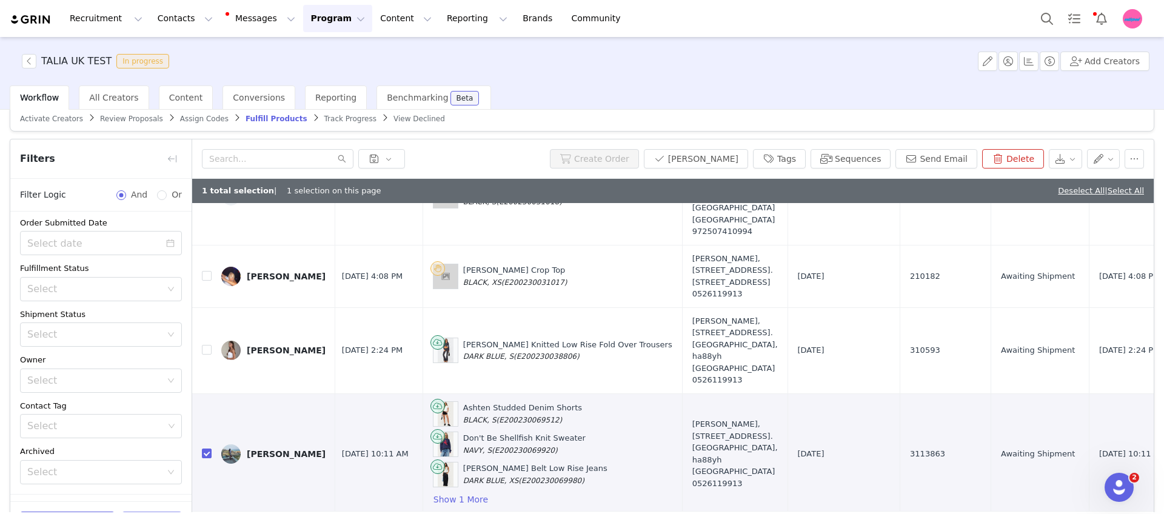
scroll to position [85, 363]
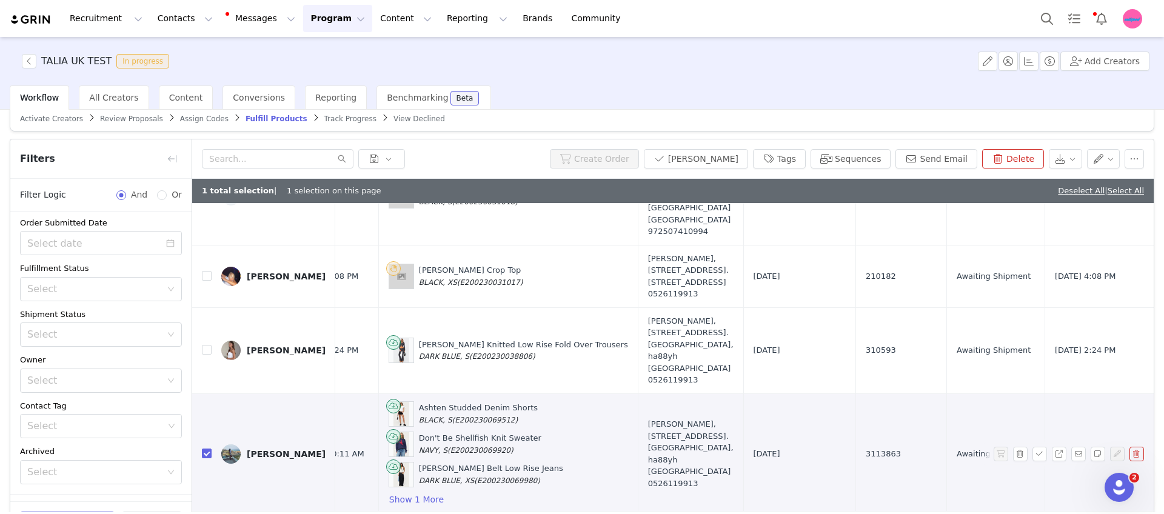
click at [866, 448] on span "3113863" at bounding box center [883, 454] width 35 height 12
copy span "3113863"
click at [866, 344] on span "310593" at bounding box center [881, 350] width 30 height 12
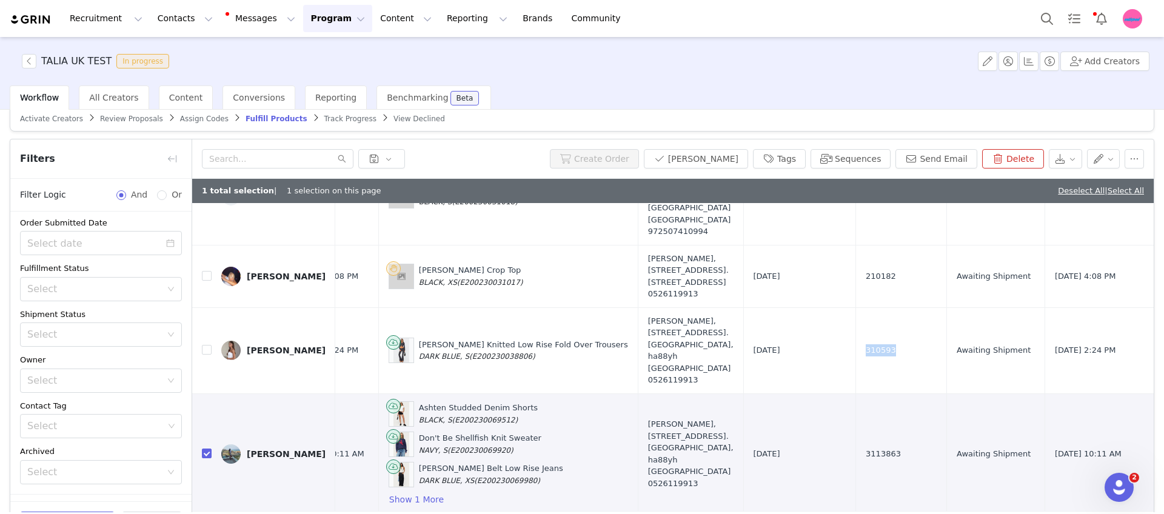
copy span "310593"
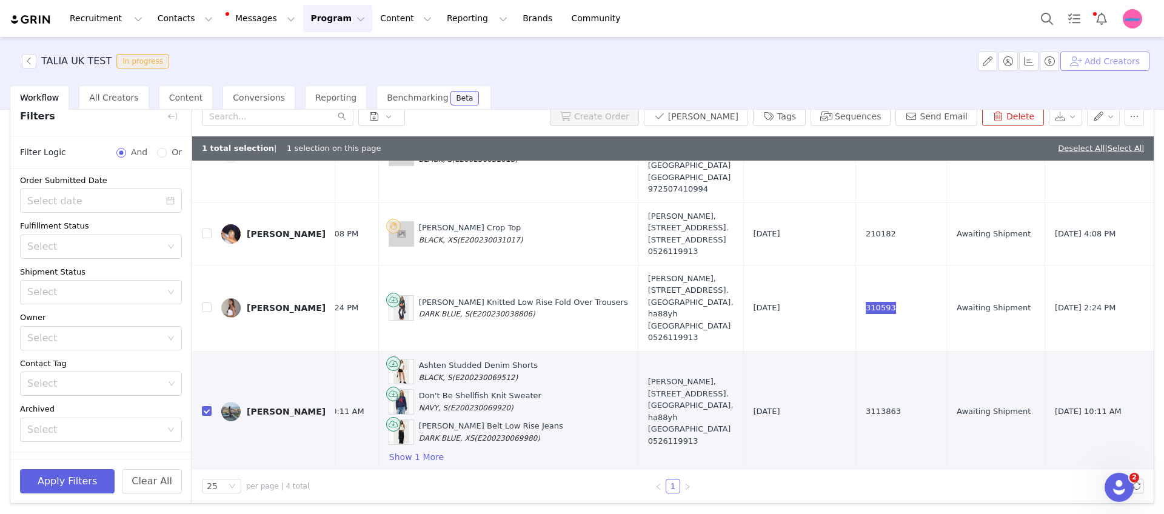
scroll to position [58, 0]
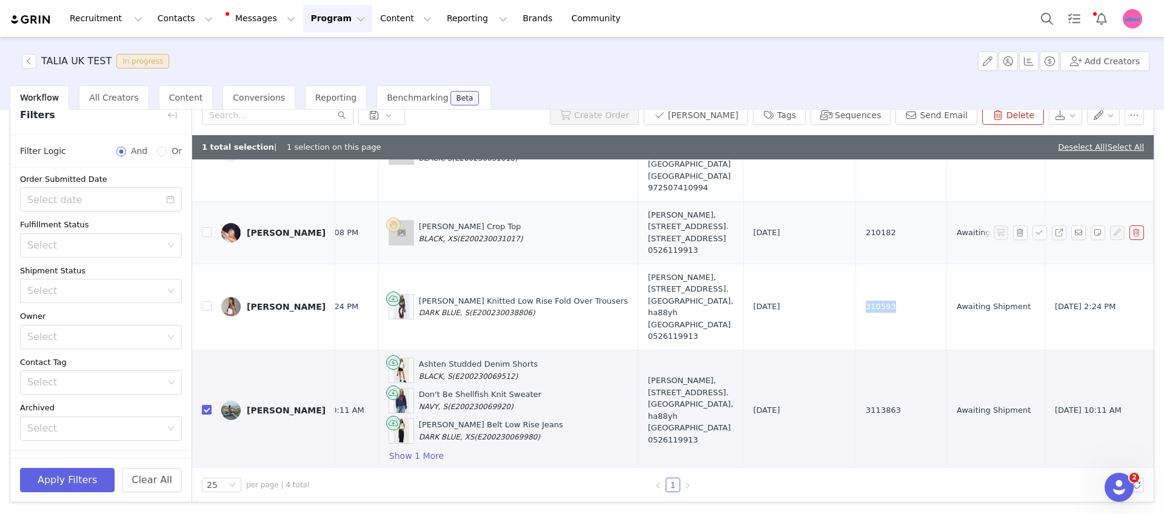
click at [866, 227] on span "210182" at bounding box center [881, 233] width 30 height 12
copy span "210182"
click at [866, 404] on span "3113863" at bounding box center [883, 410] width 35 height 12
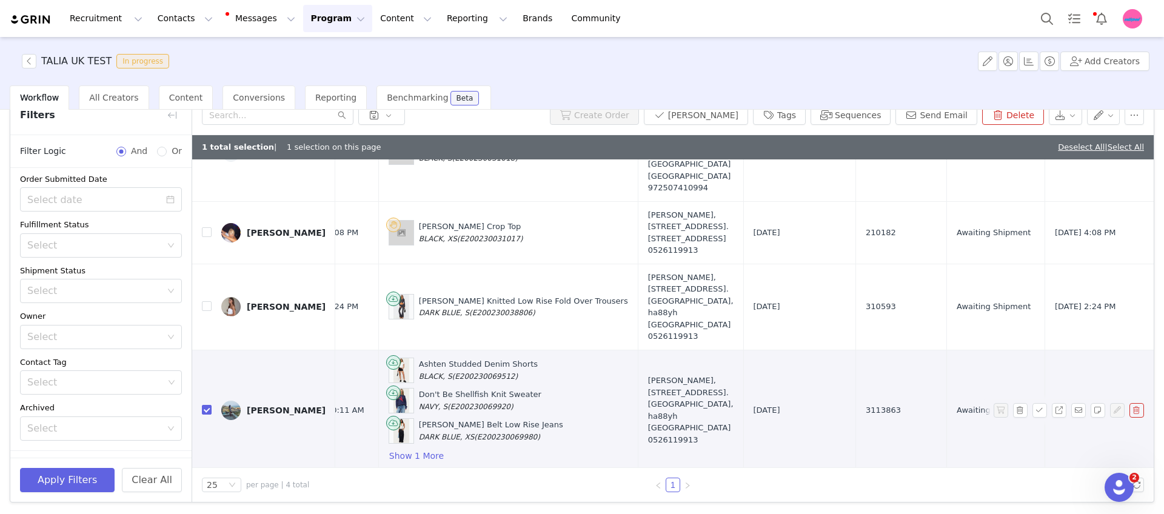
click at [866, 404] on span "3113863" at bounding box center [883, 410] width 35 height 12
copy span "3113863"
click at [866, 301] on span "310593" at bounding box center [881, 307] width 30 height 12
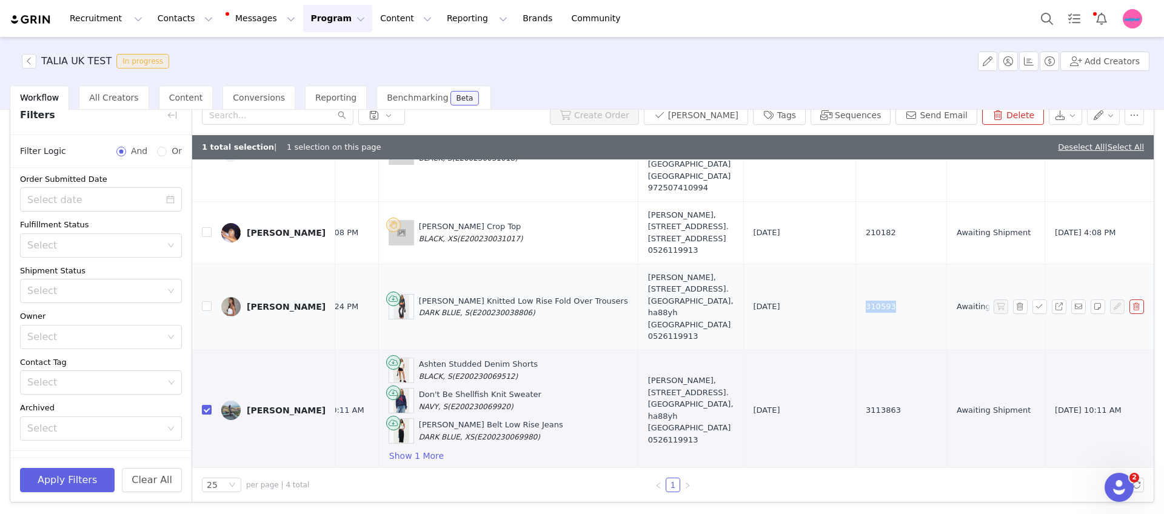
click at [866, 301] on span "310593" at bounding box center [881, 307] width 30 height 12
copy span "310593"
click at [866, 404] on span "3113863" at bounding box center [883, 410] width 35 height 12
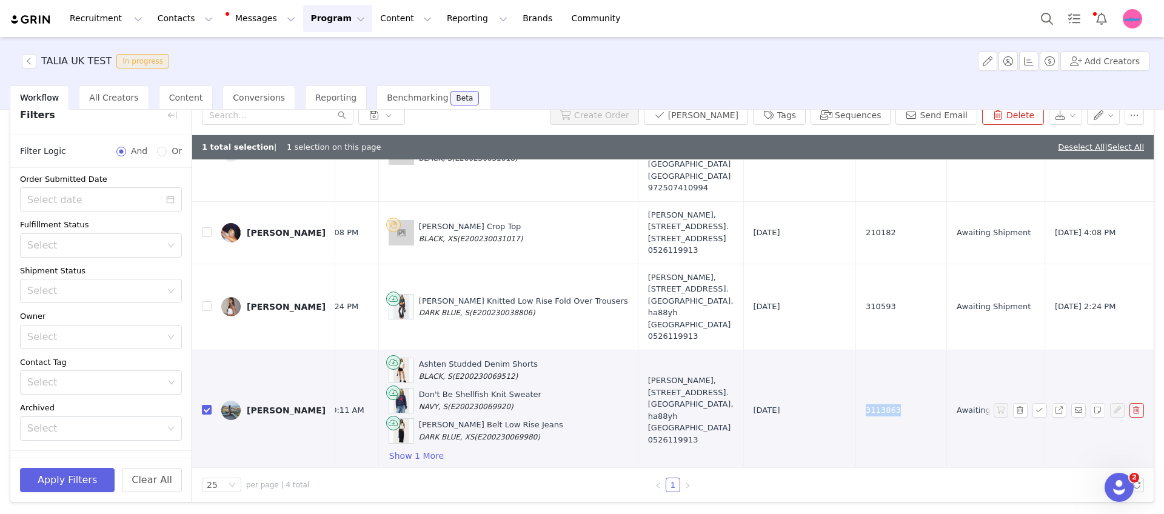
copy span "3113863"
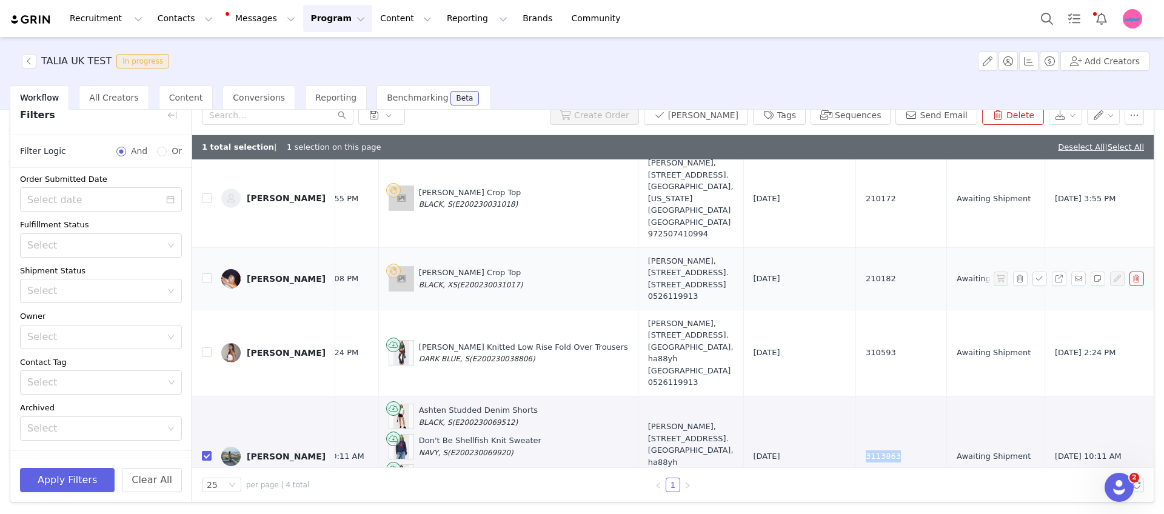
scroll to position [24, 363]
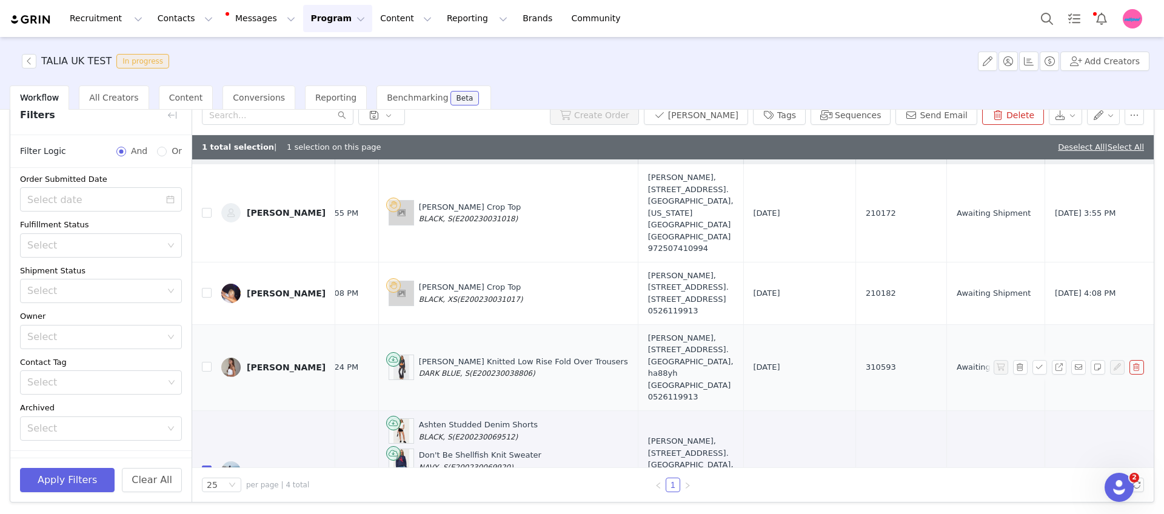
click at [866, 361] on span "310593" at bounding box center [881, 367] width 30 height 12
click at [515, 19] on link "Brands Brands" at bounding box center [539, 18] width 48 height 27
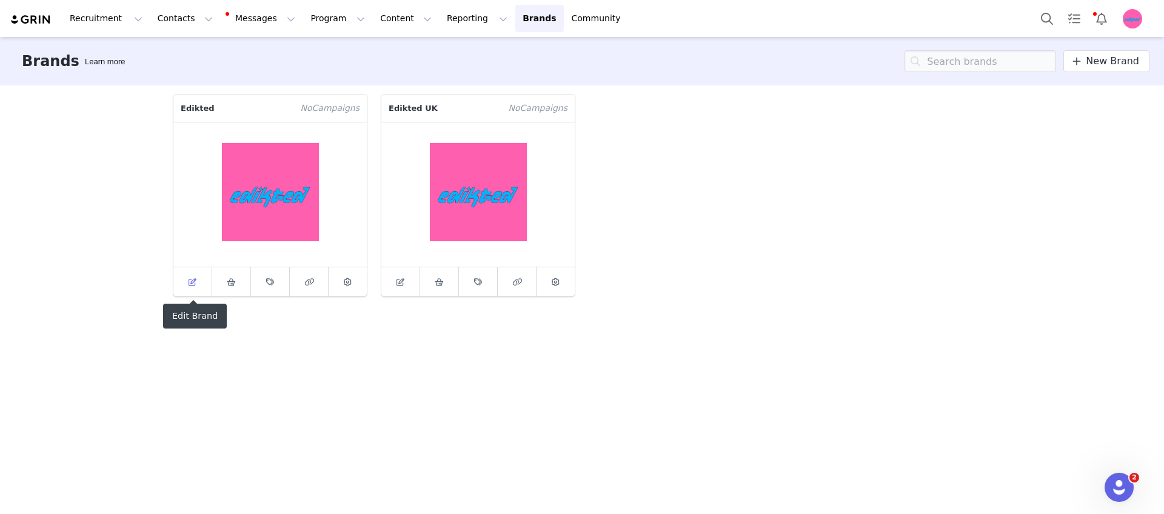
click at [204, 293] on link at bounding box center [192, 281] width 39 height 29
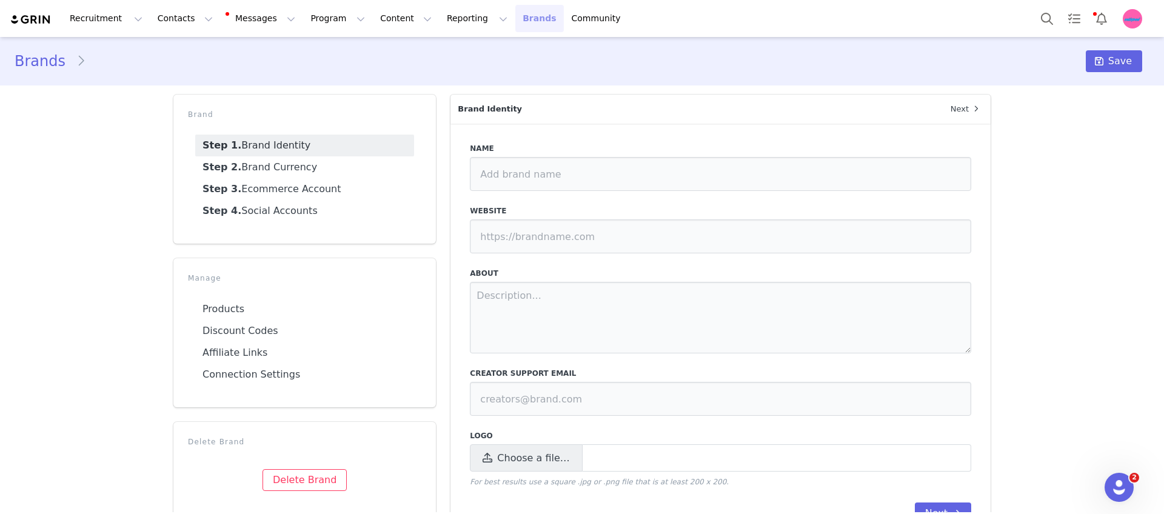
type input "Edikted"
type input "[URL][DOMAIN_NAME]"
click at [291, 209] on link "Step 4. Social Accounts" at bounding box center [304, 211] width 219 height 22
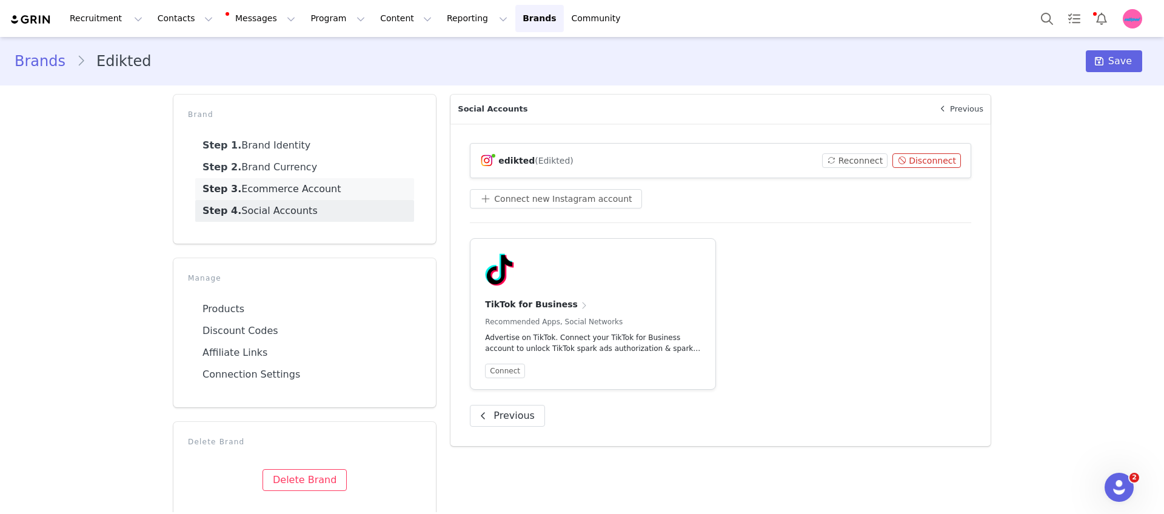
click at [295, 193] on link "Step 3. Ecommerce Account" at bounding box center [304, 189] width 219 height 22
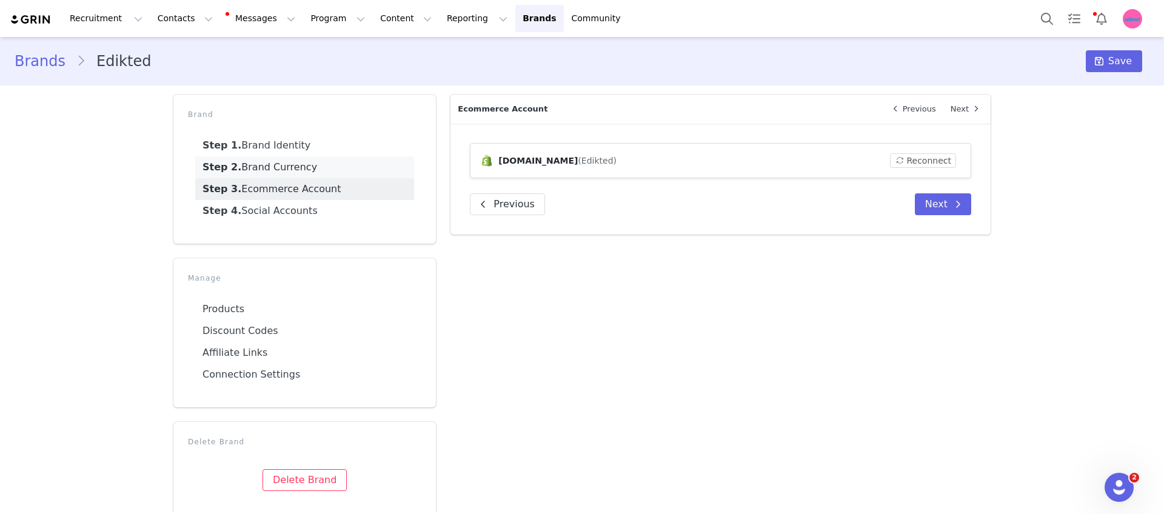
click at [298, 164] on link "Step 2. Brand Currency" at bounding box center [304, 167] width 219 height 22
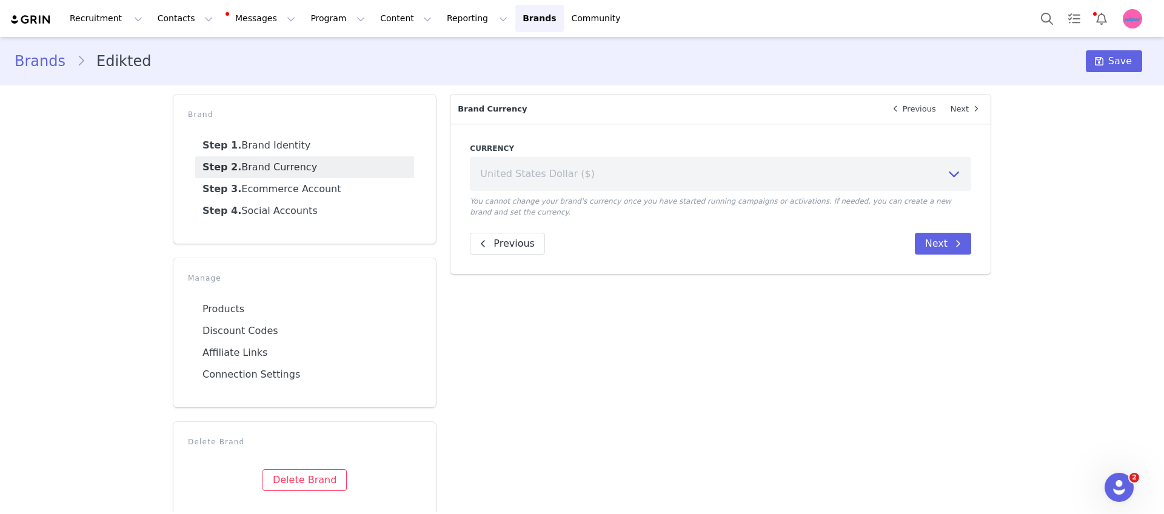
click at [50, 62] on link "Brands" at bounding box center [46, 61] width 62 height 22
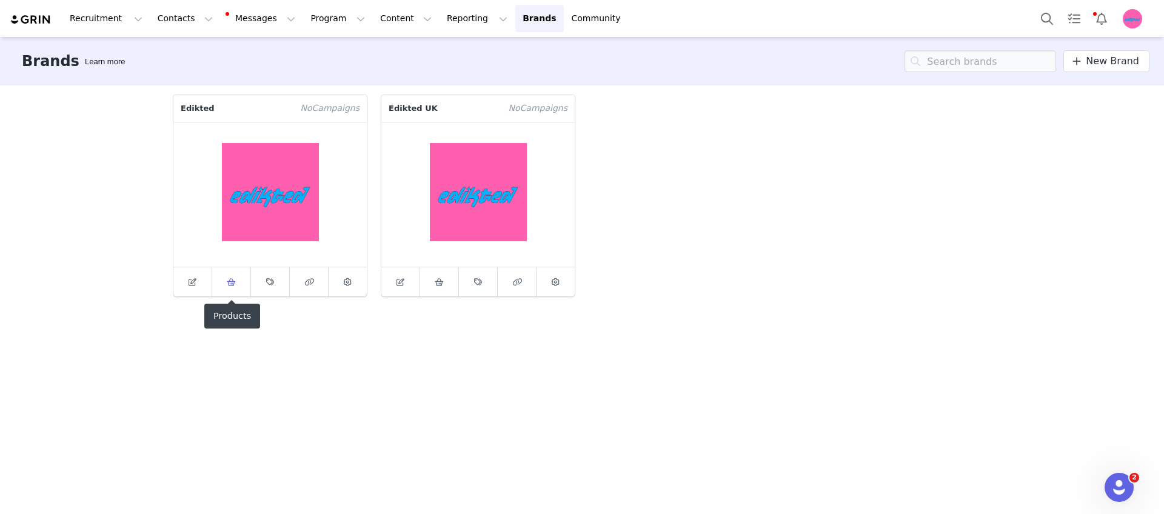
click at [232, 283] on icon at bounding box center [231, 282] width 9 height 8
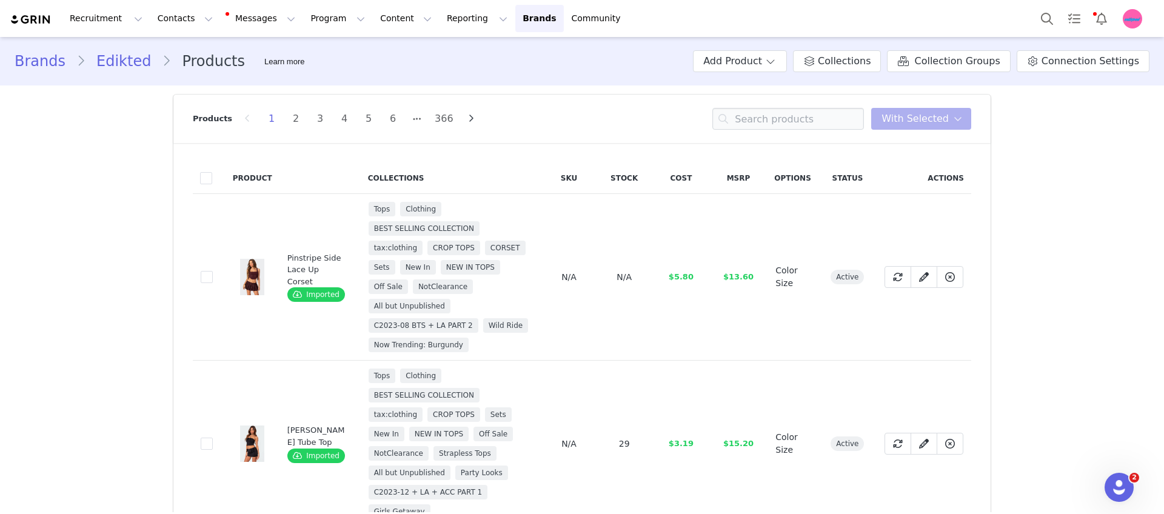
click at [121, 62] on link "Edikted" at bounding box center [123, 61] width 76 height 22
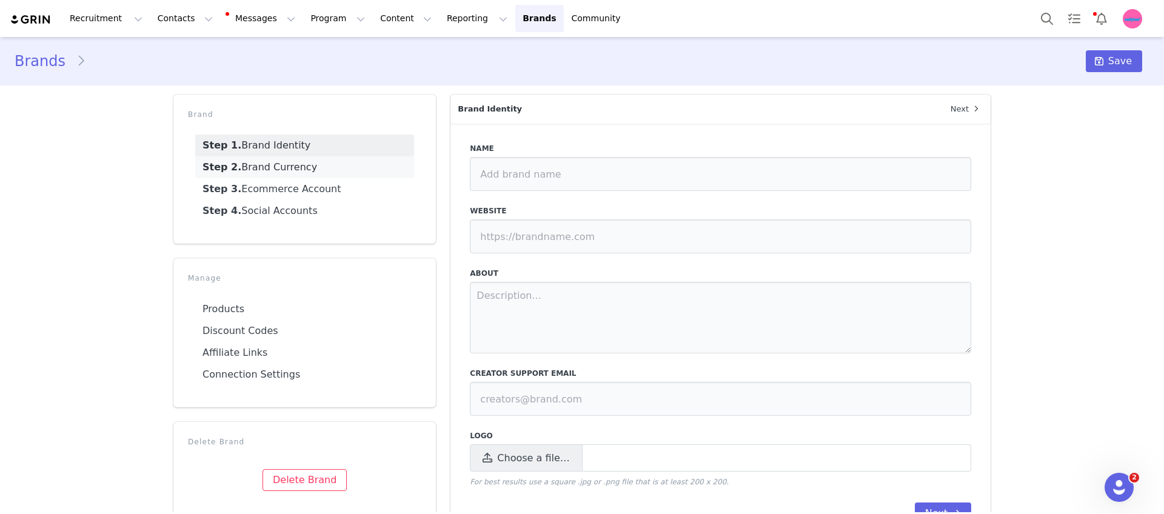
type input "Edikted"
type input "[URL][DOMAIN_NAME]"
click at [47, 56] on link "Brands" at bounding box center [46, 61] width 62 height 22
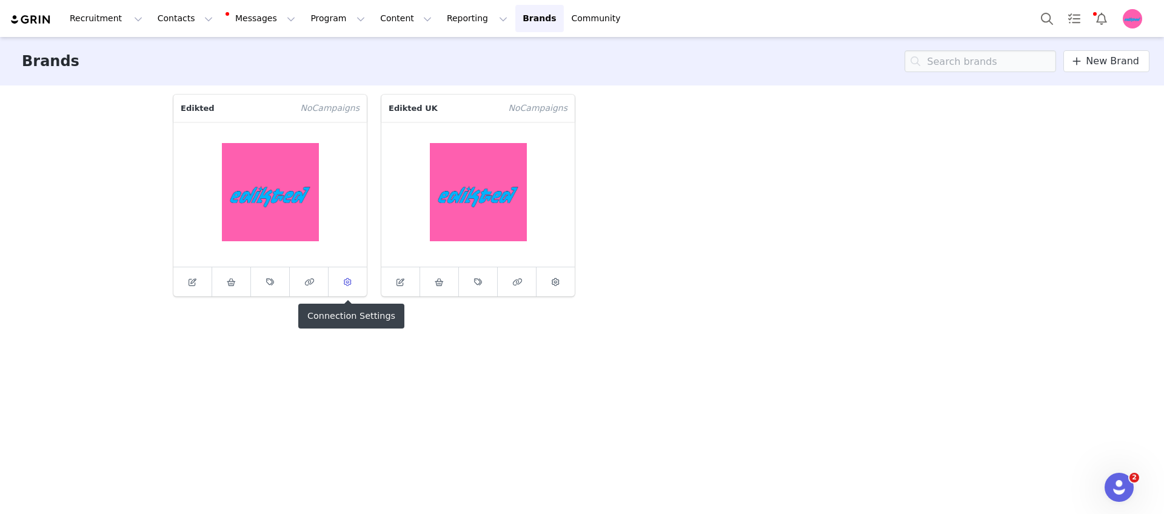
click at [346, 284] on icon at bounding box center [348, 282] width 8 height 8
